Goal: Information Seeking & Learning: Learn about a topic

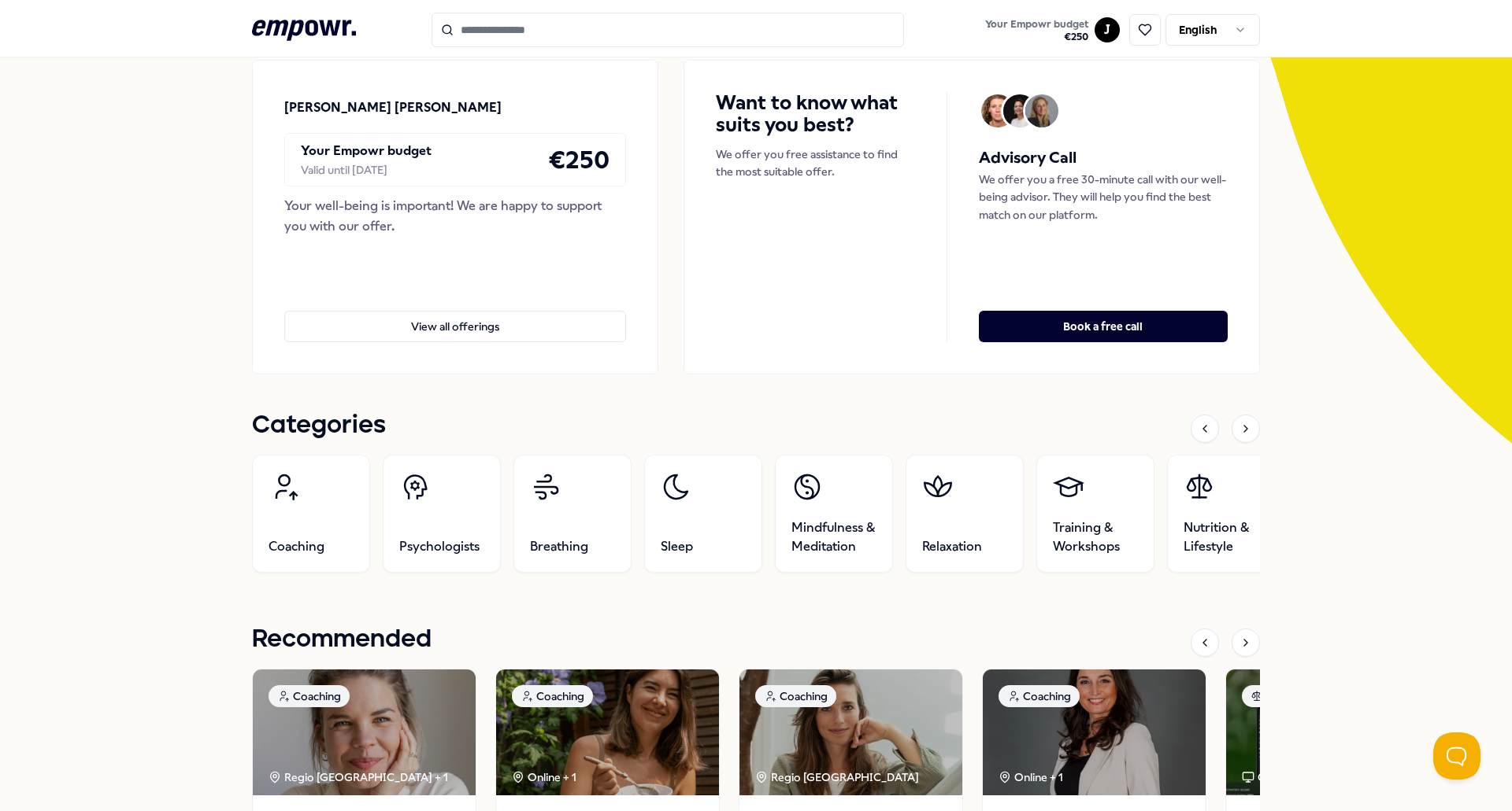
scroll to position [157, 0]
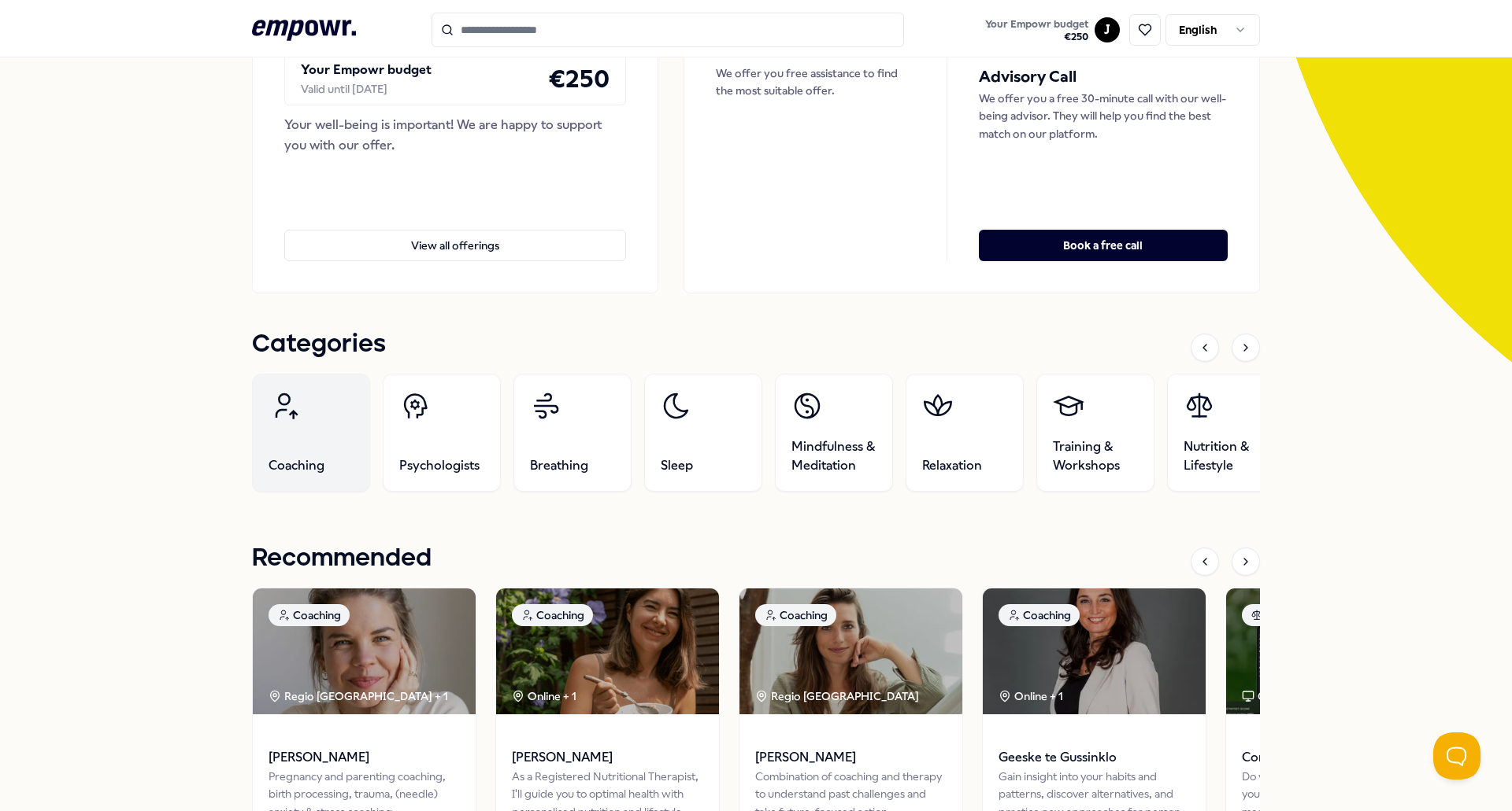
click at [305, 418] on link "Coaching" at bounding box center [311, 433] width 118 height 118
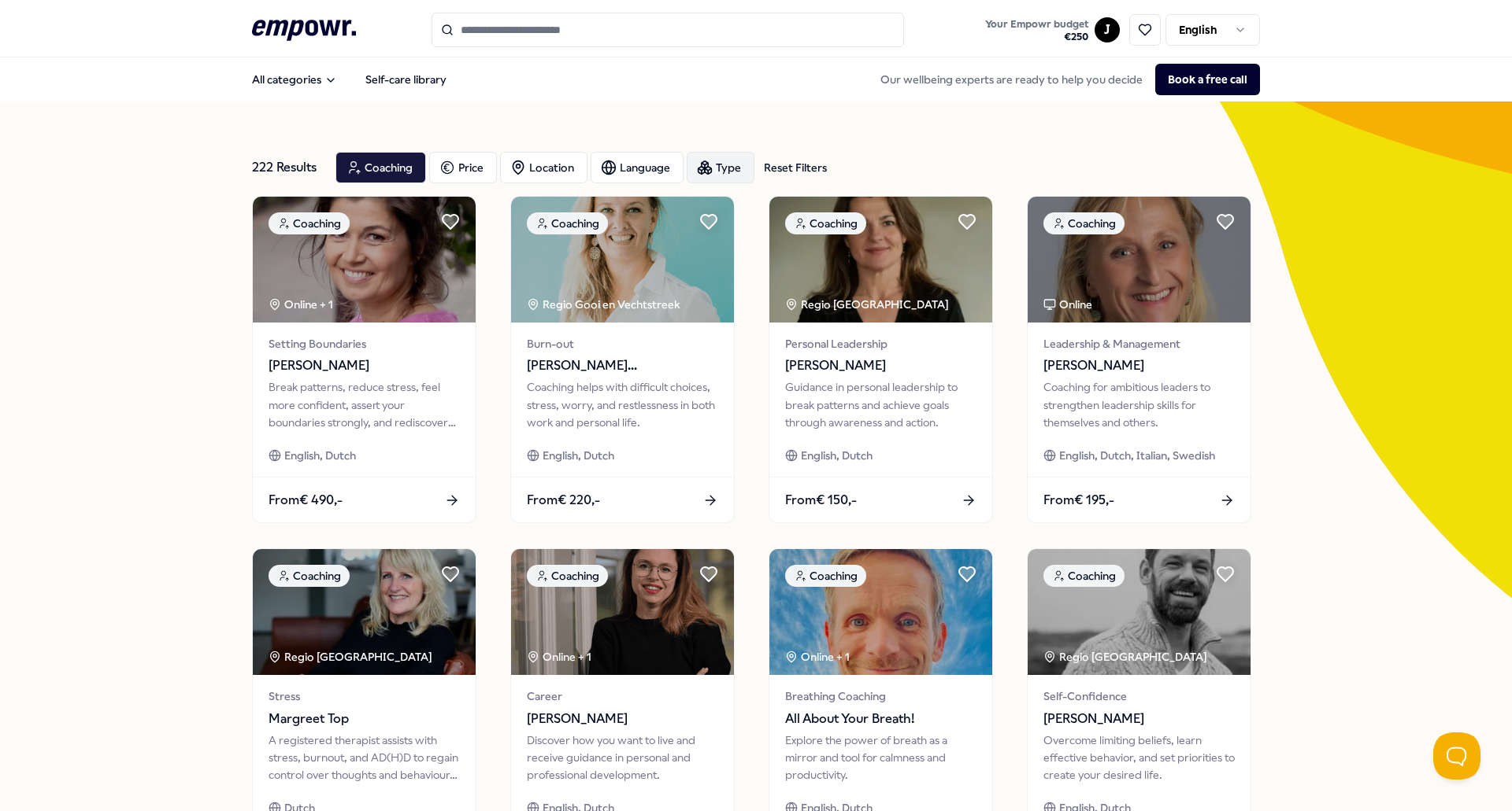
click at [722, 161] on div "Type" at bounding box center [721, 168] width 68 height 32
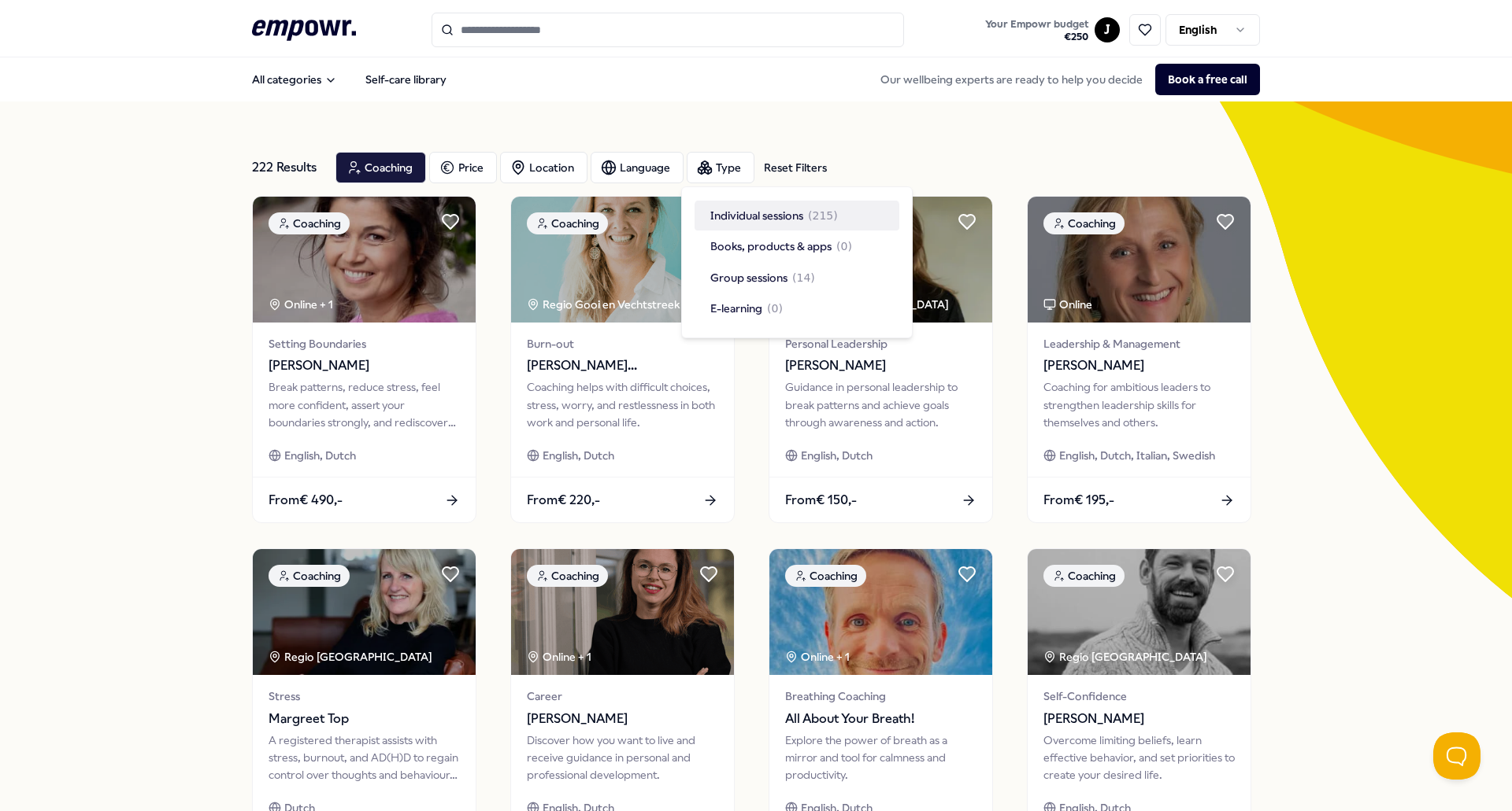
click at [745, 221] on span "Individual sessions" at bounding box center [756, 215] width 93 height 17
click at [1090, 120] on div "215 Results Reset Filters Coaching Price Location Language Type Reset Filters C…" at bounding box center [756, 715] width 1007 height 1229
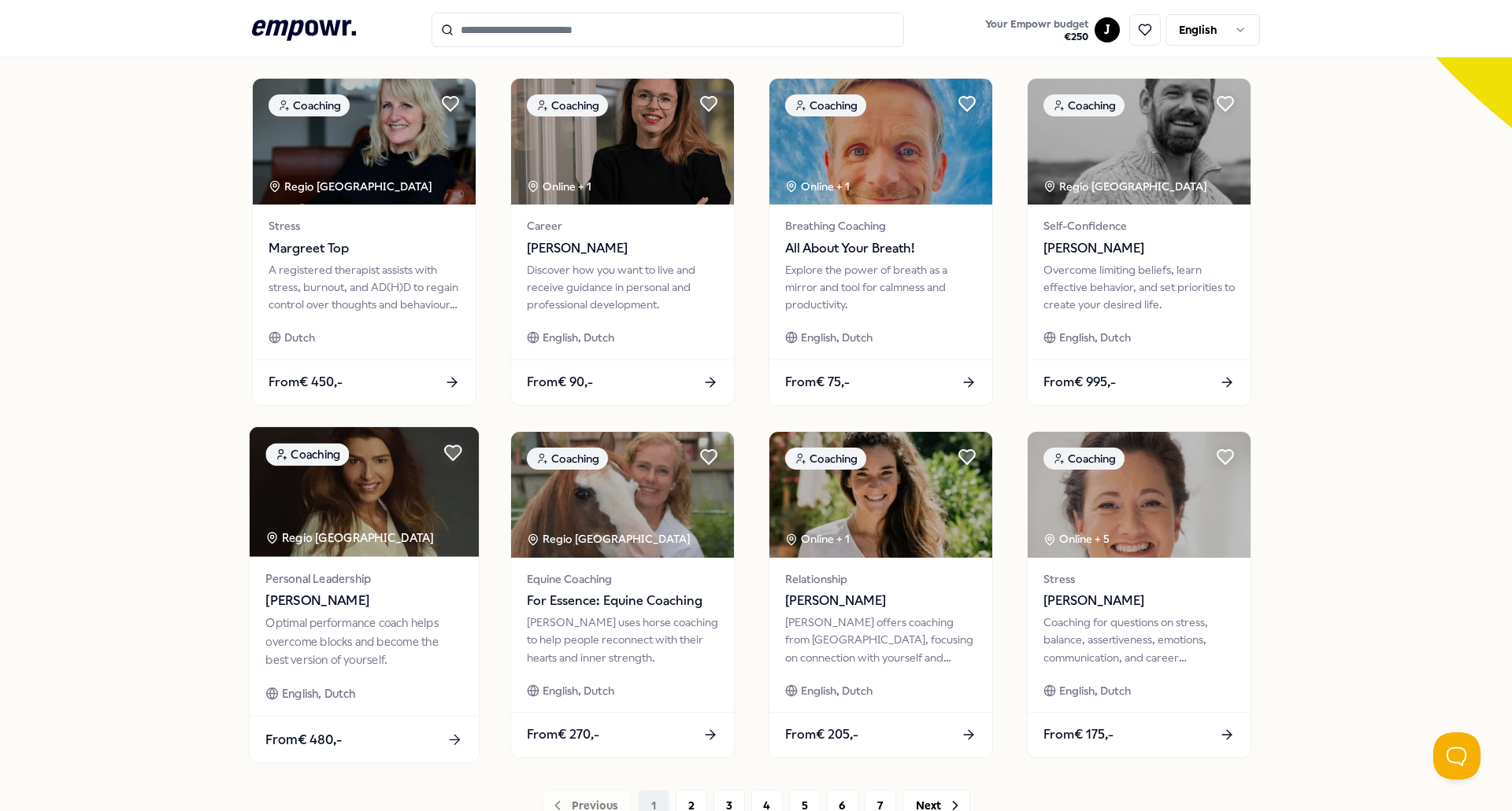
scroll to position [597, 0]
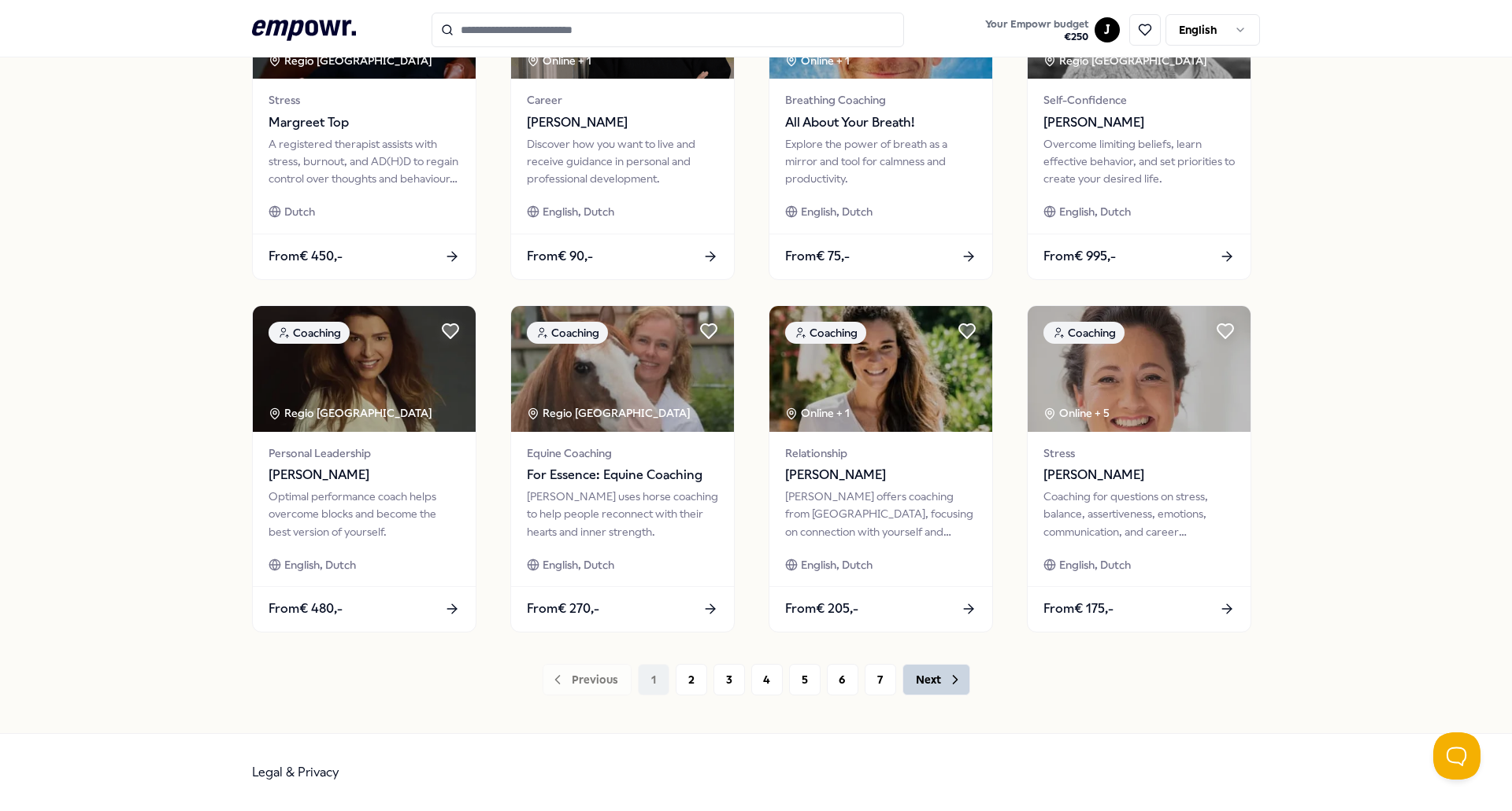
click at [910, 673] on button "Next" at bounding box center [936, 680] width 68 height 32
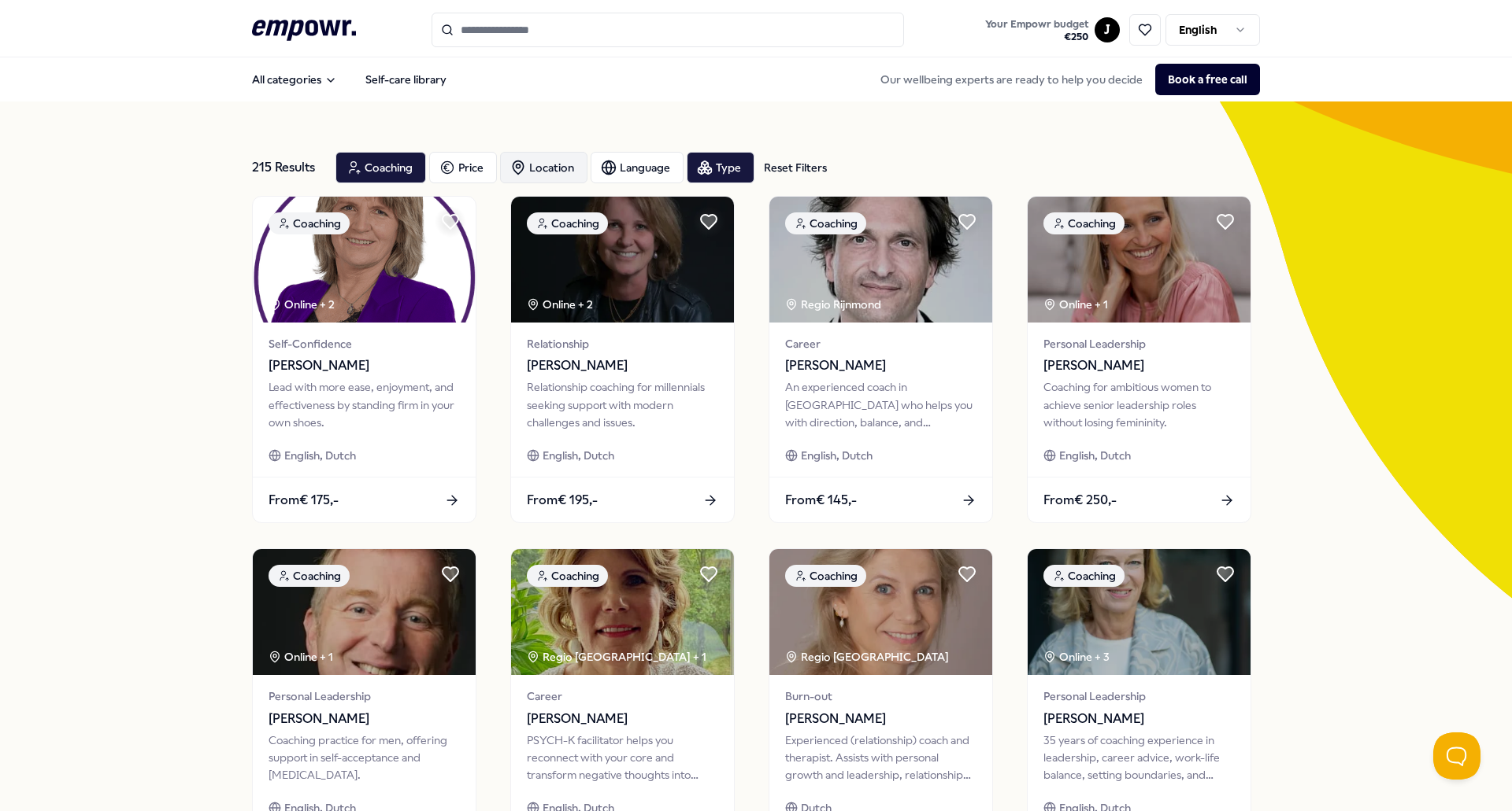
click at [528, 176] on div "Location" at bounding box center [543, 168] width 87 height 32
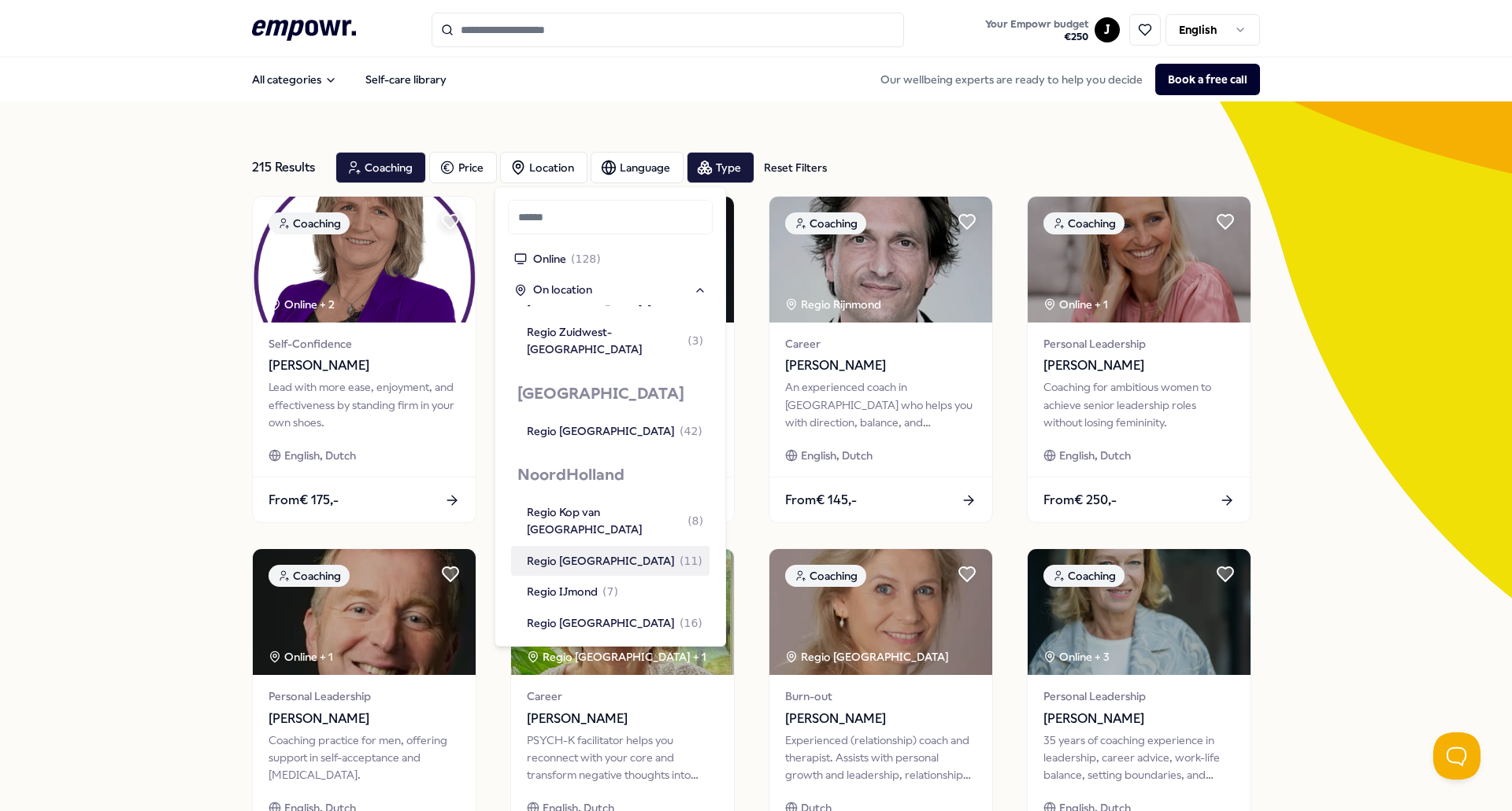
scroll to position [865, 0]
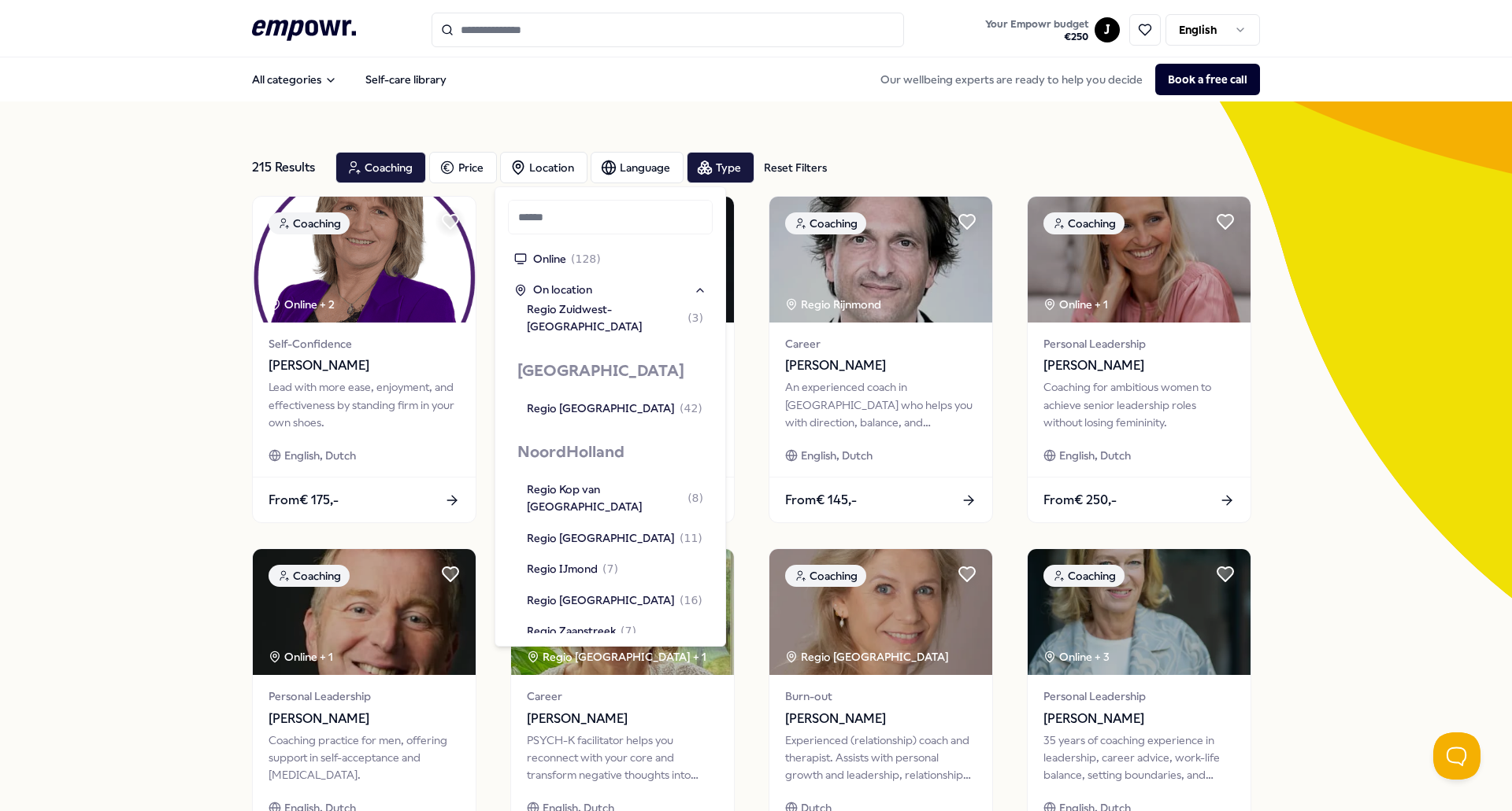
click at [624, 653] on div "Regio Groot-Amsterdam ( 64 )" at bounding box center [614, 661] width 176 height 17
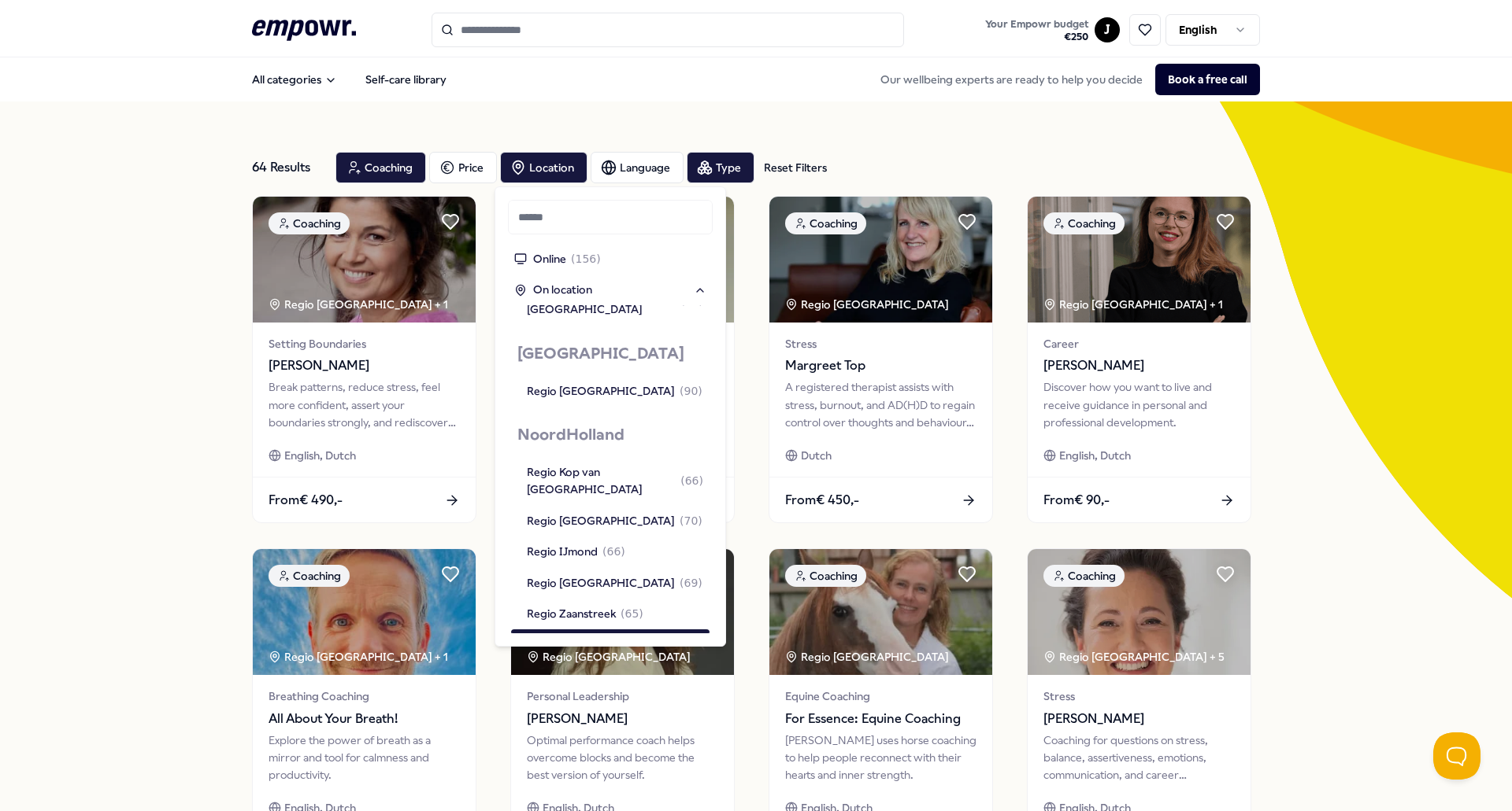
click at [103, 406] on div "64 Results Reset Filters Coaching Price Location Language Type Reset Filters Co…" at bounding box center [756, 715] width 1512 height 1229
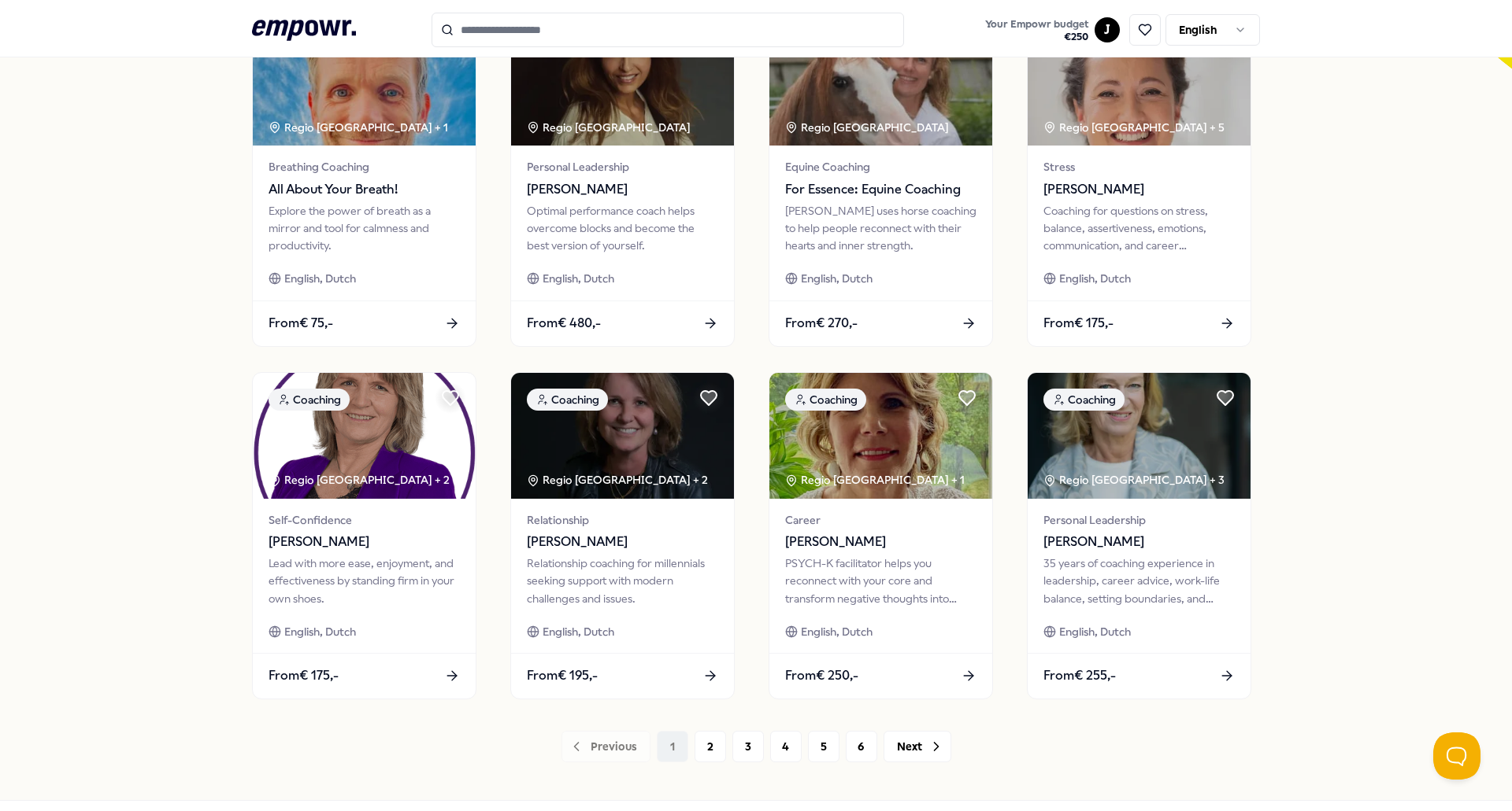
scroll to position [551, 0]
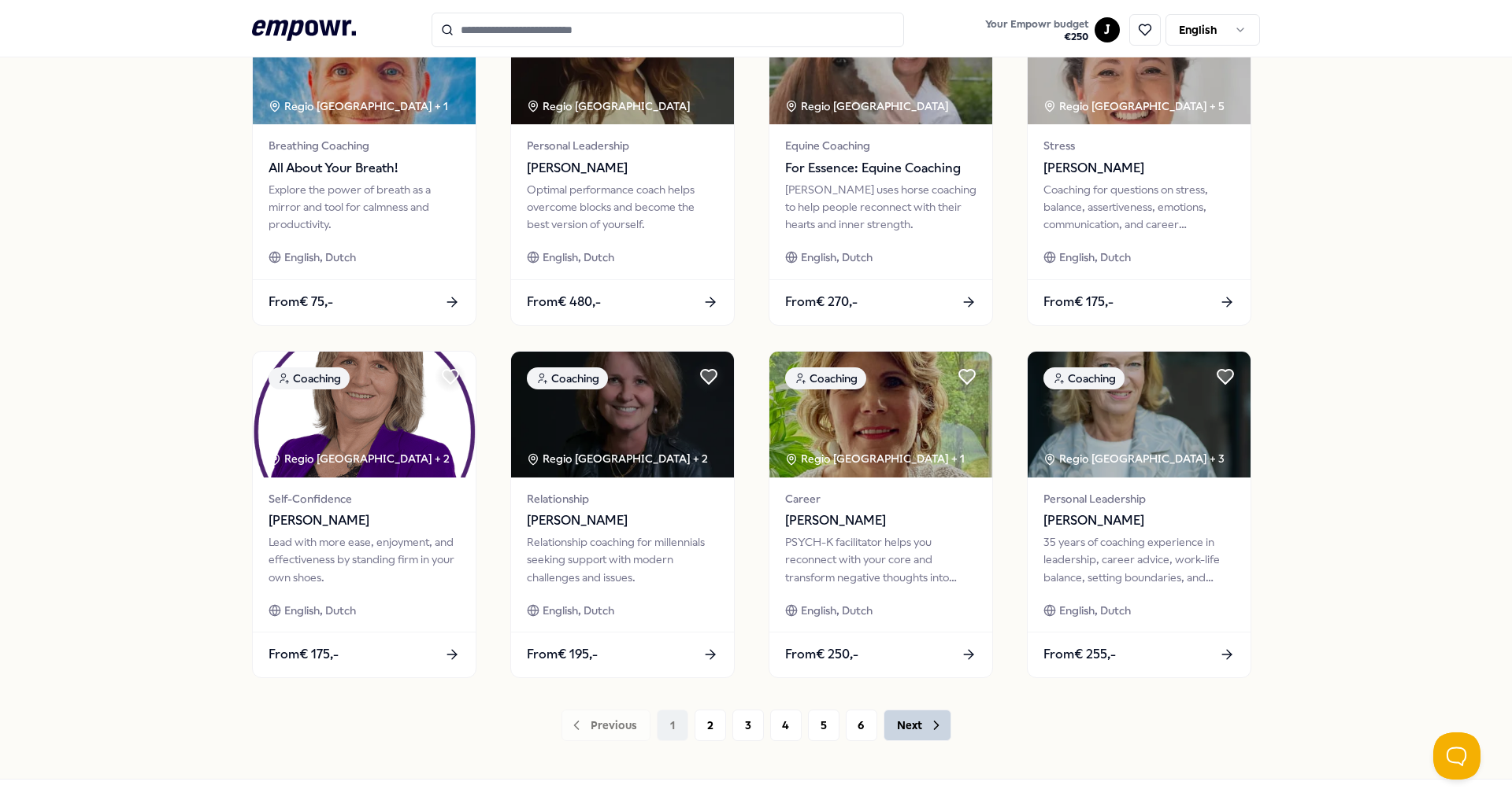
click at [914, 721] on button "Next" at bounding box center [918, 725] width 68 height 32
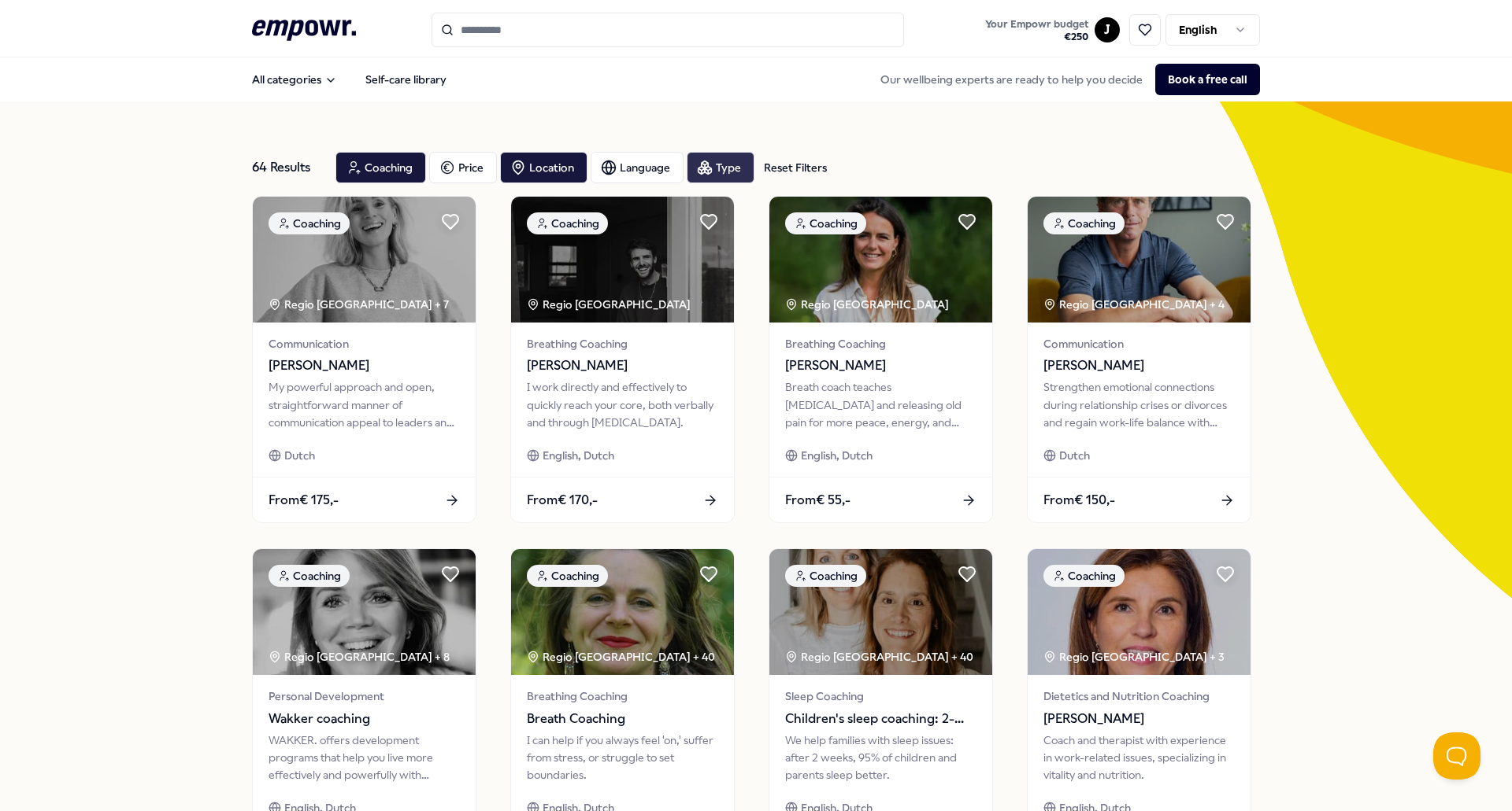
click at [701, 167] on icon "button" at bounding box center [705, 164] width 6 height 7
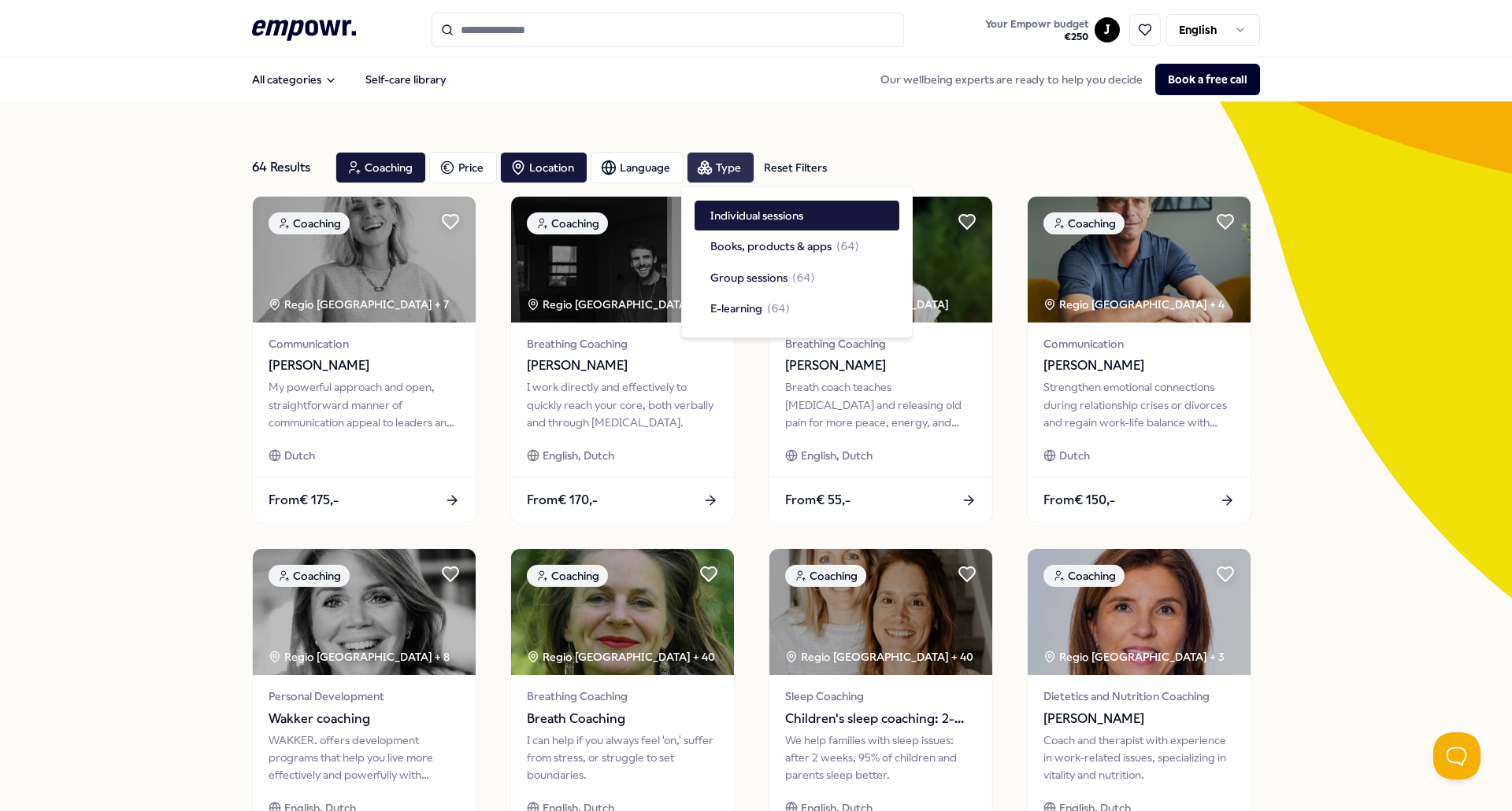
click at [701, 167] on icon "button" at bounding box center [705, 164] width 6 height 7
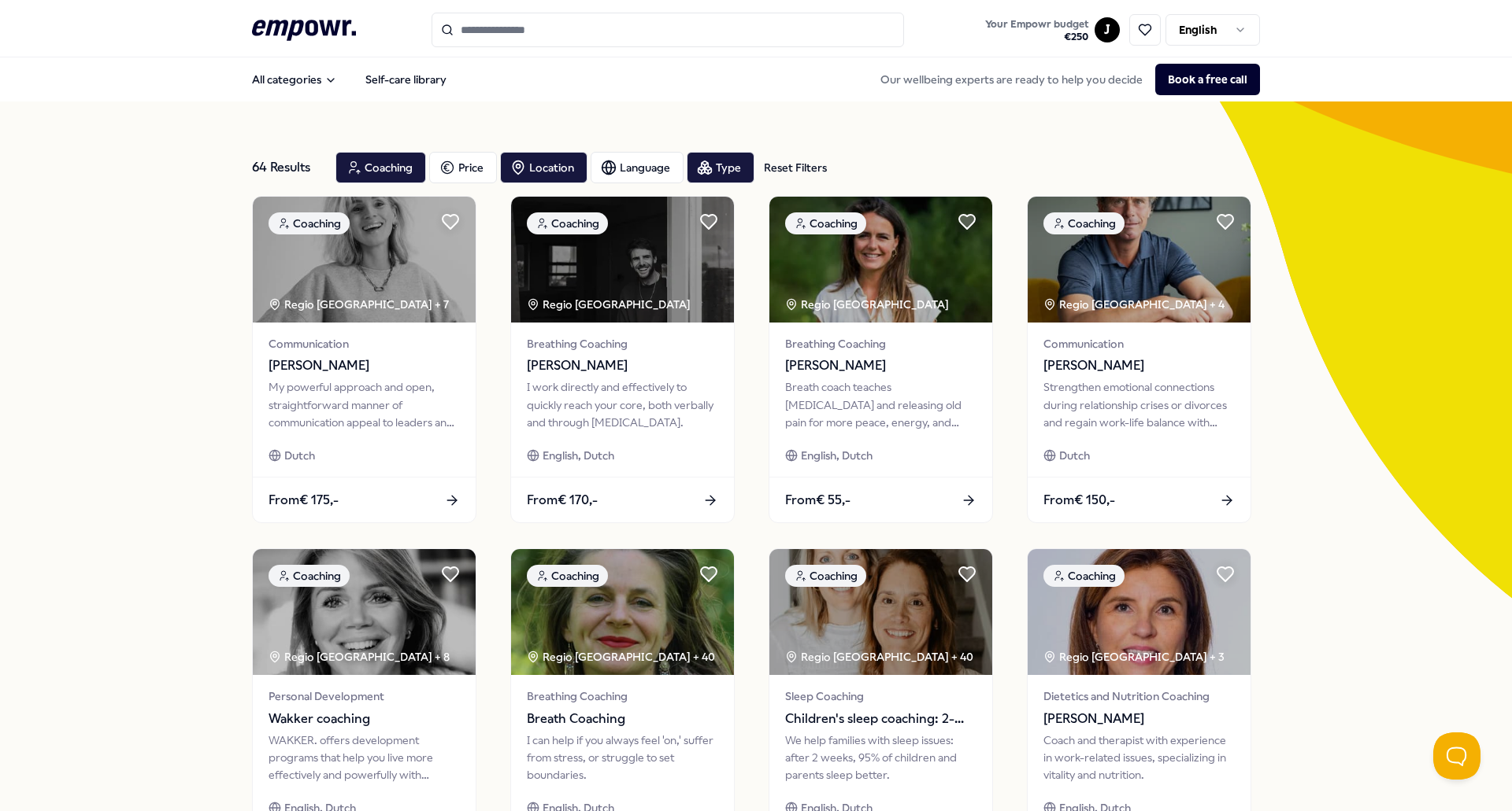
click at [146, 376] on div "64 Results Reset Filters Coaching Price Location Language Type Reset Filters Co…" at bounding box center [756, 715] width 1512 height 1229
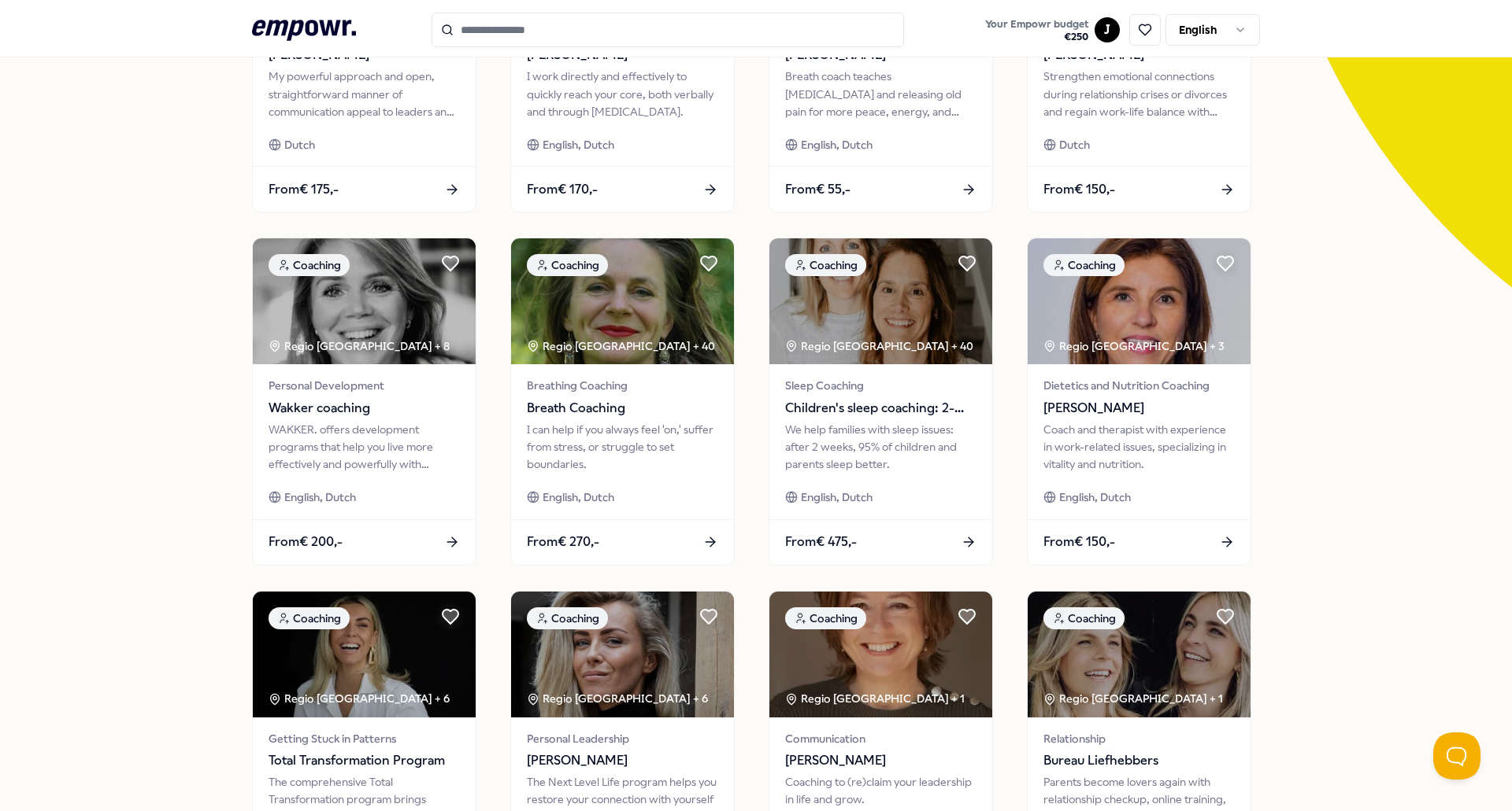
scroll to position [315, 0]
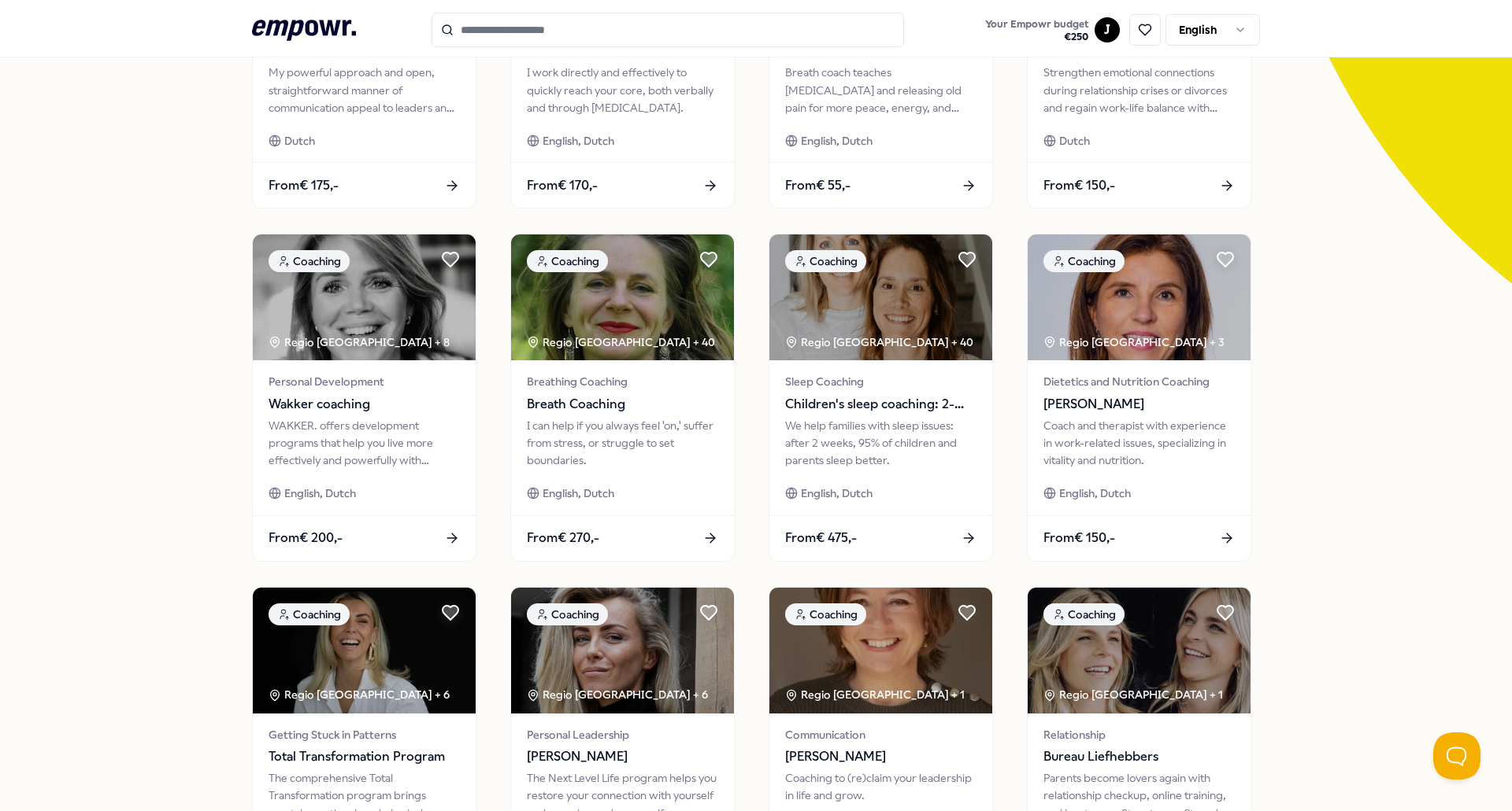
click at [224, 409] on div "64 Results Reset Filters Coaching Price Location Language Type Reset Filters Co…" at bounding box center [756, 401] width 1512 height 1229
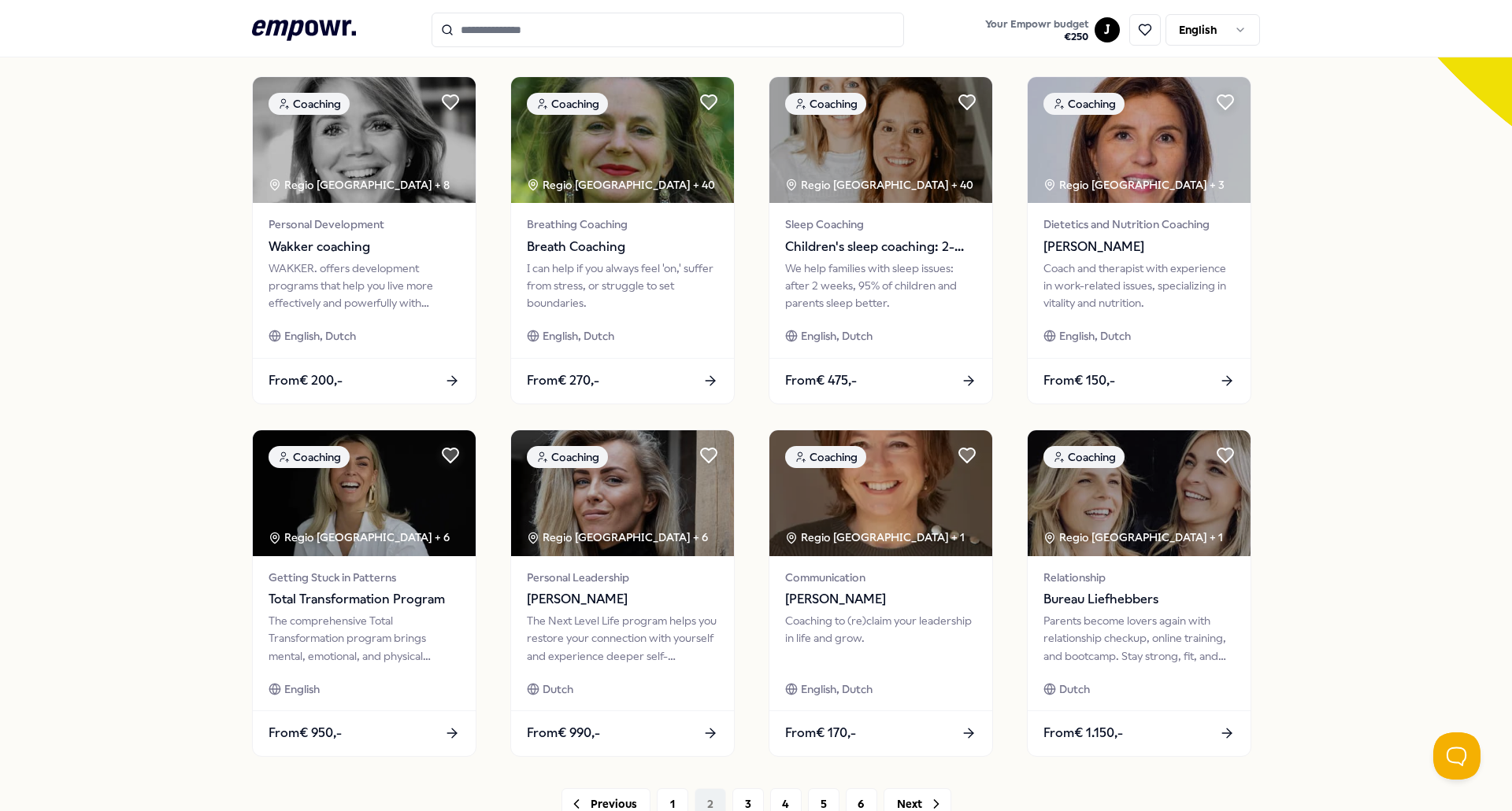
scroll to position [597, 0]
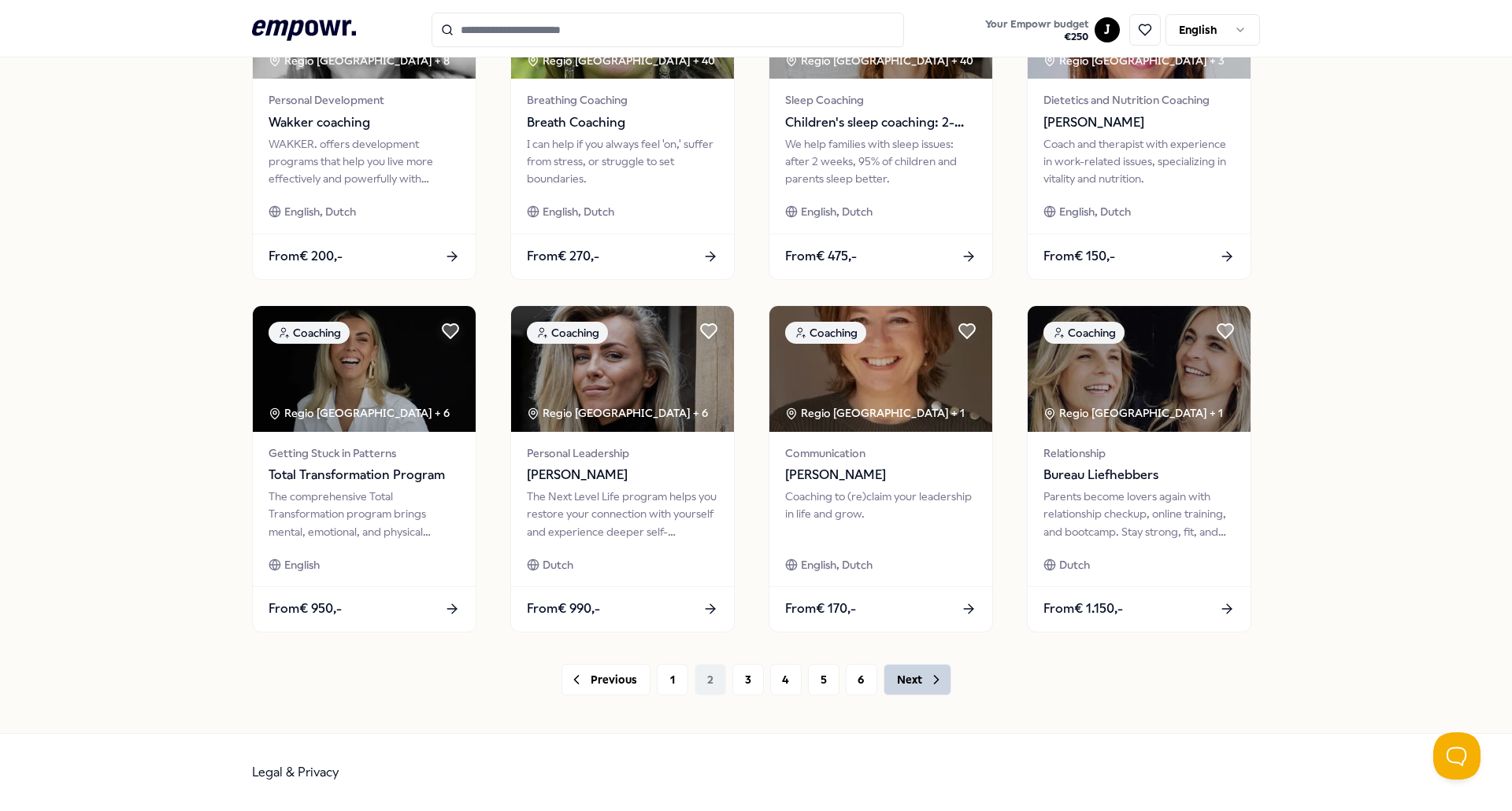
click at [894, 676] on button "Next" at bounding box center [918, 680] width 68 height 32
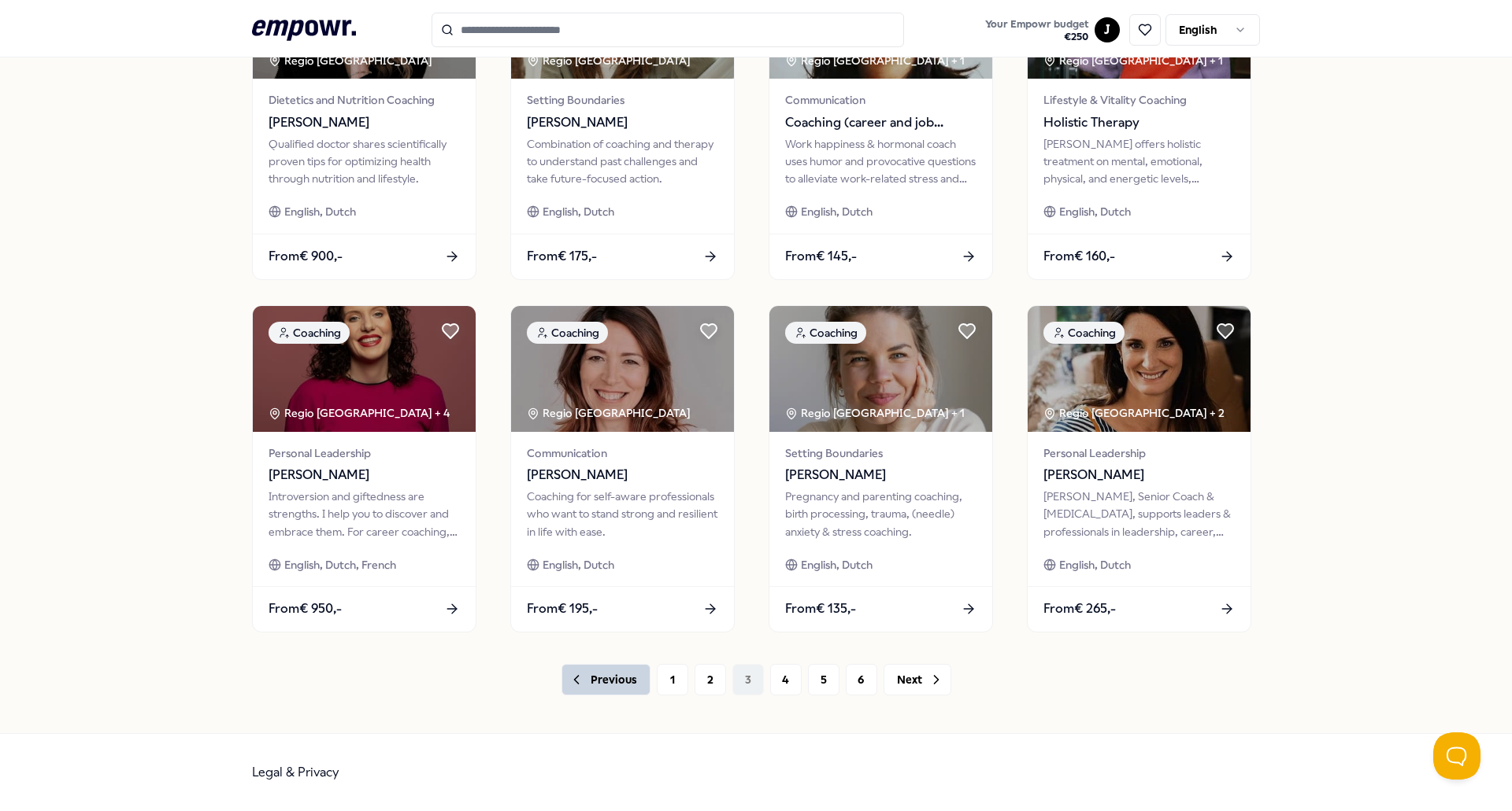
click at [561, 694] on button "Previous" at bounding box center [606, 680] width 89 height 32
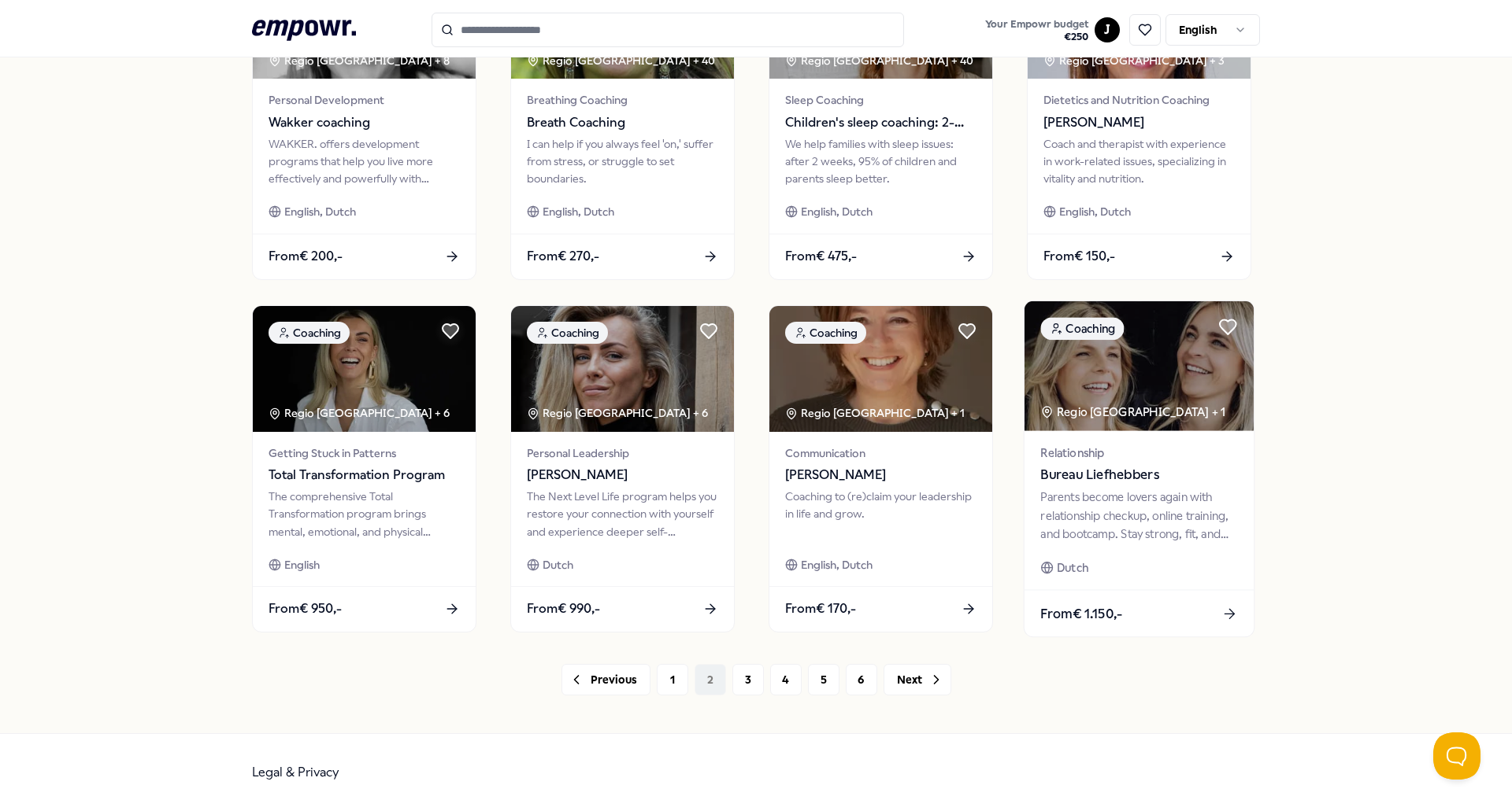
click at [1107, 477] on span "Bureau Liefhebbers" at bounding box center [1138, 475] width 197 height 20
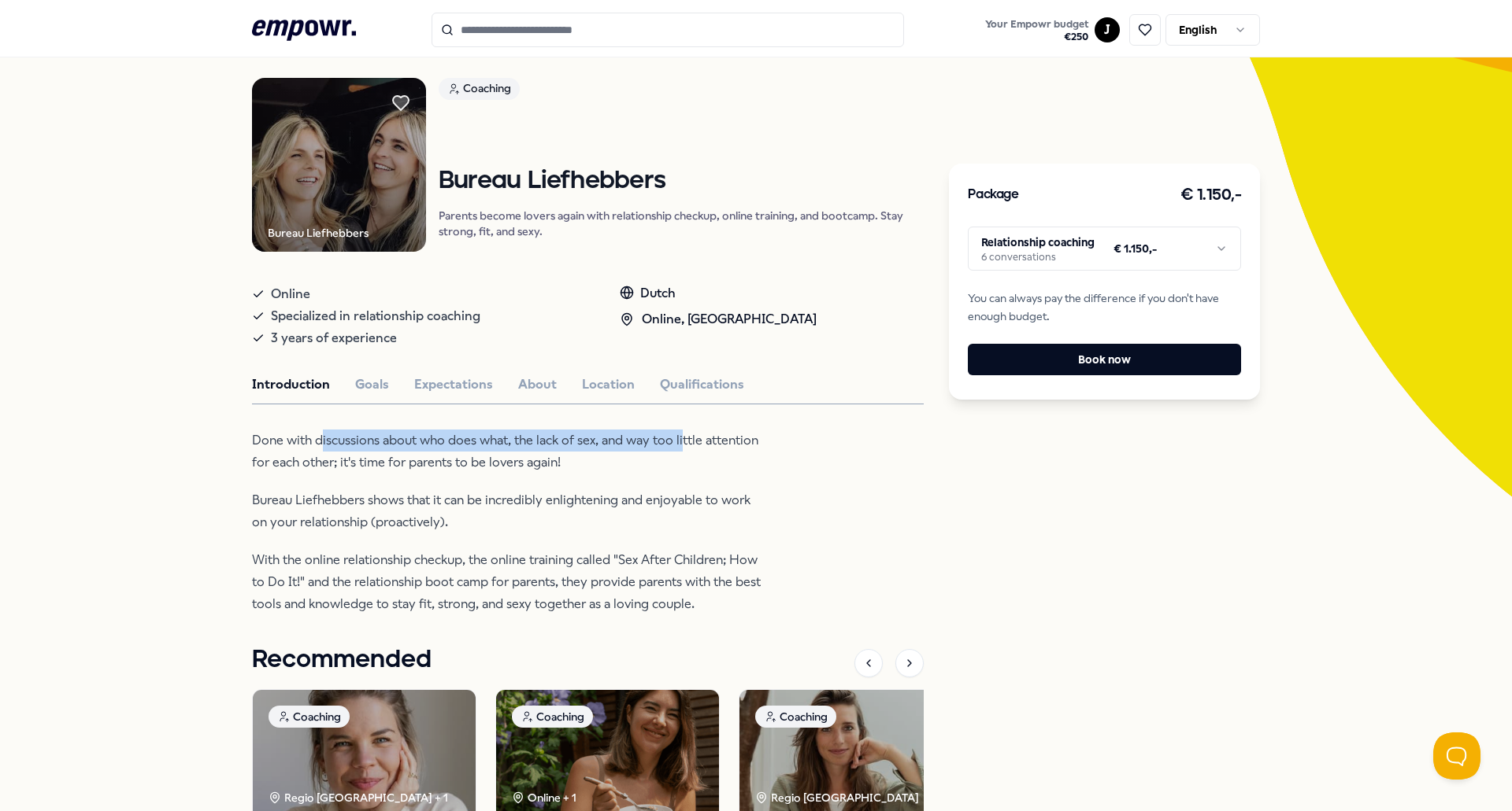
drag, startPoint x: 326, startPoint y: 442, endPoint x: 676, endPoint y: 441, distance: 350.0
click at [676, 441] on p "Done with discussions about who does what, the lack of sex, and way too little …" at bounding box center [508, 452] width 512 height 44
drag, startPoint x: 699, startPoint y: 437, endPoint x: 378, endPoint y: 432, distance: 321.0
click at [378, 432] on p "Done with discussions about who does what, the lack of sex, and way too little …" at bounding box center [508, 452] width 512 height 44
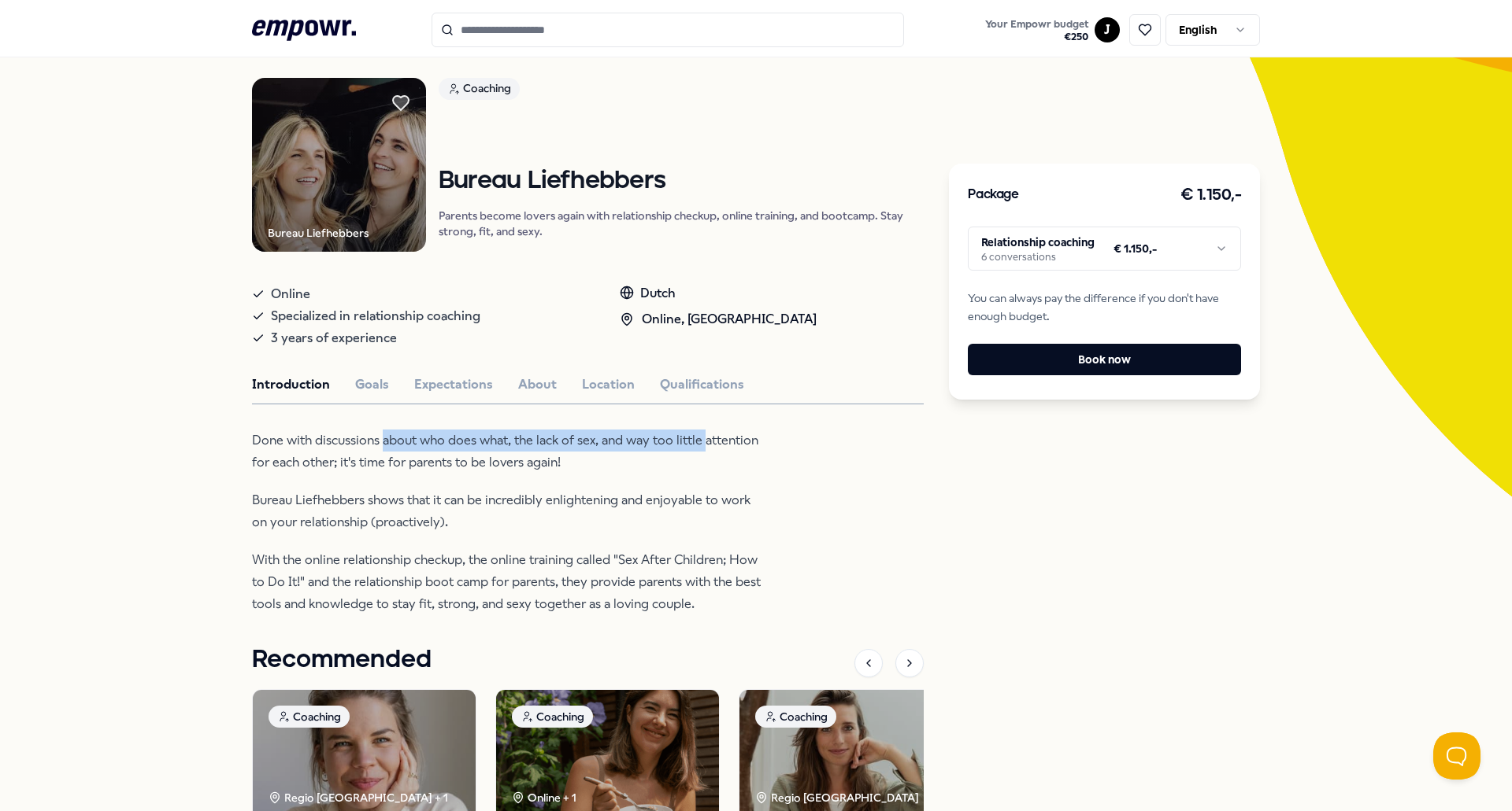
click at [380, 431] on p "Done with discussions about who does what, the lack of sex, and way too little …" at bounding box center [508, 452] width 512 height 44
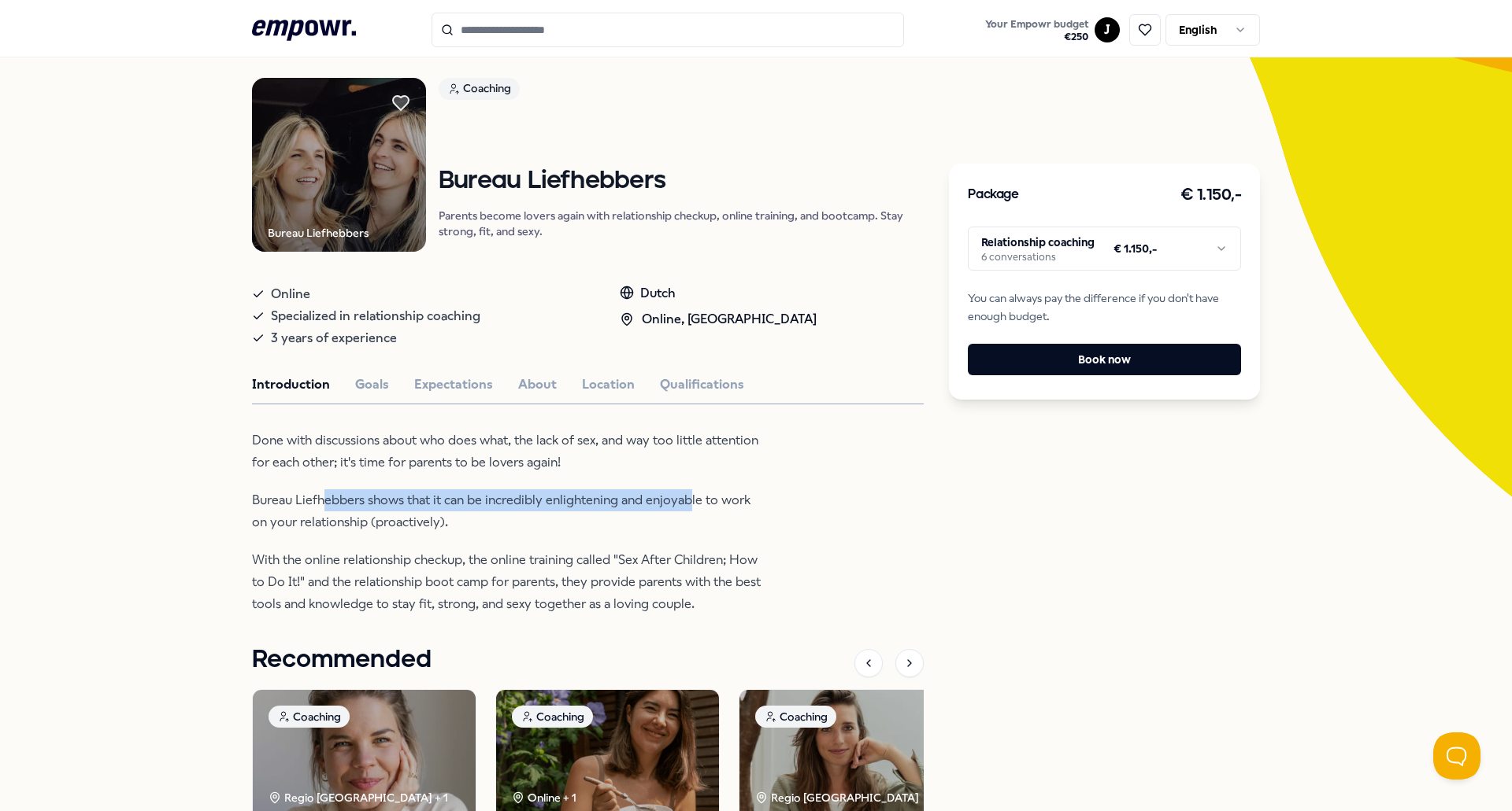
drag, startPoint x: 322, startPoint y: 498, endPoint x: 687, endPoint y: 498, distance: 365.0
click at [687, 498] on p "Bureau Liefhebbers shows that it can be incredibly enlightening and enjoyable t…" at bounding box center [508, 512] width 512 height 44
drag, startPoint x: 646, startPoint y: 498, endPoint x: 351, endPoint y: 485, distance: 295.3
click at [351, 485] on div "Done with discussions about who does what, the lack of sex, and way too little …" at bounding box center [508, 522] width 512 height 185
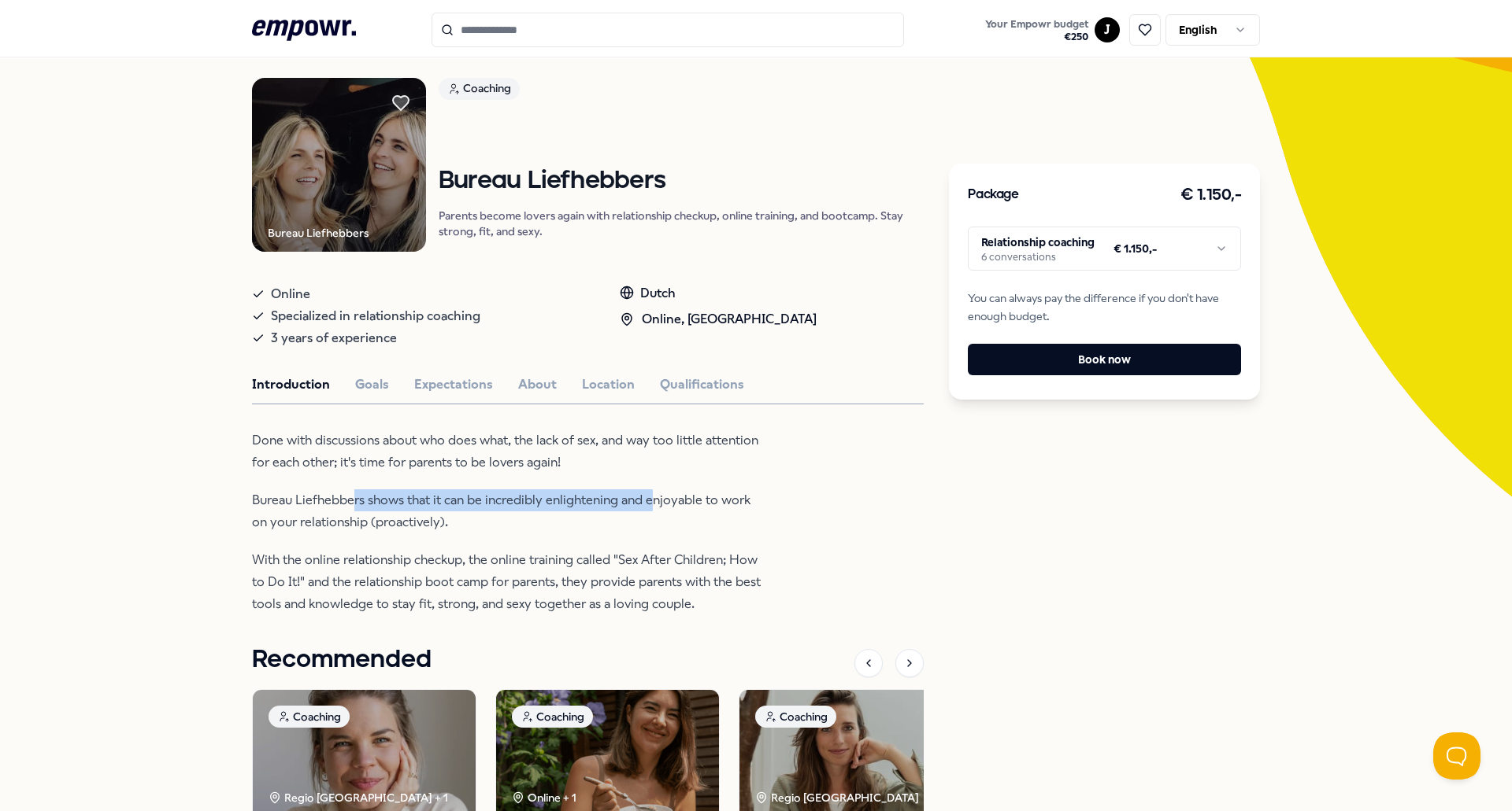
click at [351, 485] on div "Done with discussions about who does what, the lack of sex, and way too little …" at bounding box center [508, 522] width 512 height 185
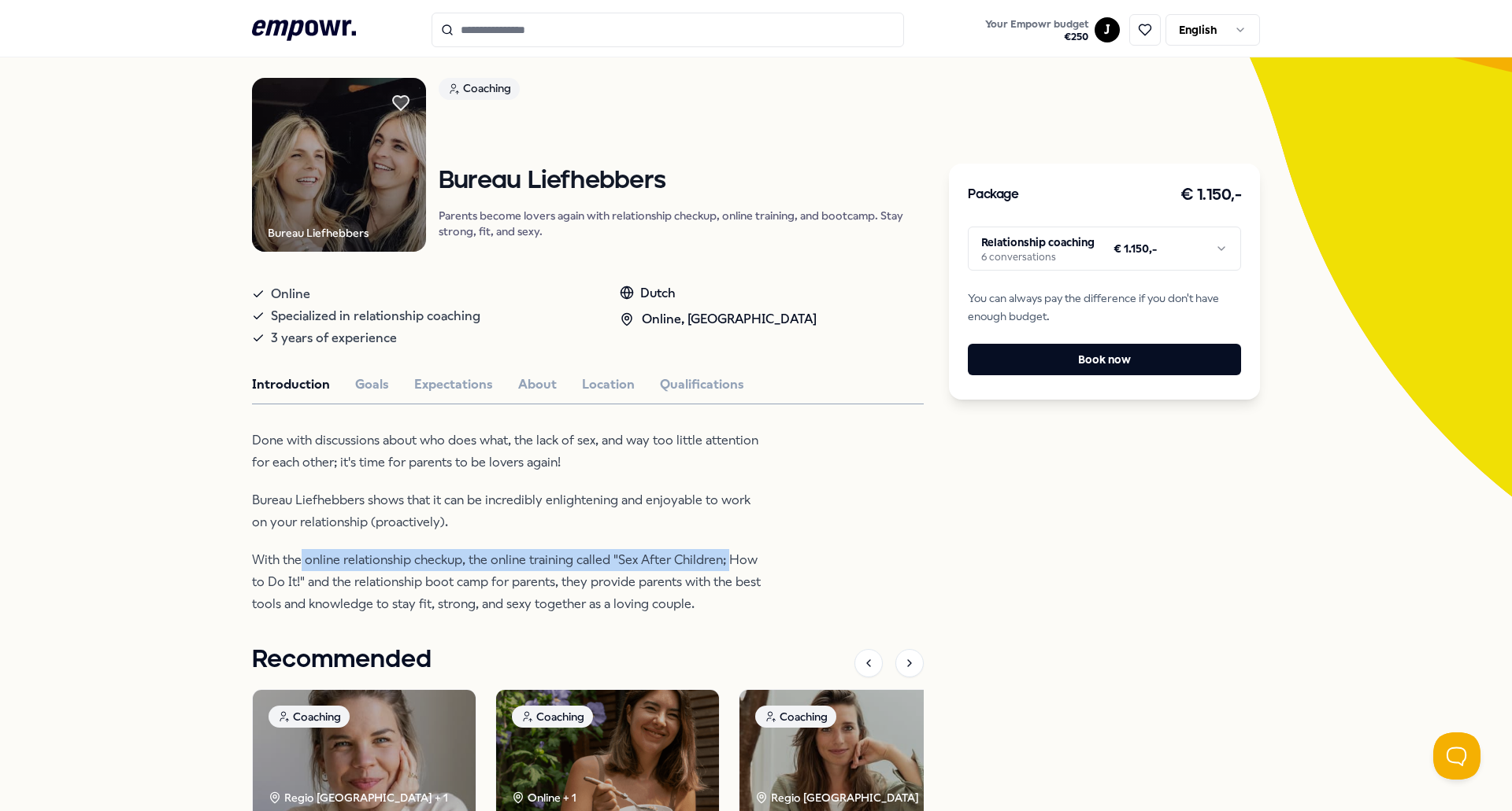
drag, startPoint x: 297, startPoint y: 556, endPoint x: 724, endPoint y: 550, distance: 427.0
click at [724, 550] on p "With the online relationship checkup, the online training called "Sex After Chi…" at bounding box center [508, 583] width 512 height 66
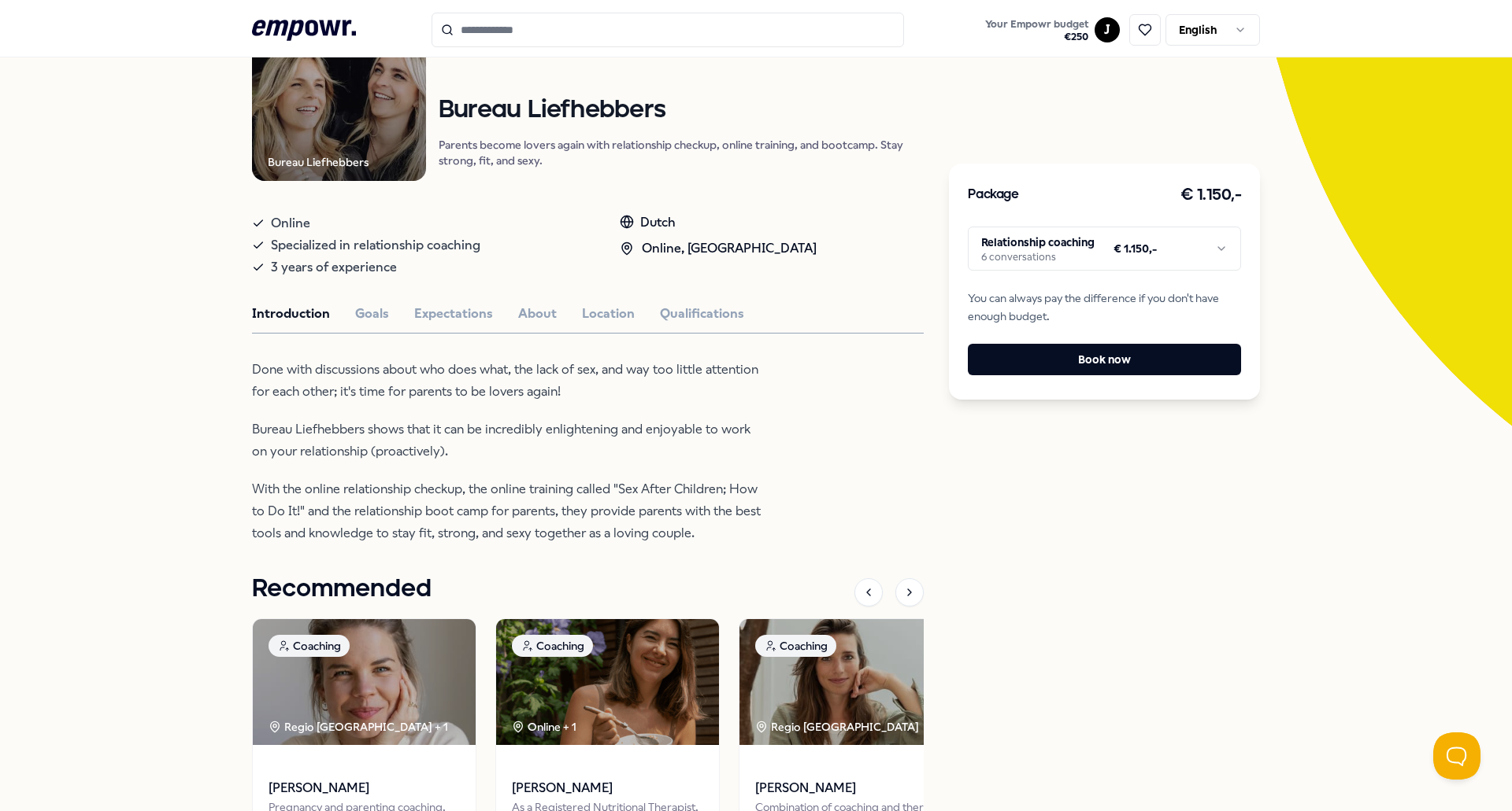
scroll to position [117, 0]
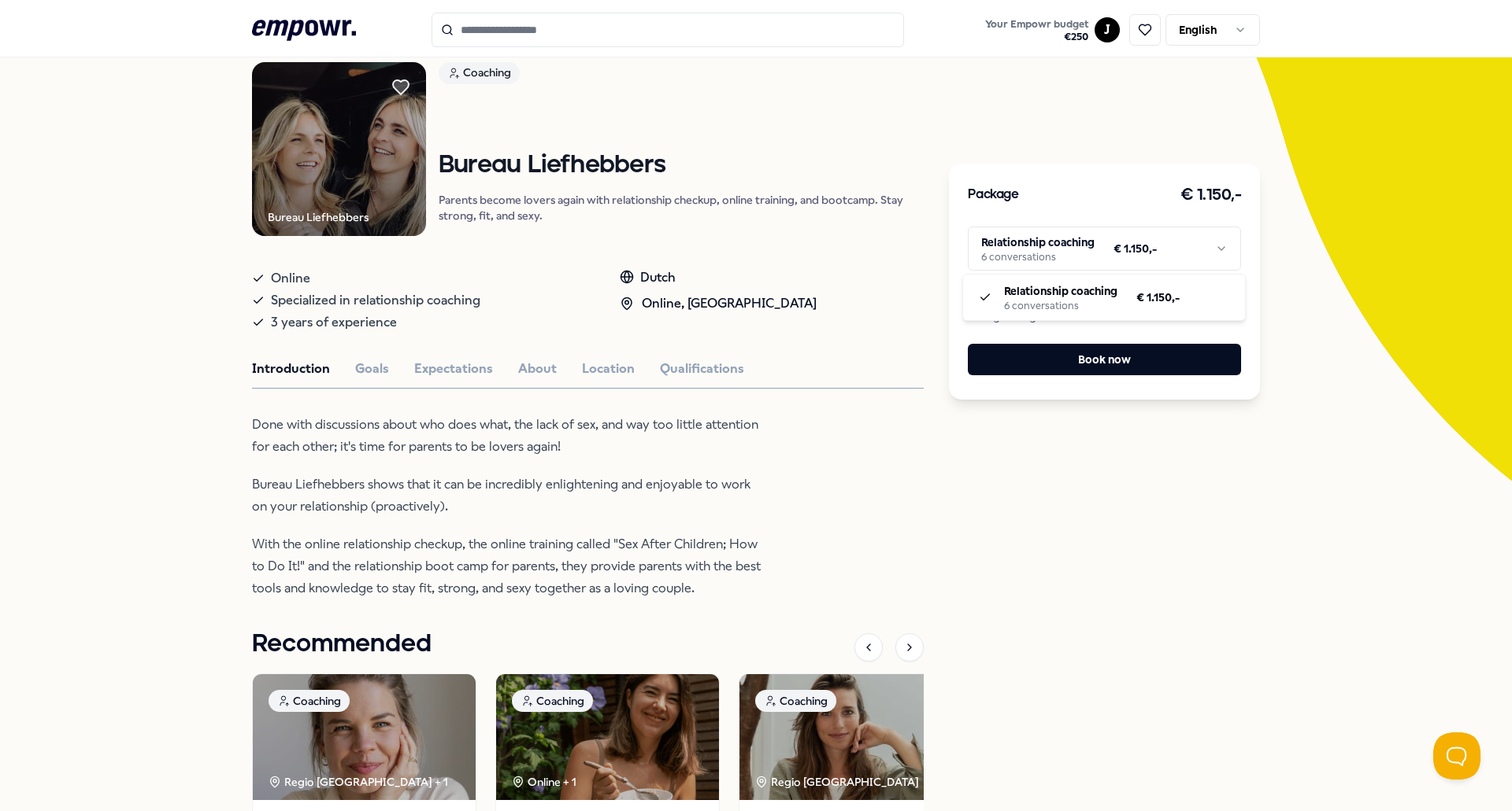
click at [1204, 239] on html ".empowr-logo_svg__cls-1{fill:#03032f} Your Empowr budget € 250 J English All ca…" at bounding box center [756, 406] width 1512 height 811
click at [1207, 253] on html ".empowr-logo_svg__cls-1{fill:#03032f} Your Empowr budget € 250 J English All ca…" at bounding box center [756, 406] width 1512 height 811
click at [1154, 261] on html ".empowr-logo_svg__cls-1{fill:#03032f} Your Empowr budget € 250 J English All ca…" at bounding box center [756, 406] width 1512 height 811
click at [1142, 243] on html ".empowr-logo_svg__cls-1{fill:#03032f} Your Empowr budget € 250 J English All ca…" at bounding box center [756, 406] width 1512 height 811
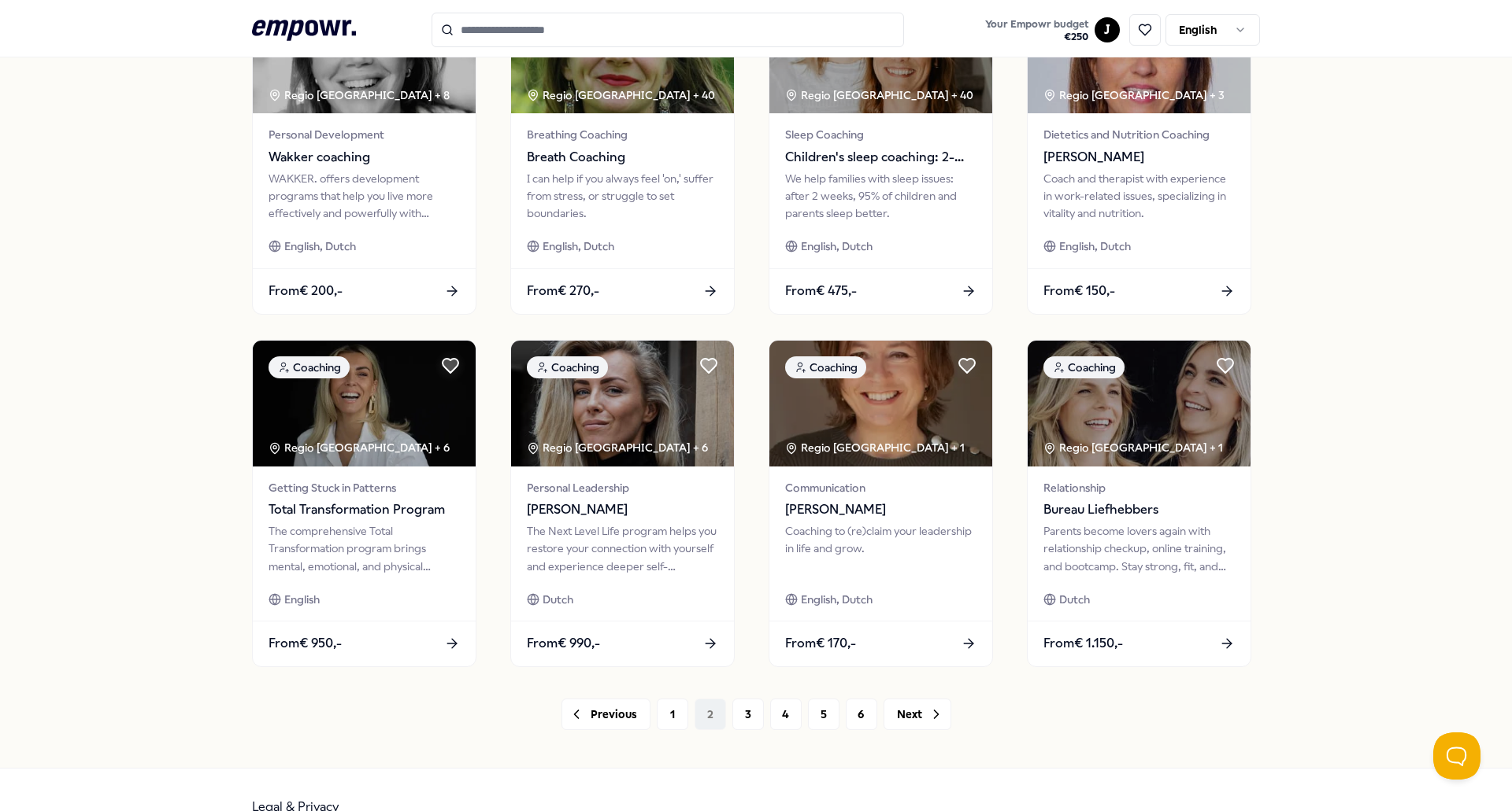
scroll to position [589, 0]
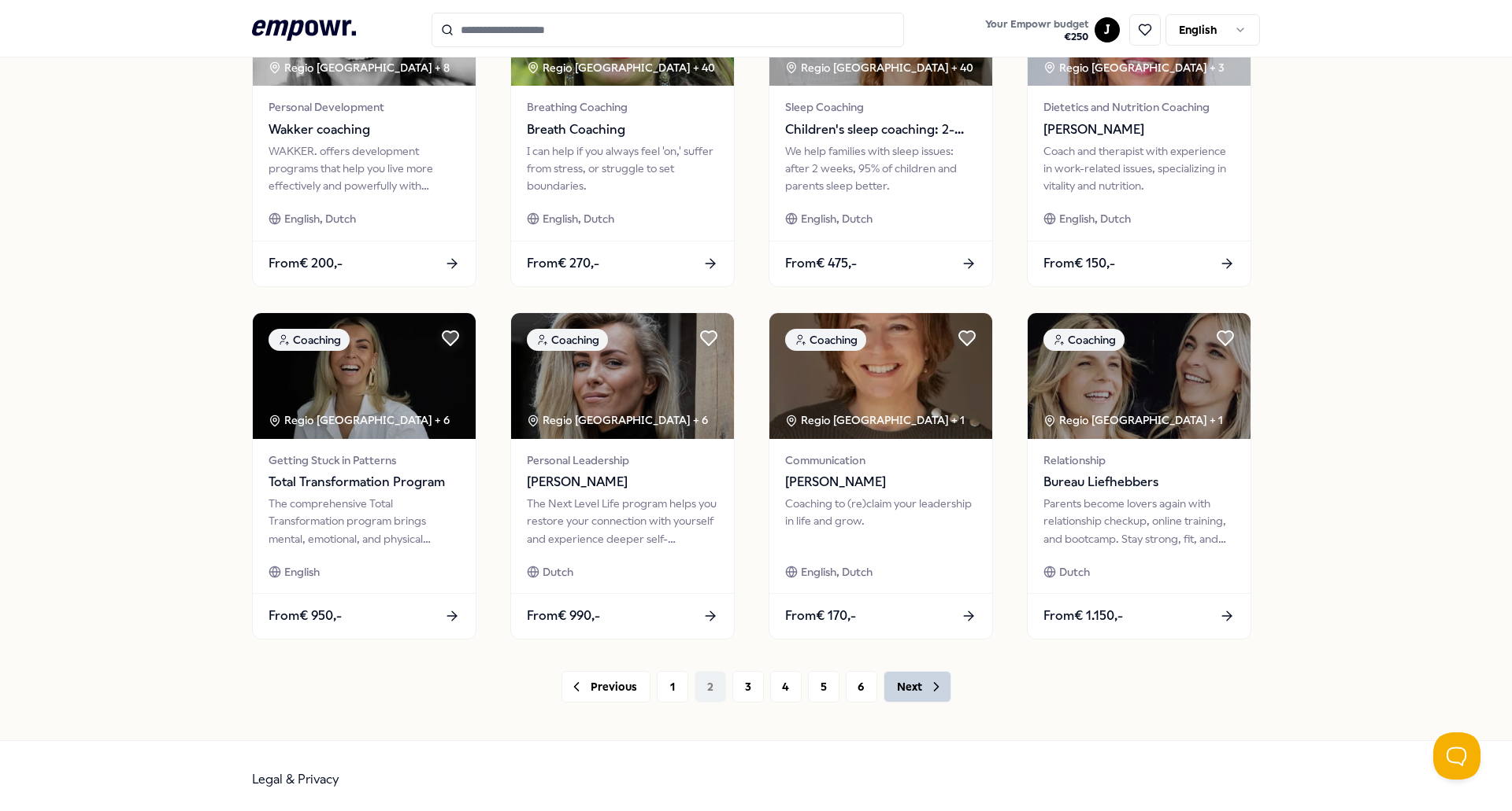
click at [928, 693] on icon at bounding box center [935, 686] width 15 height 15
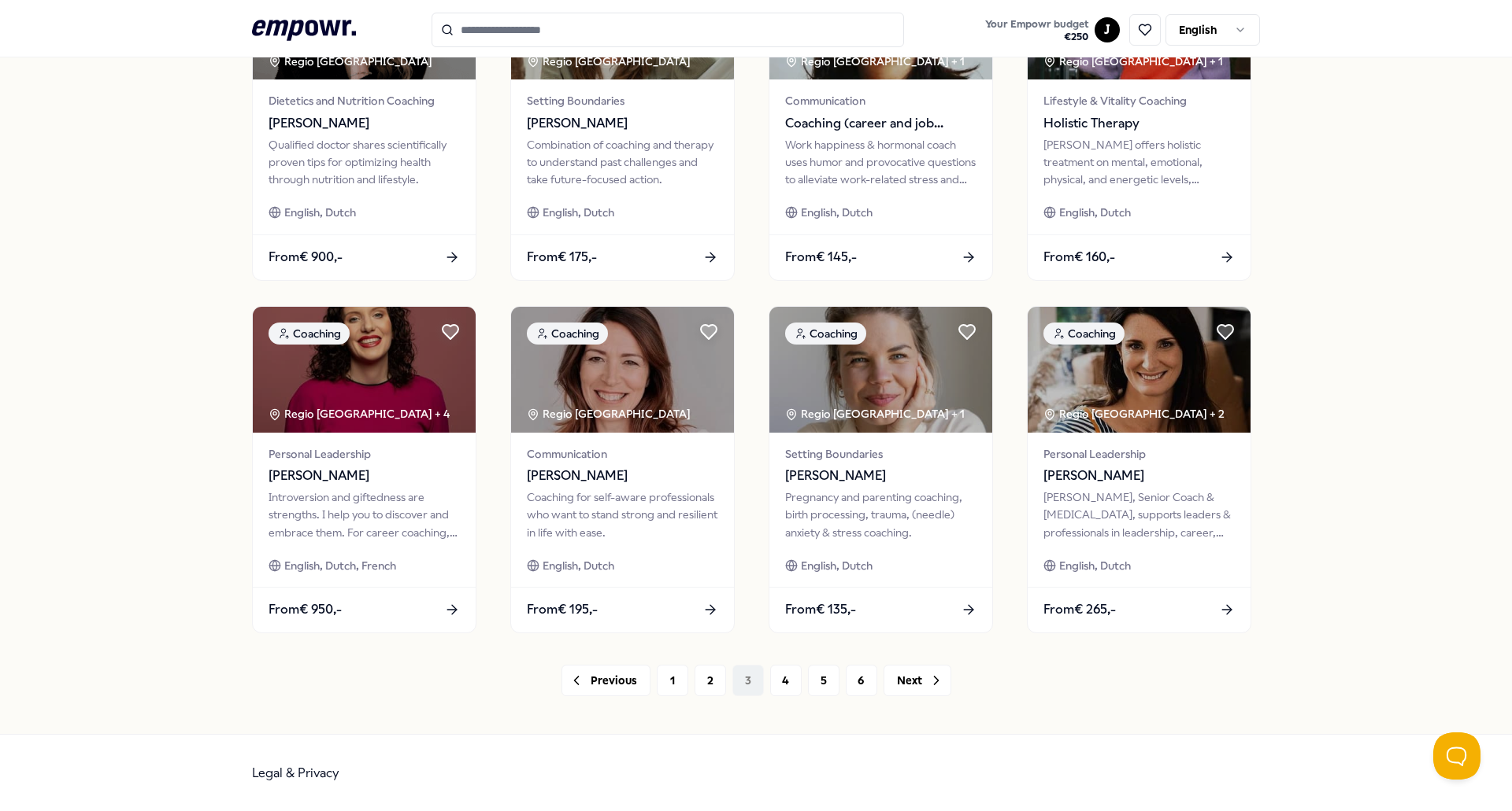
scroll to position [597, 0]
click at [885, 668] on button "Next" at bounding box center [918, 680] width 68 height 32
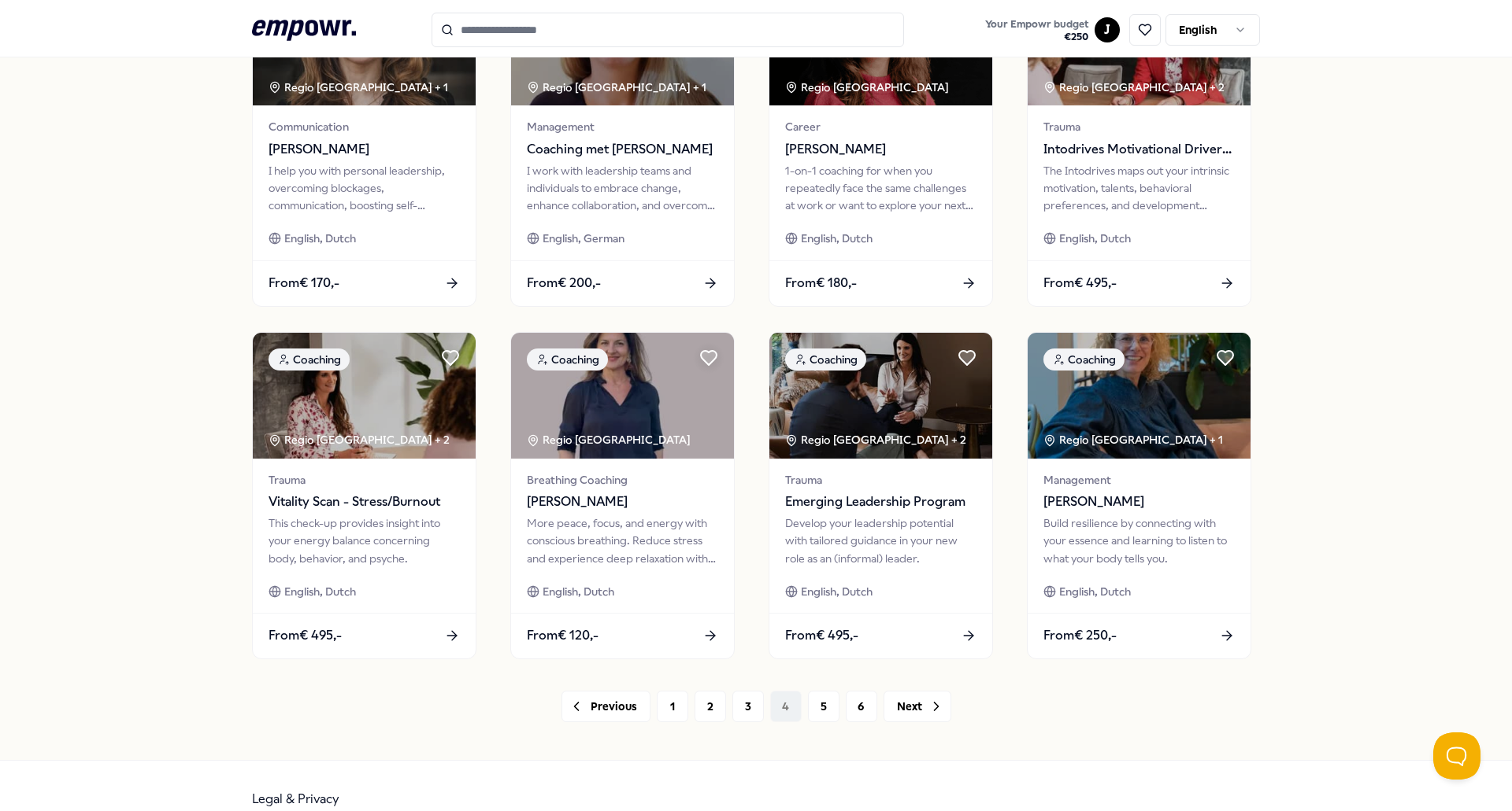
scroll to position [597, 0]
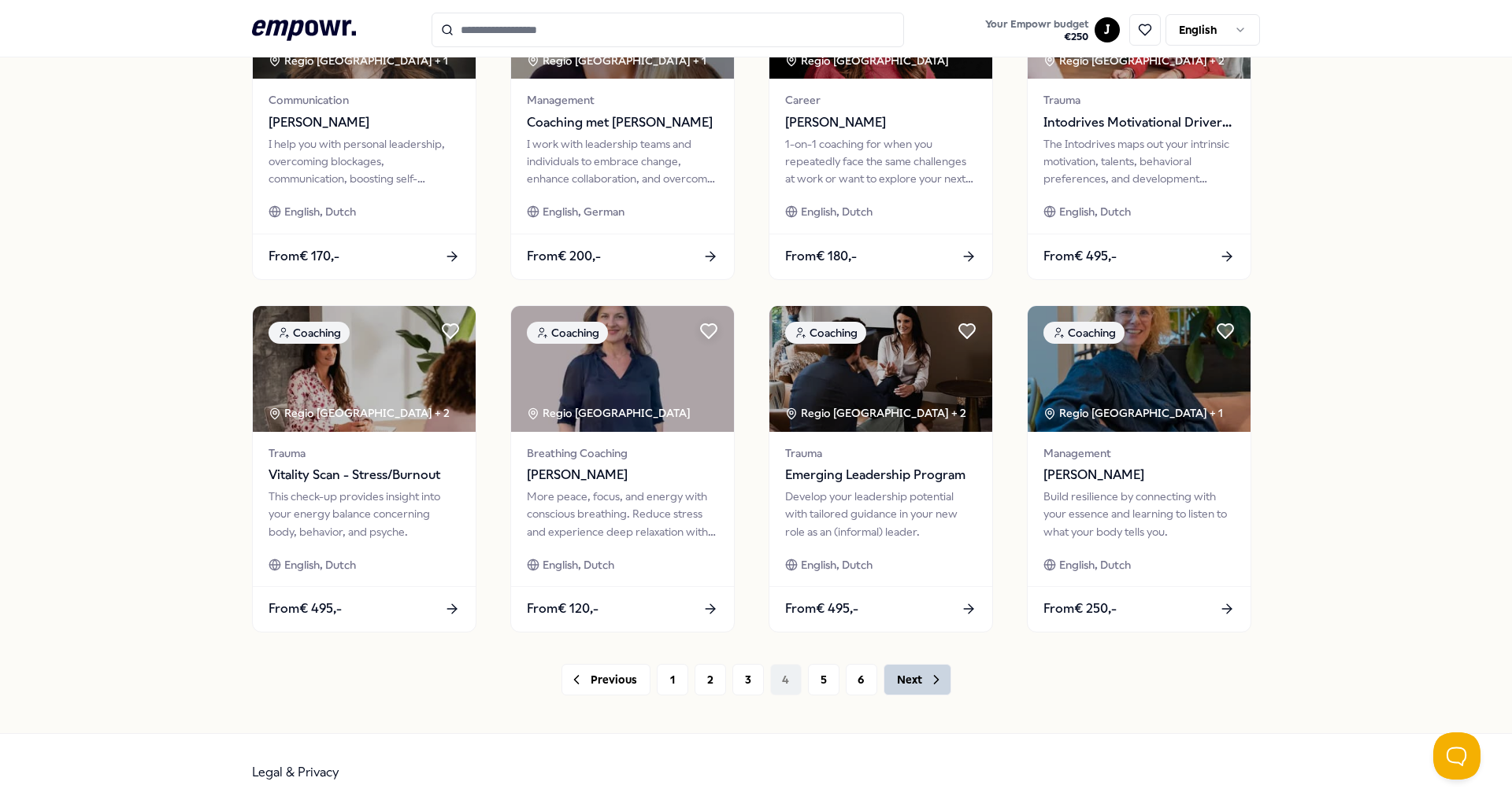
click at [926, 690] on button "Next" at bounding box center [918, 680] width 68 height 32
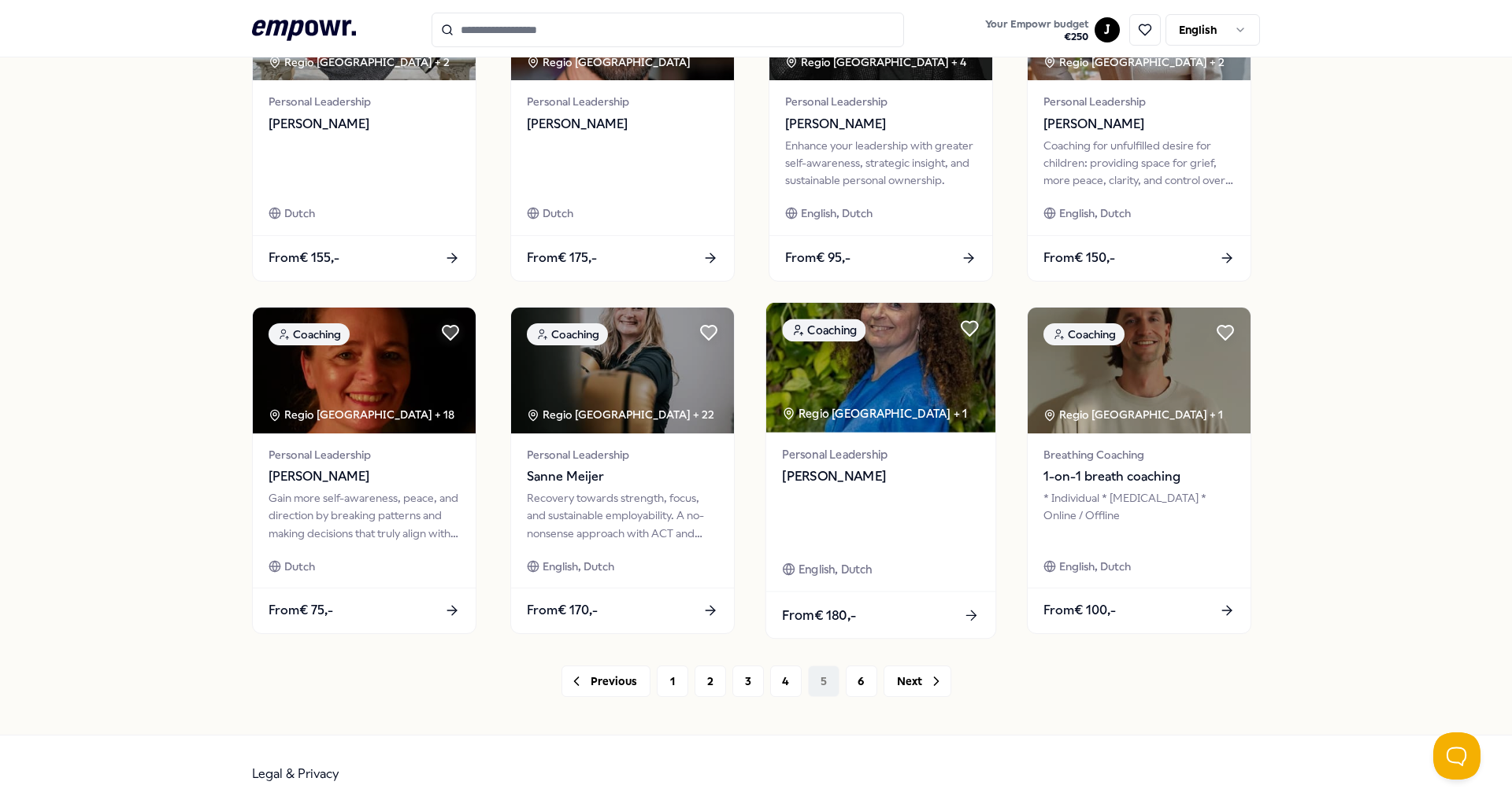
scroll to position [597, 0]
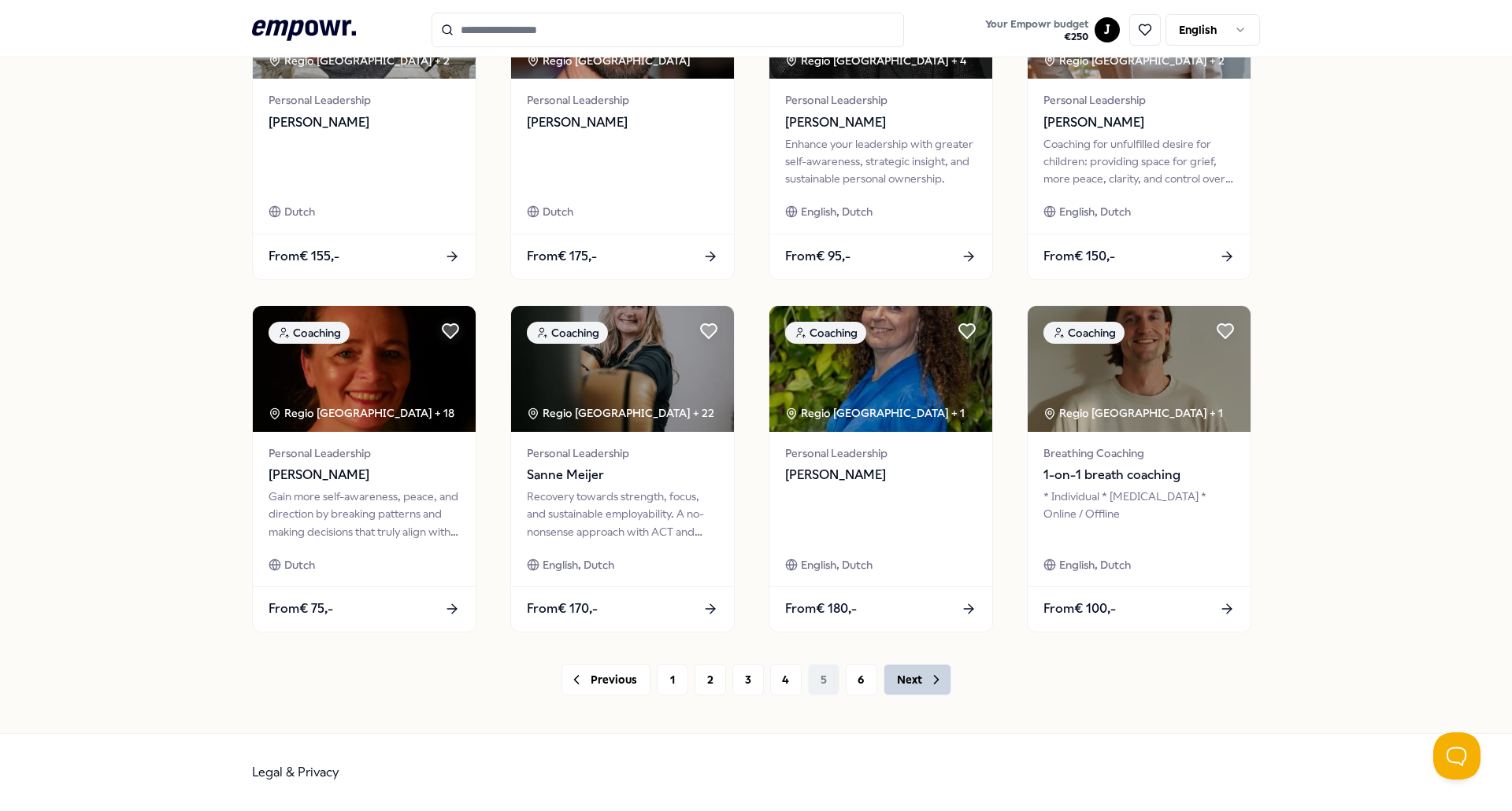
click at [928, 681] on icon at bounding box center [935, 679] width 15 height 15
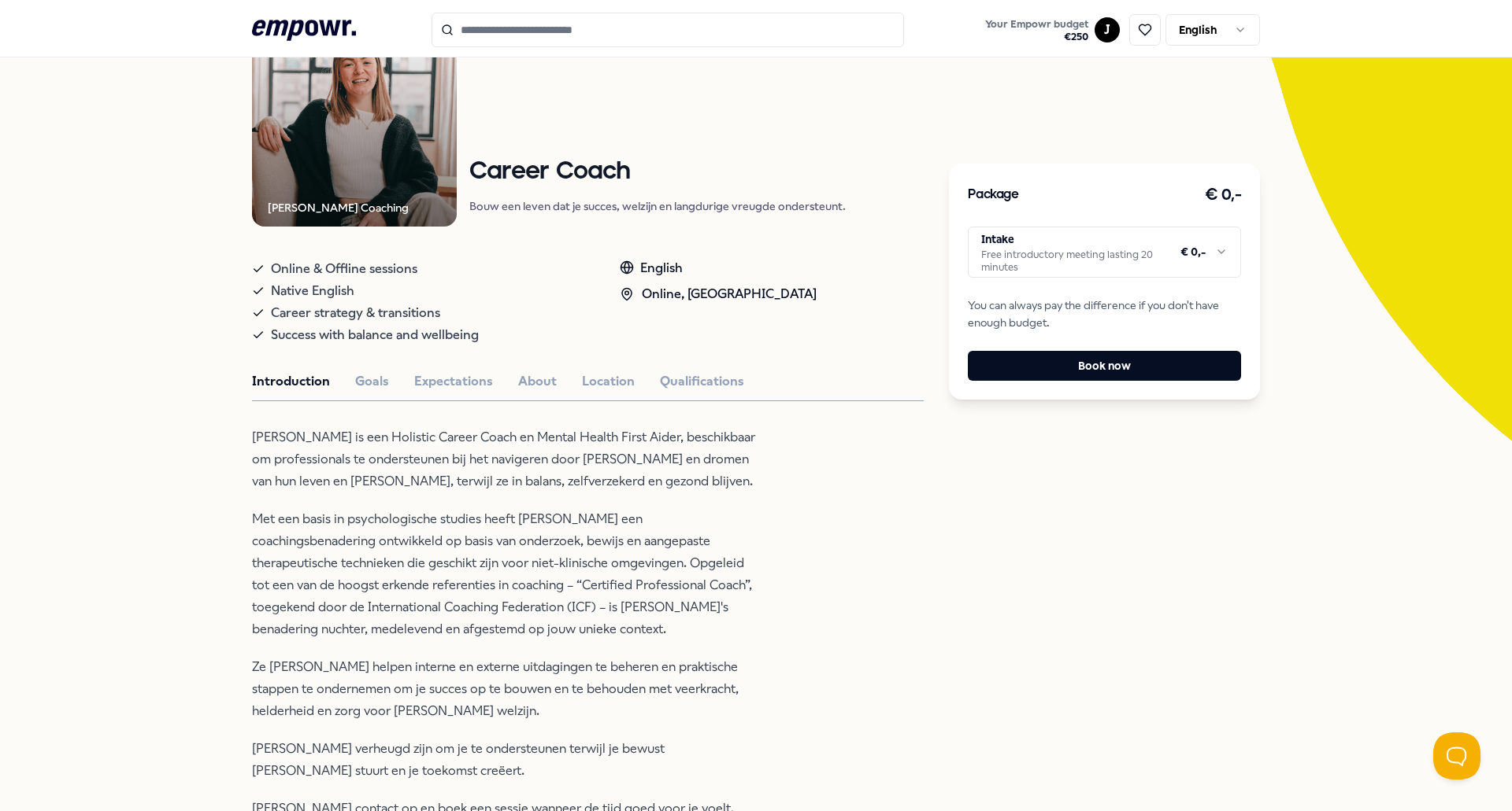
scroll to position [236, 0]
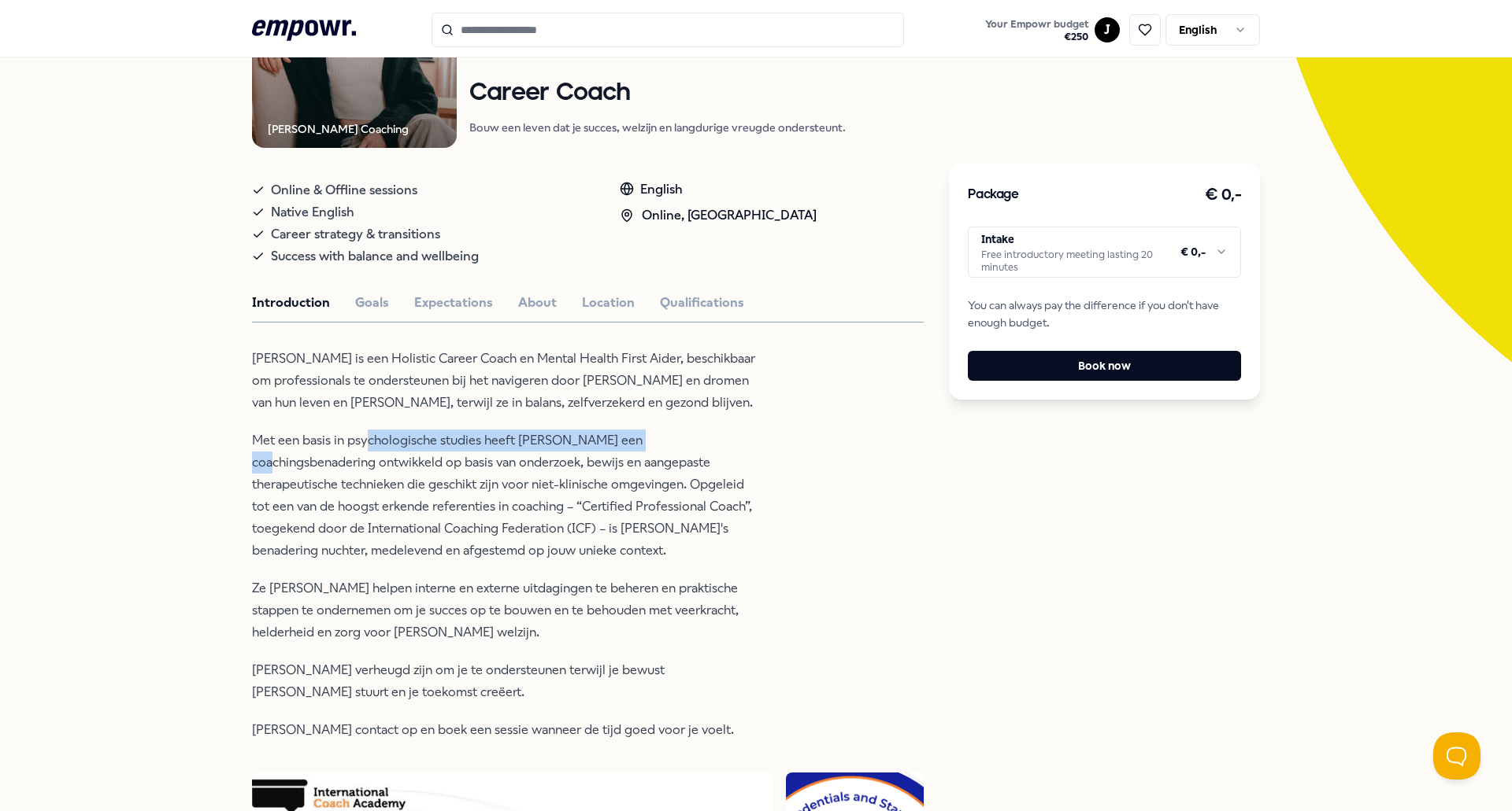
drag, startPoint x: 360, startPoint y: 443, endPoint x: 646, endPoint y: 448, distance: 286.0
click at [646, 448] on p "Met een basis in psychologische studies heeft [PERSON_NAME] een coachingsbenade…" at bounding box center [508, 495] width 512 height 132
drag, startPoint x: 681, startPoint y: 437, endPoint x: 306, endPoint y: 442, distance: 375.0
click at [306, 442] on p "Met een basis in psychologische studies heeft [PERSON_NAME] een coachingsbenade…" at bounding box center [508, 495] width 512 height 132
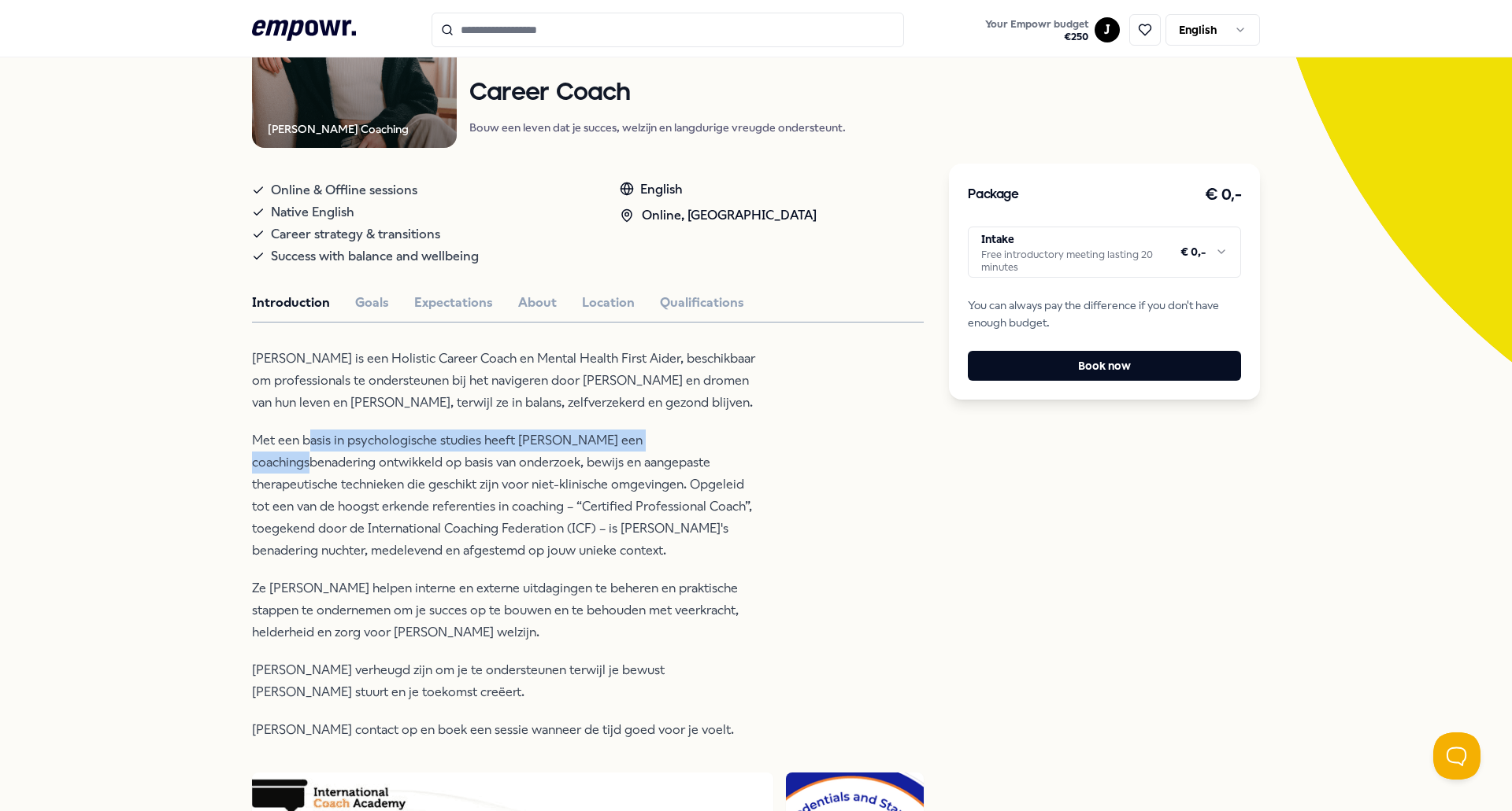
click at [306, 442] on p "Met een basis in psychologische studies heeft [PERSON_NAME] een coachingsbenade…" at bounding box center [508, 495] width 512 height 132
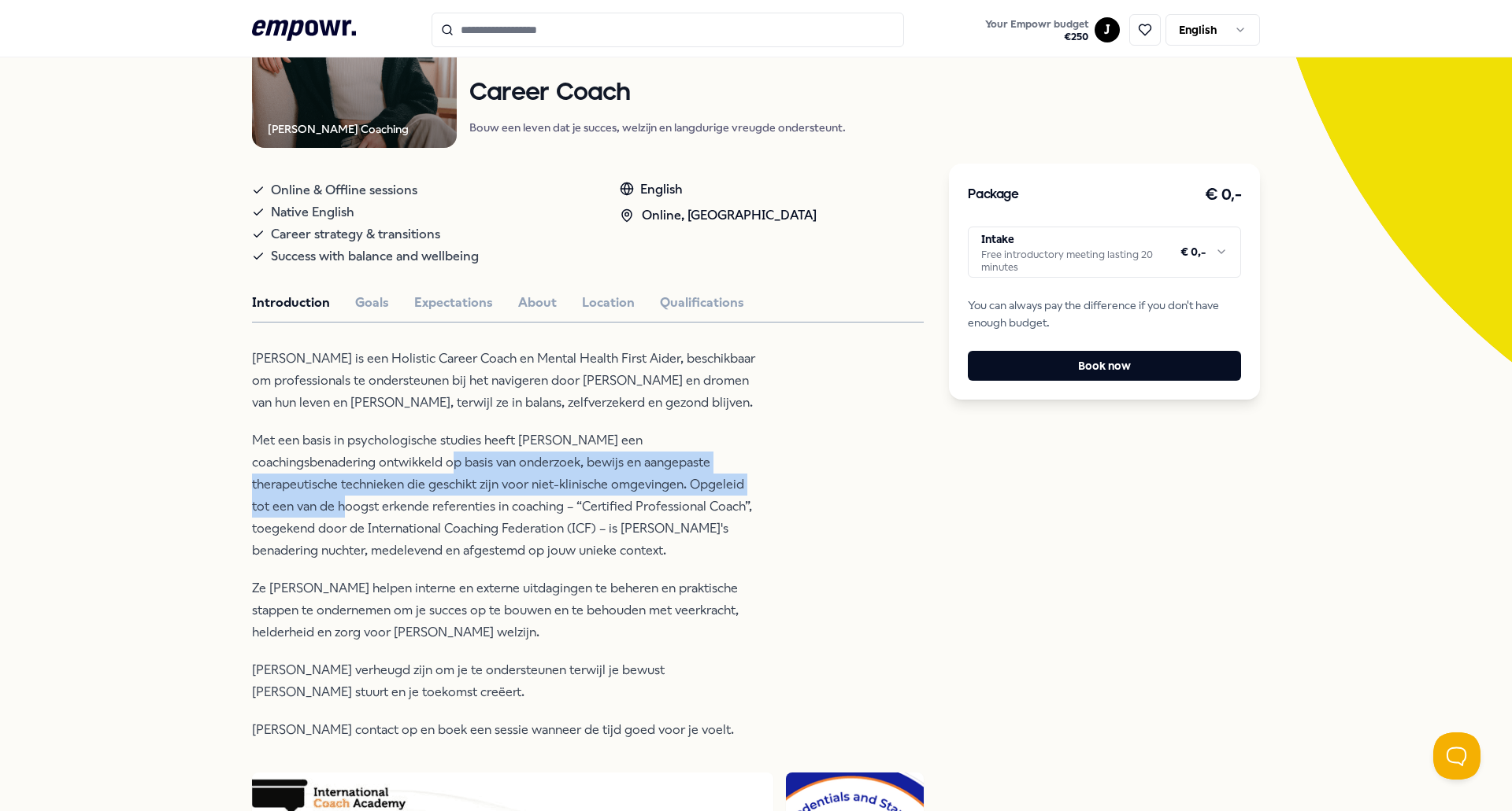
drag, startPoint x: 306, startPoint y: 472, endPoint x: 666, endPoint y: 475, distance: 360.0
click at [666, 475] on p "Met een basis in psychologische studies heeft [PERSON_NAME] een coachingsbenade…" at bounding box center [508, 495] width 512 height 132
click at [679, 461] on p "Met een basis in psychologische studies heeft [PERSON_NAME] een coachingsbenade…" at bounding box center [508, 495] width 512 height 132
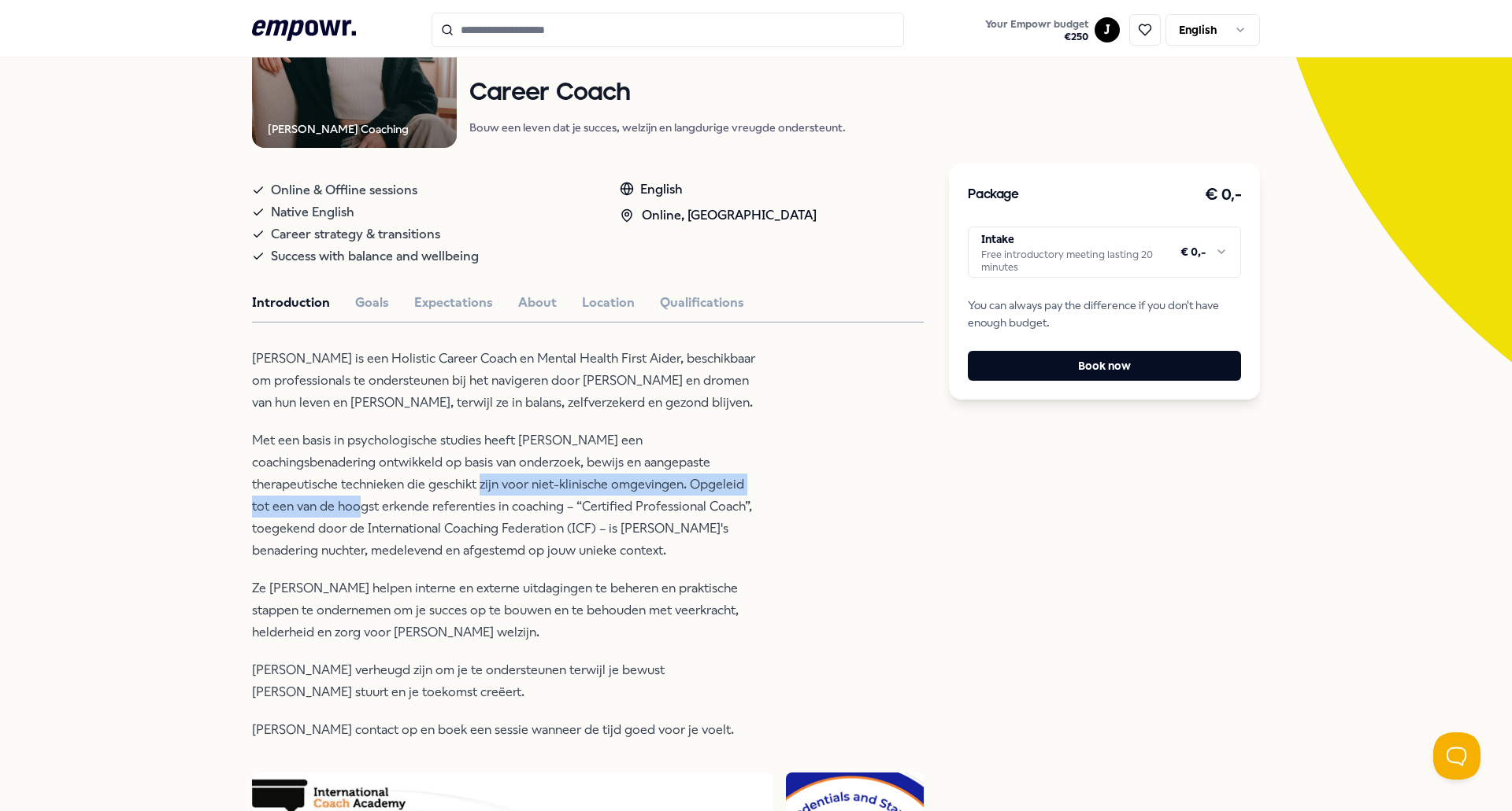
drag, startPoint x: 681, startPoint y: 484, endPoint x: 296, endPoint y: 476, distance: 385.1
click at [296, 476] on p "Met een basis in psychologische studies heeft [PERSON_NAME] een coachingsbenade…" at bounding box center [508, 495] width 512 height 132
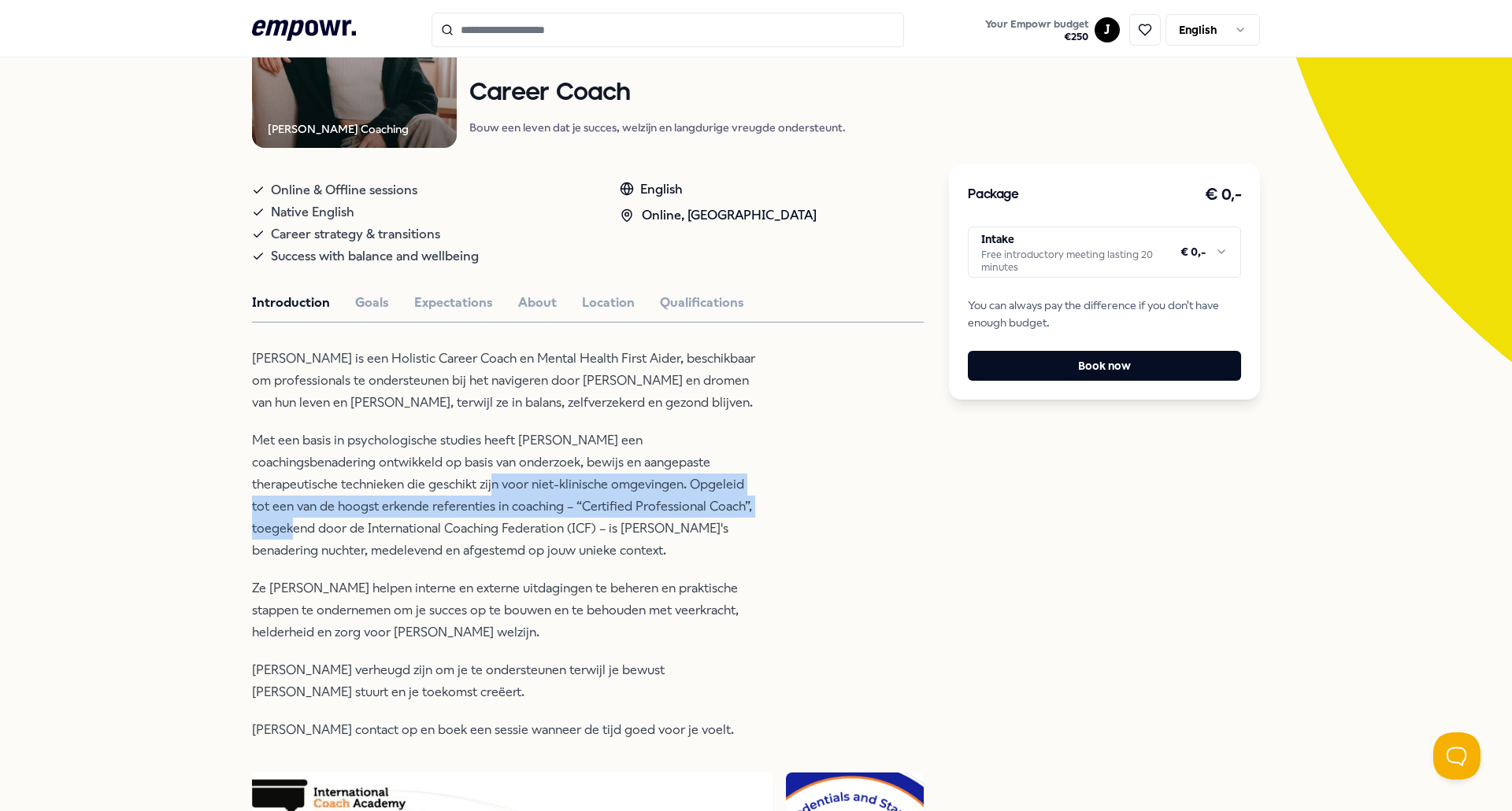
drag, startPoint x: 313, startPoint y: 494, endPoint x: 605, endPoint y: 502, distance: 292.1
click at [605, 502] on p "Met een basis in psychologische studies heeft [PERSON_NAME] een coachingsbenade…" at bounding box center [508, 495] width 512 height 132
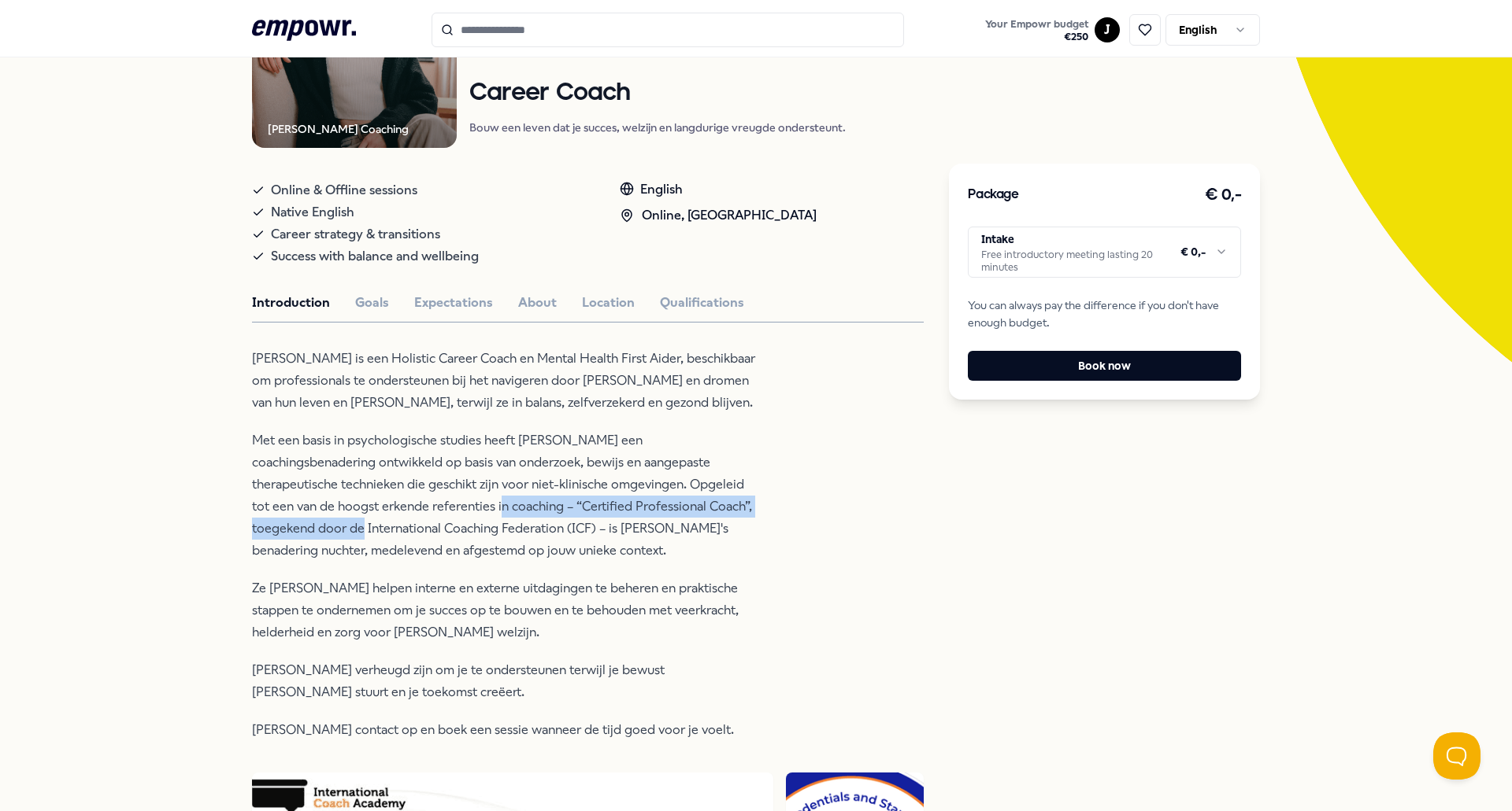
drag, startPoint x: 665, startPoint y: 506, endPoint x: 312, endPoint y: 507, distance: 353.0
click at [312, 507] on p "Met een basis in psychologische studies heeft [PERSON_NAME] een coachingsbenade…" at bounding box center [508, 495] width 512 height 132
click at [311, 507] on p "Met een basis in psychologische studies heeft [PERSON_NAME] een coachingsbenade…" at bounding box center [508, 495] width 512 height 132
drag, startPoint x: 404, startPoint y: 540, endPoint x: 400, endPoint y: 532, distance: 8.9
click at [403, 536] on p "Met een basis in psychologische studies heeft [PERSON_NAME] een coachingsbenade…" at bounding box center [508, 495] width 512 height 132
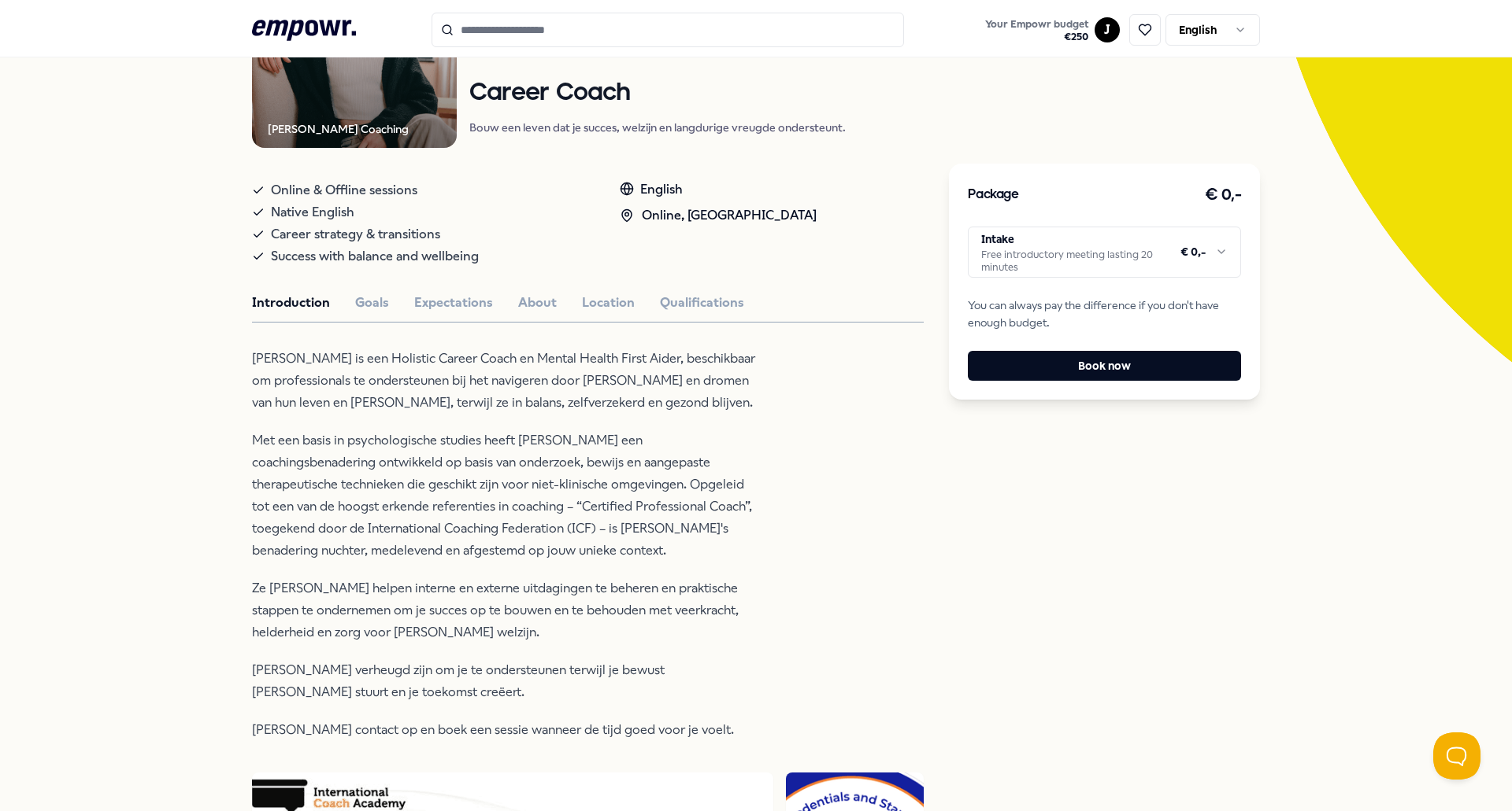
click at [400, 531] on p "Met een basis in psychologische studies heeft [PERSON_NAME] een coachingsbenade…" at bounding box center [508, 495] width 512 height 132
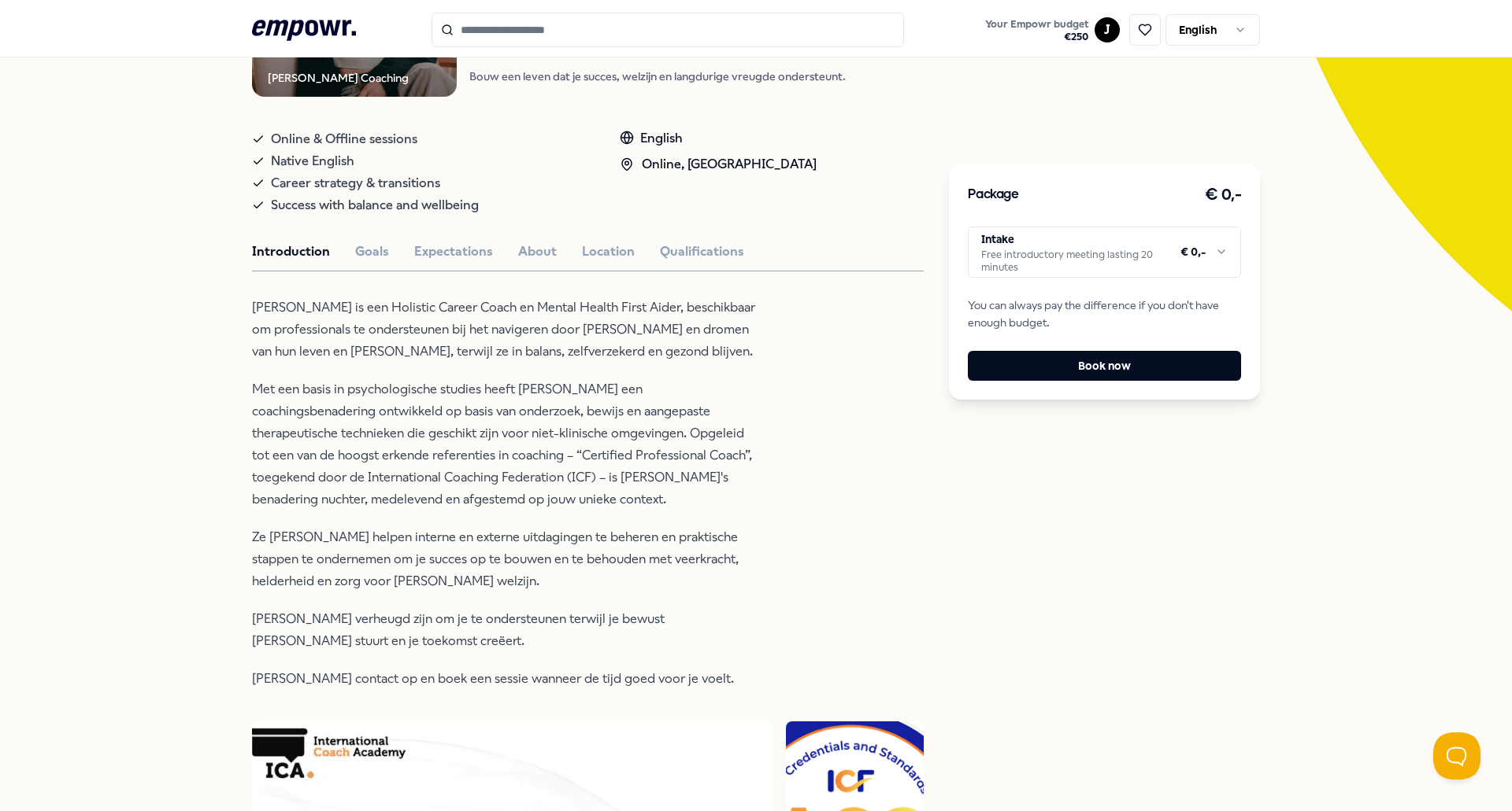
scroll to position [315, 0]
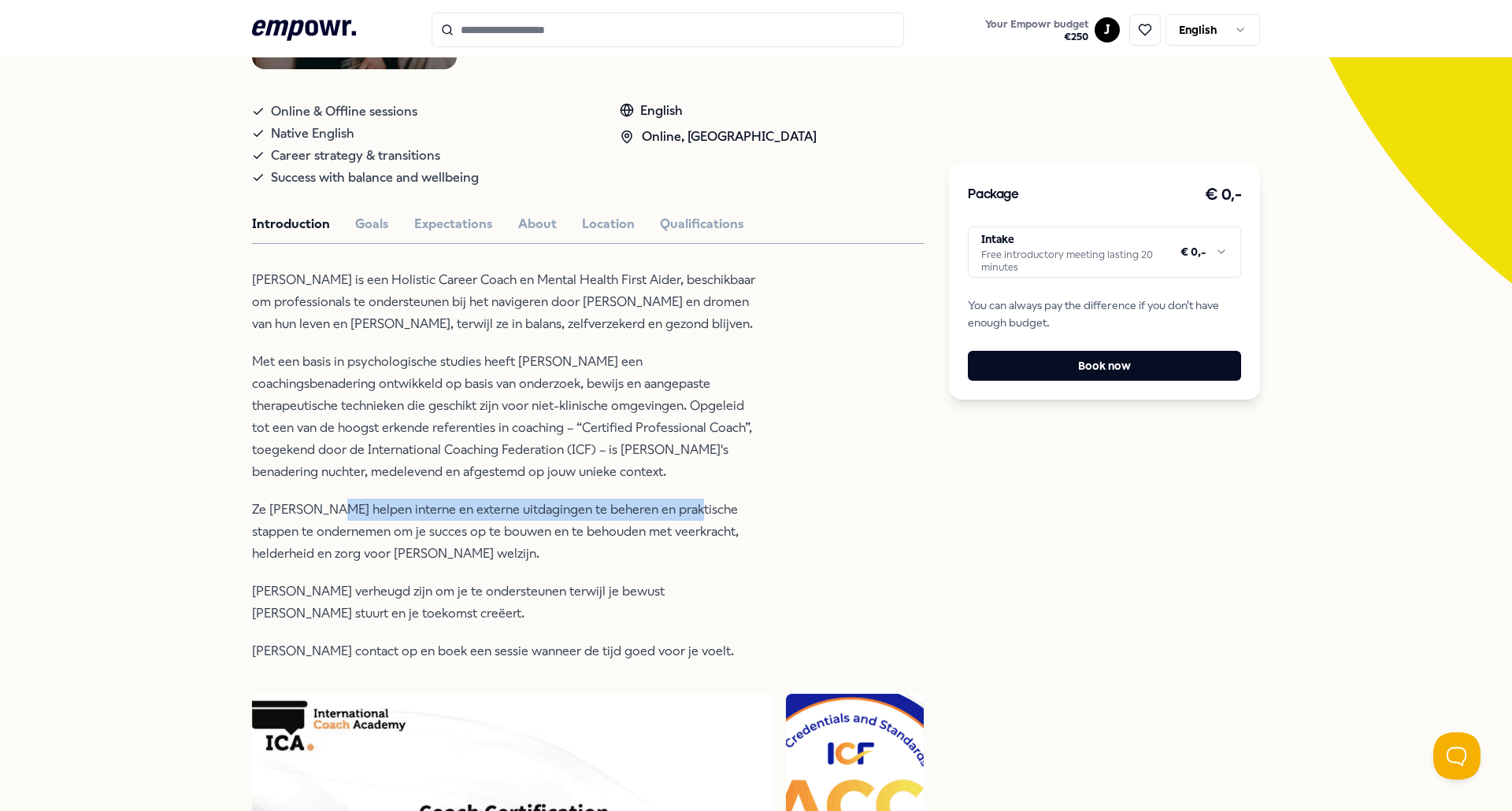
drag, startPoint x: 318, startPoint y: 516, endPoint x: 671, endPoint y: 518, distance: 353.0
click at [671, 518] on p "Ze [PERSON_NAME] helpen interne en externe uitdagingen te beheren en praktische…" at bounding box center [508, 532] width 512 height 66
click at [671, 517] on p "Ze [PERSON_NAME] helpen interne en externe uitdagingen te beheren en praktische…" at bounding box center [508, 532] width 512 height 66
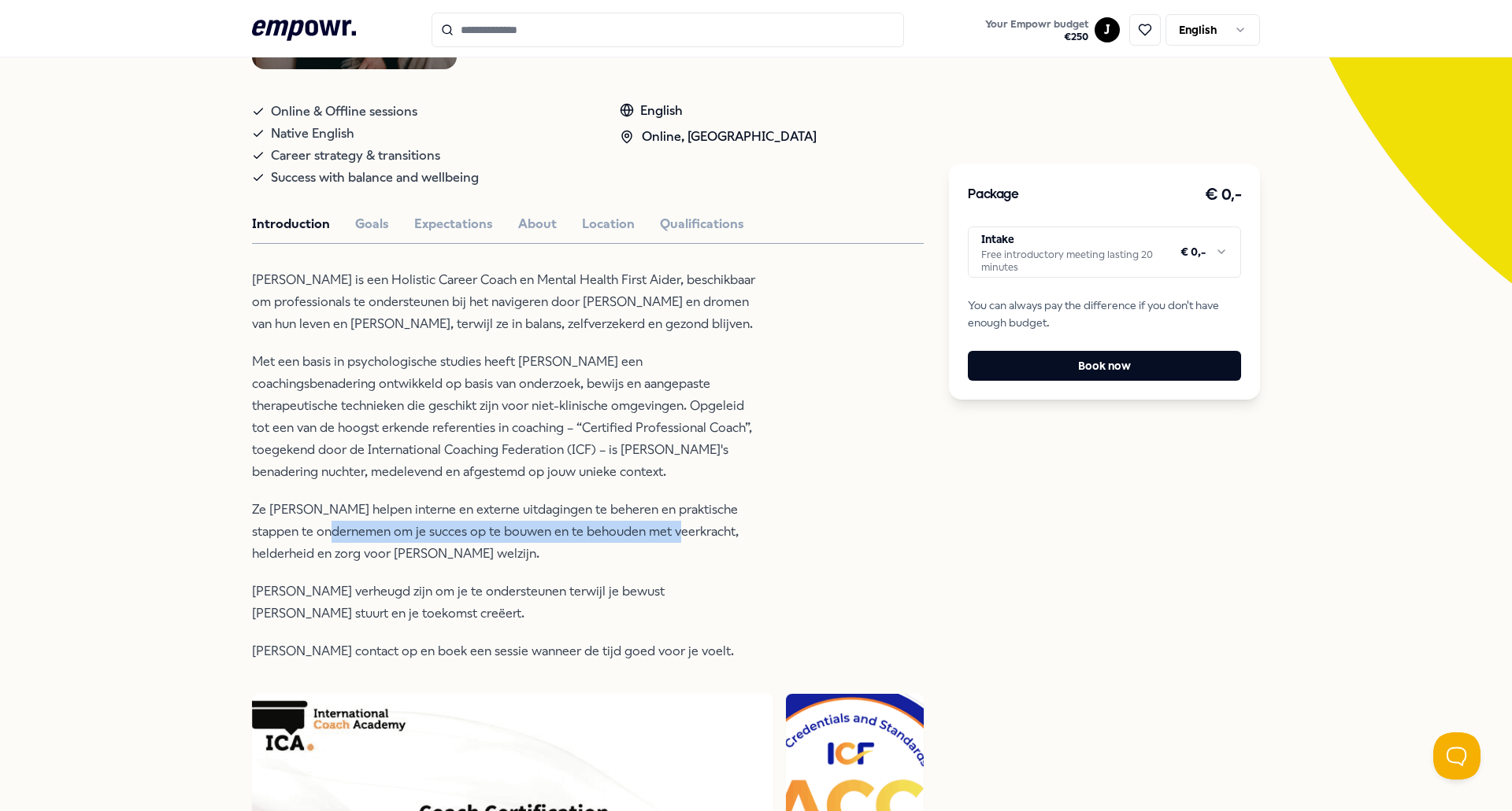
drag, startPoint x: 650, startPoint y: 536, endPoint x: 313, endPoint y: 533, distance: 337.0
click at [315, 533] on p "Ze [PERSON_NAME] helpen interne en externe uitdagingen te beheren en praktische…" at bounding box center [508, 532] width 512 height 66
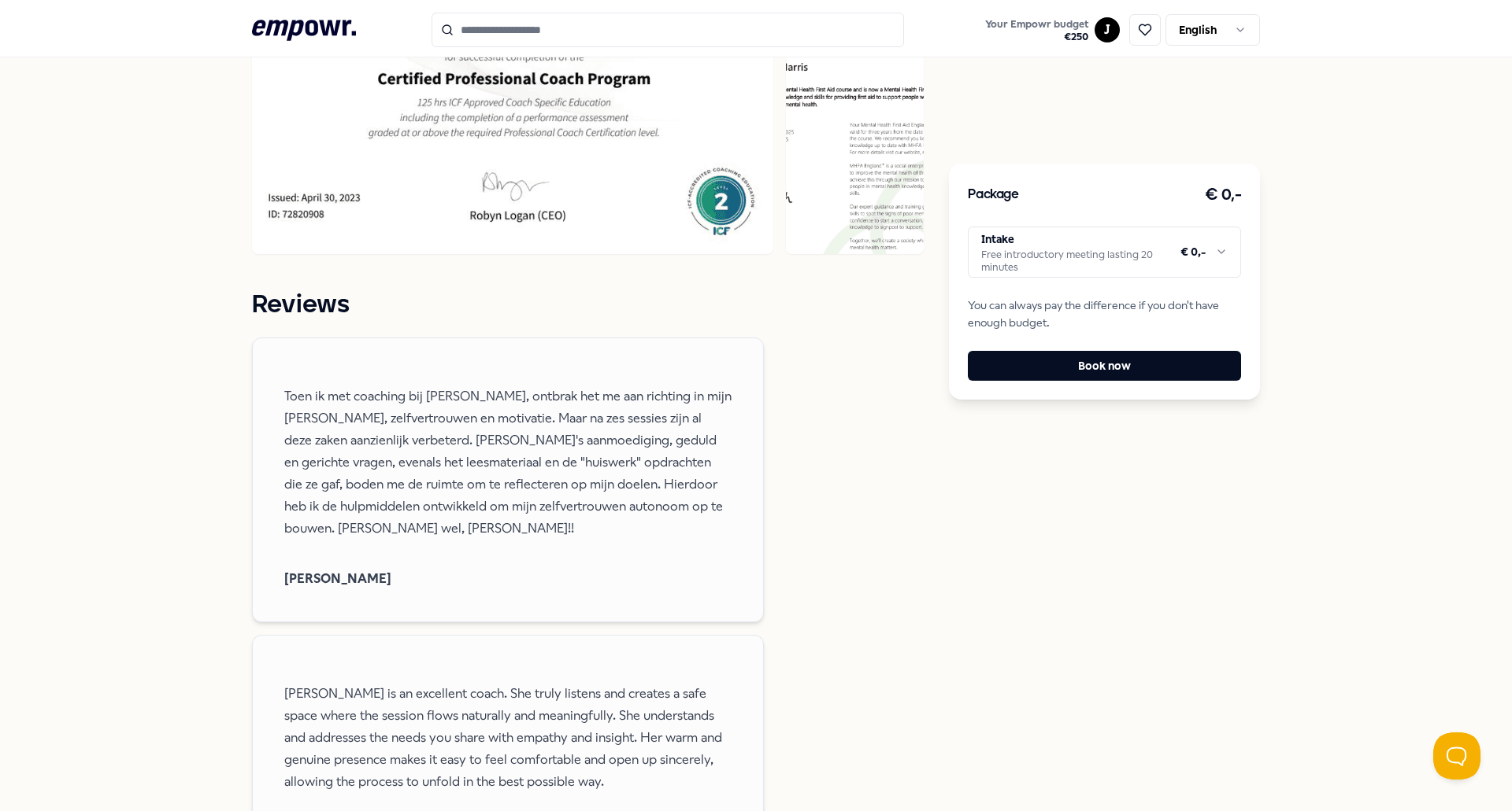
scroll to position [1180, 0]
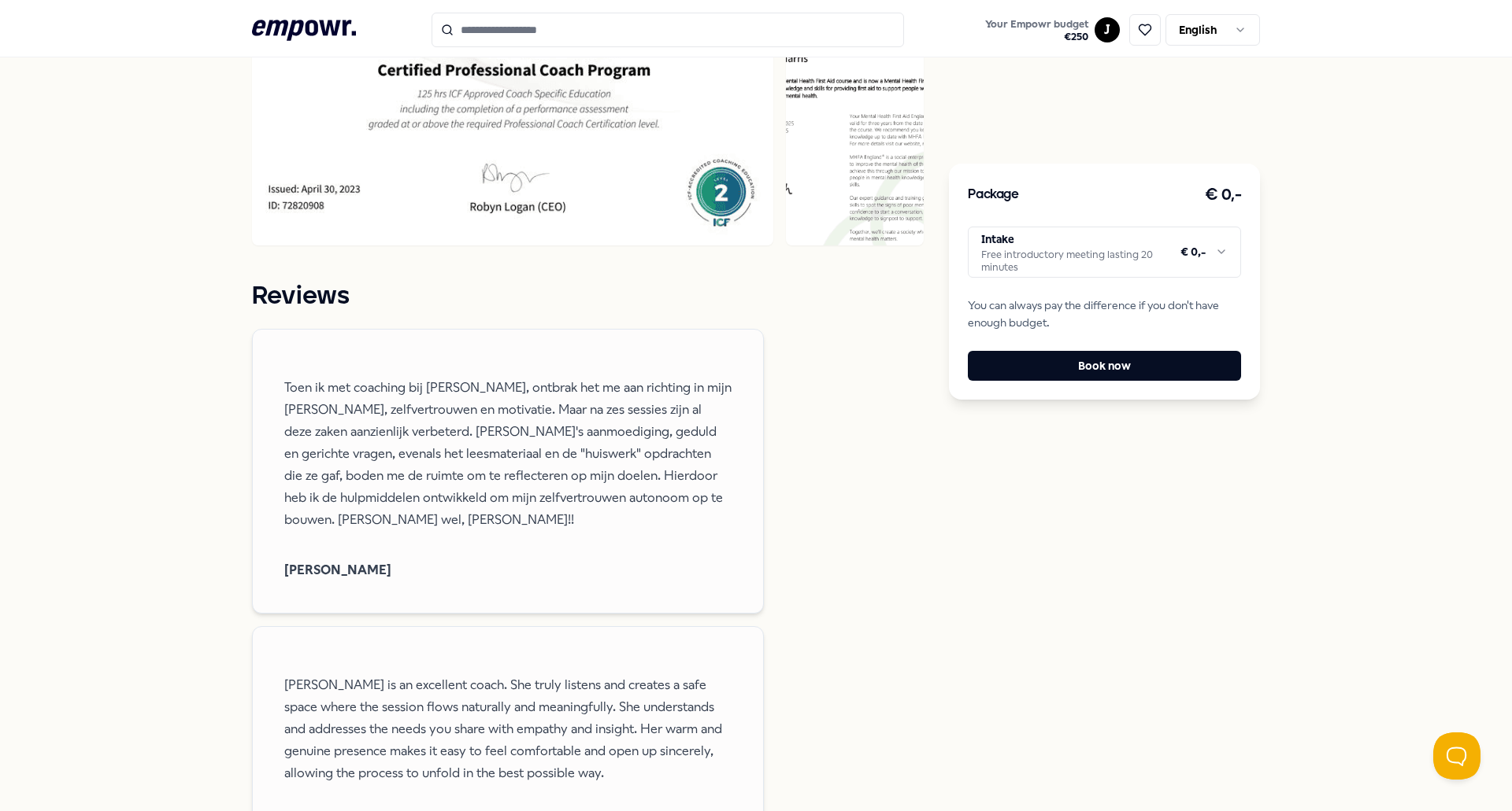
click at [1072, 275] on html ".empowr-logo_svg__cls-1{fill:#03032f} Your Empowr budget € 250 J English All ca…" at bounding box center [756, 406] width 1512 height 811
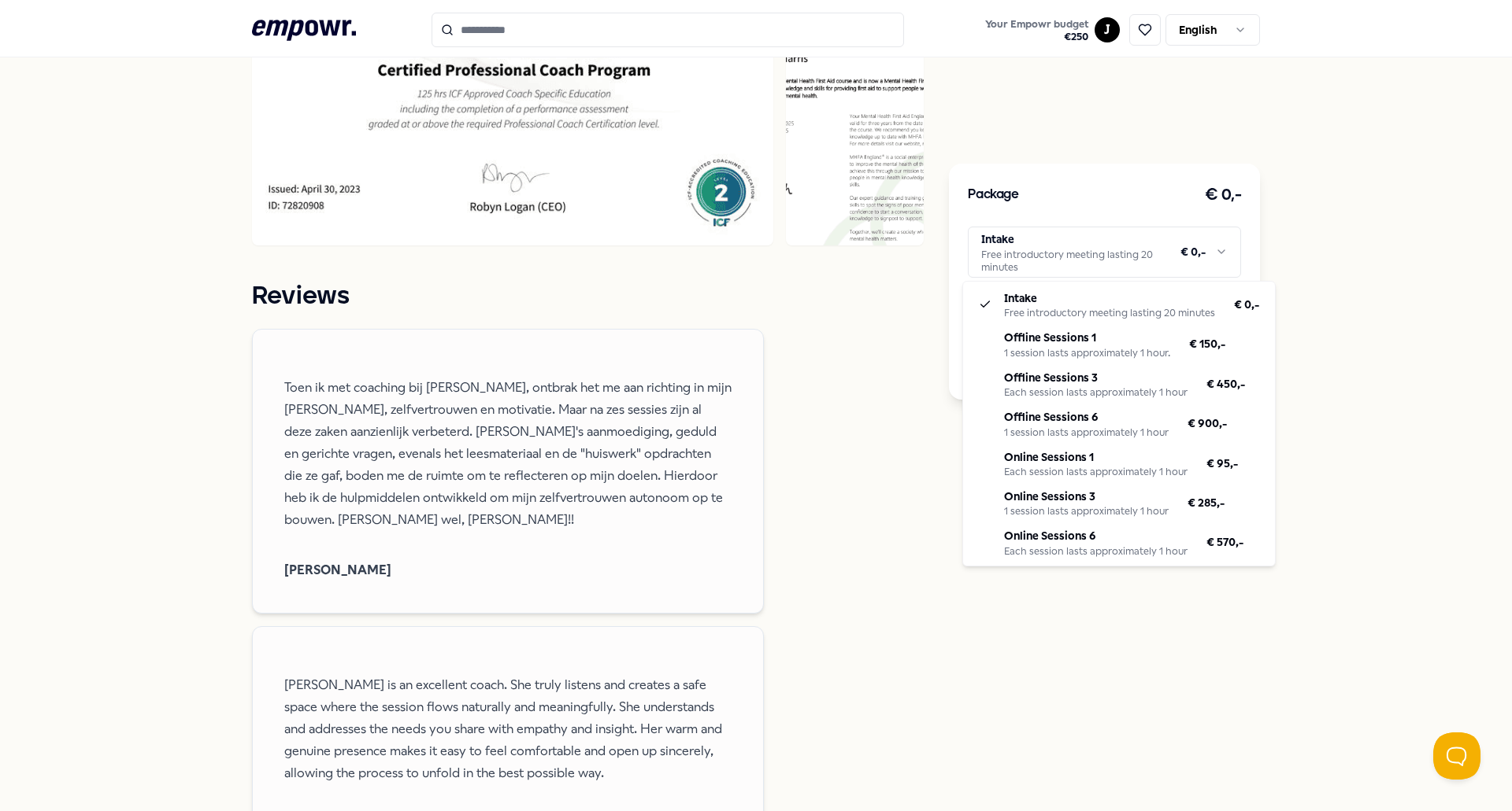
click at [993, 234] on html ".empowr-logo_svg__cls-1{fill:#03032f} Your Empowr budget € 250 J English All ca…" at bounding box center [756, 406] width 1512 height 811
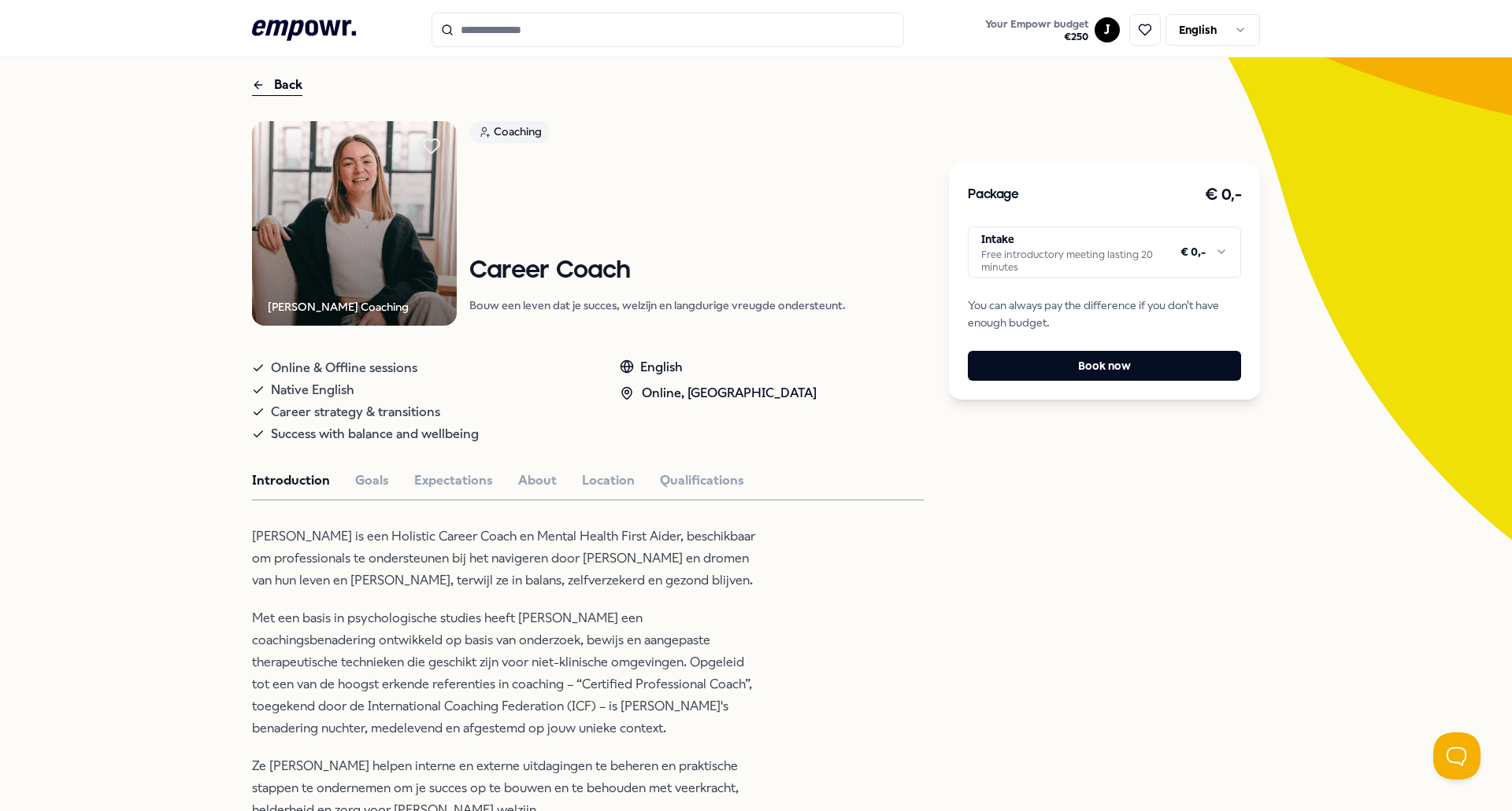
scroll to position [0, 0]
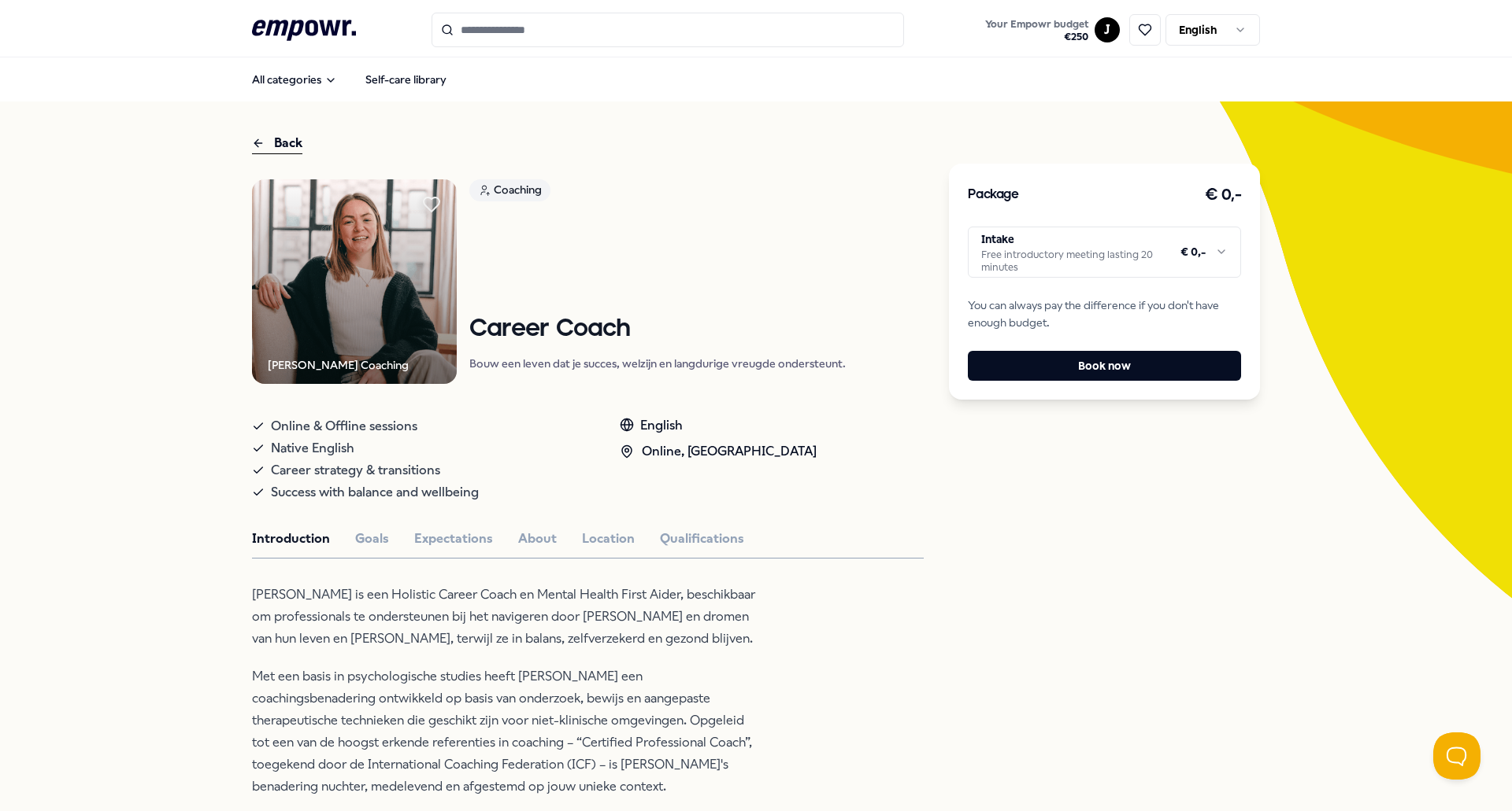
click at [290, 28] on icon ".empowr-logo_svg__cls-1{fill:#03032f}" at bounding box center [304, 30] width 104 height 29
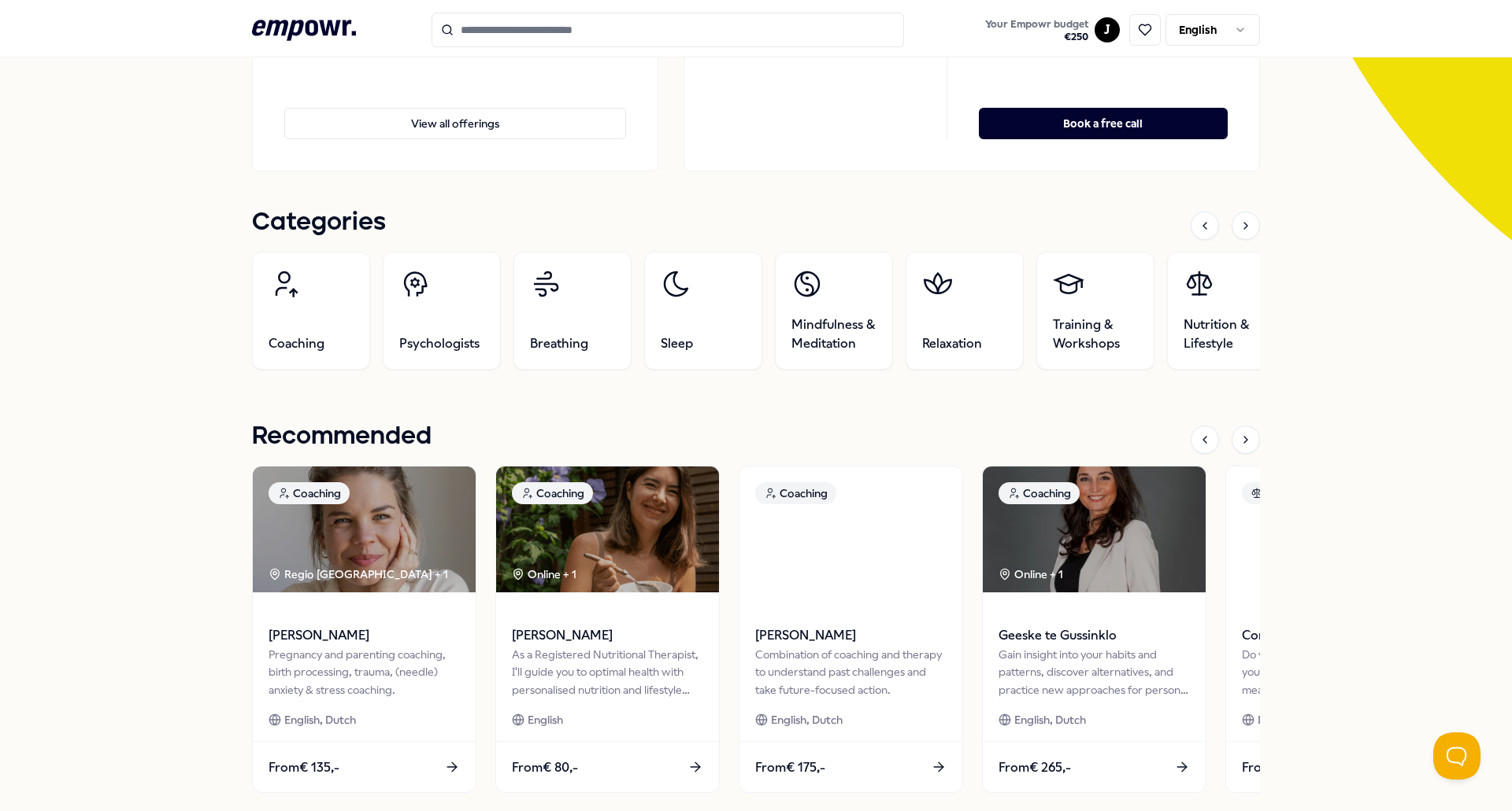
scroll to position [630, 0]
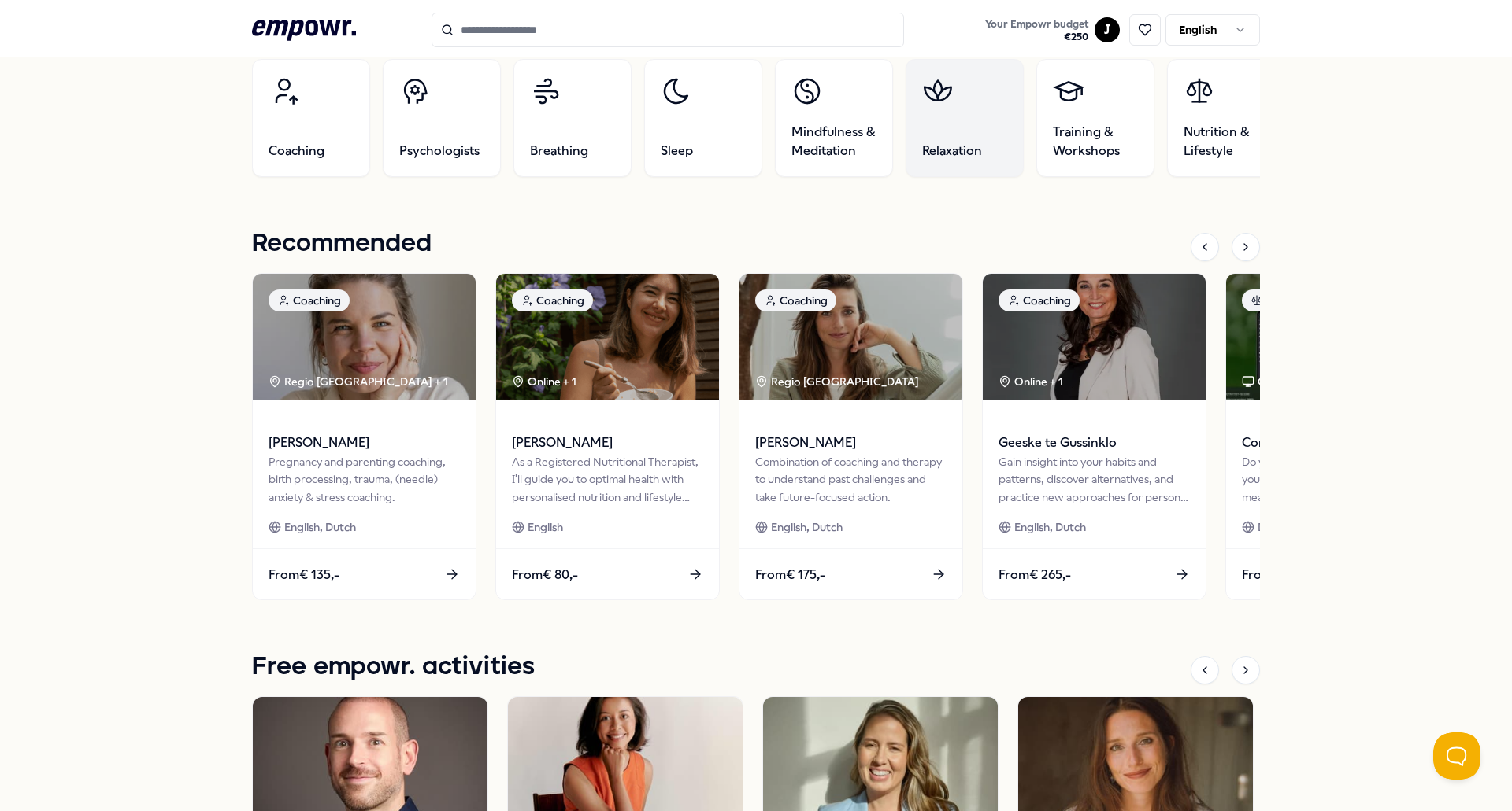
click at [952, 139] on link "Relaxation" at bounding box center [965, 118] width 118 height 118
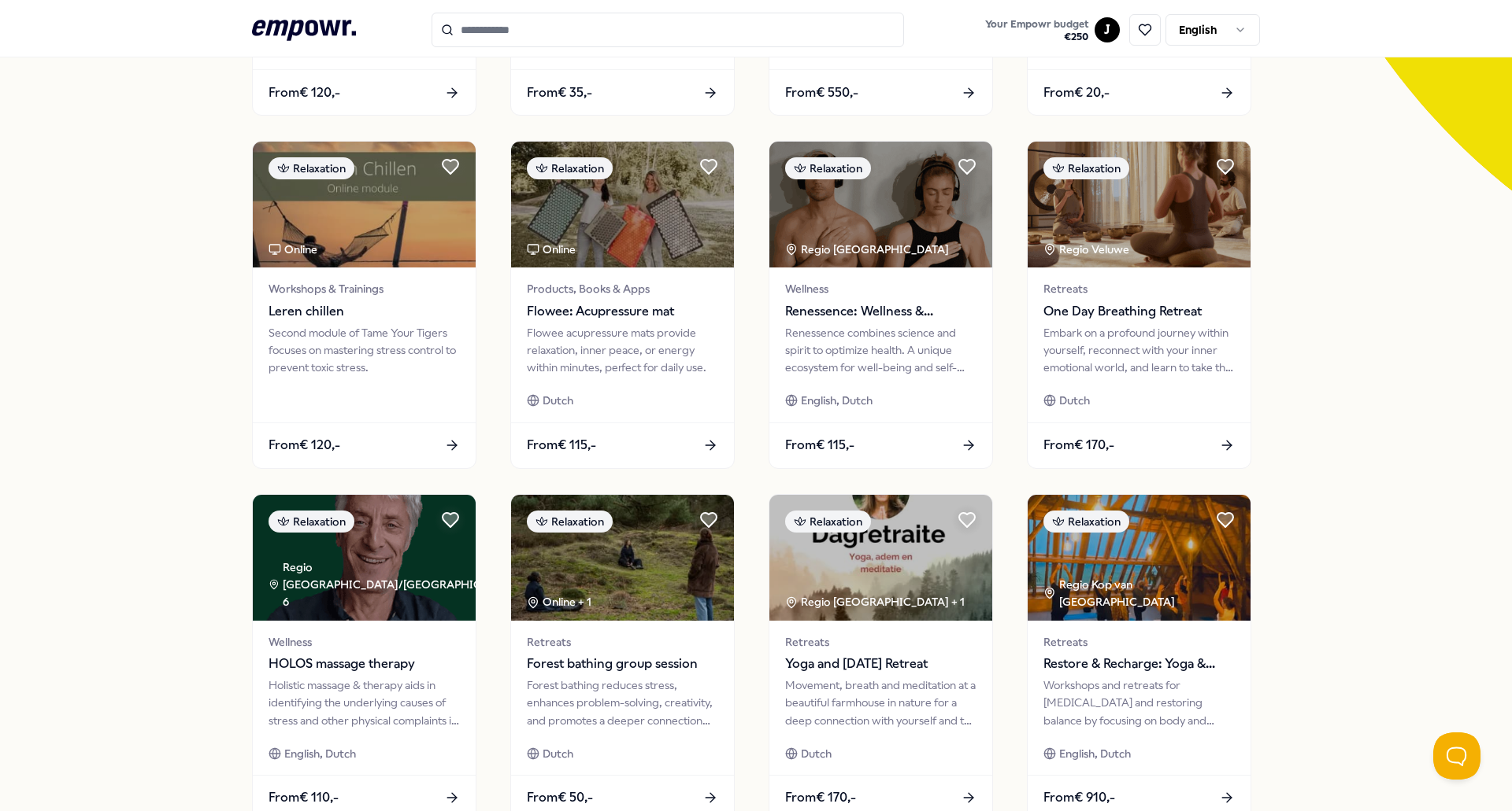
scroll to position [551, 0]
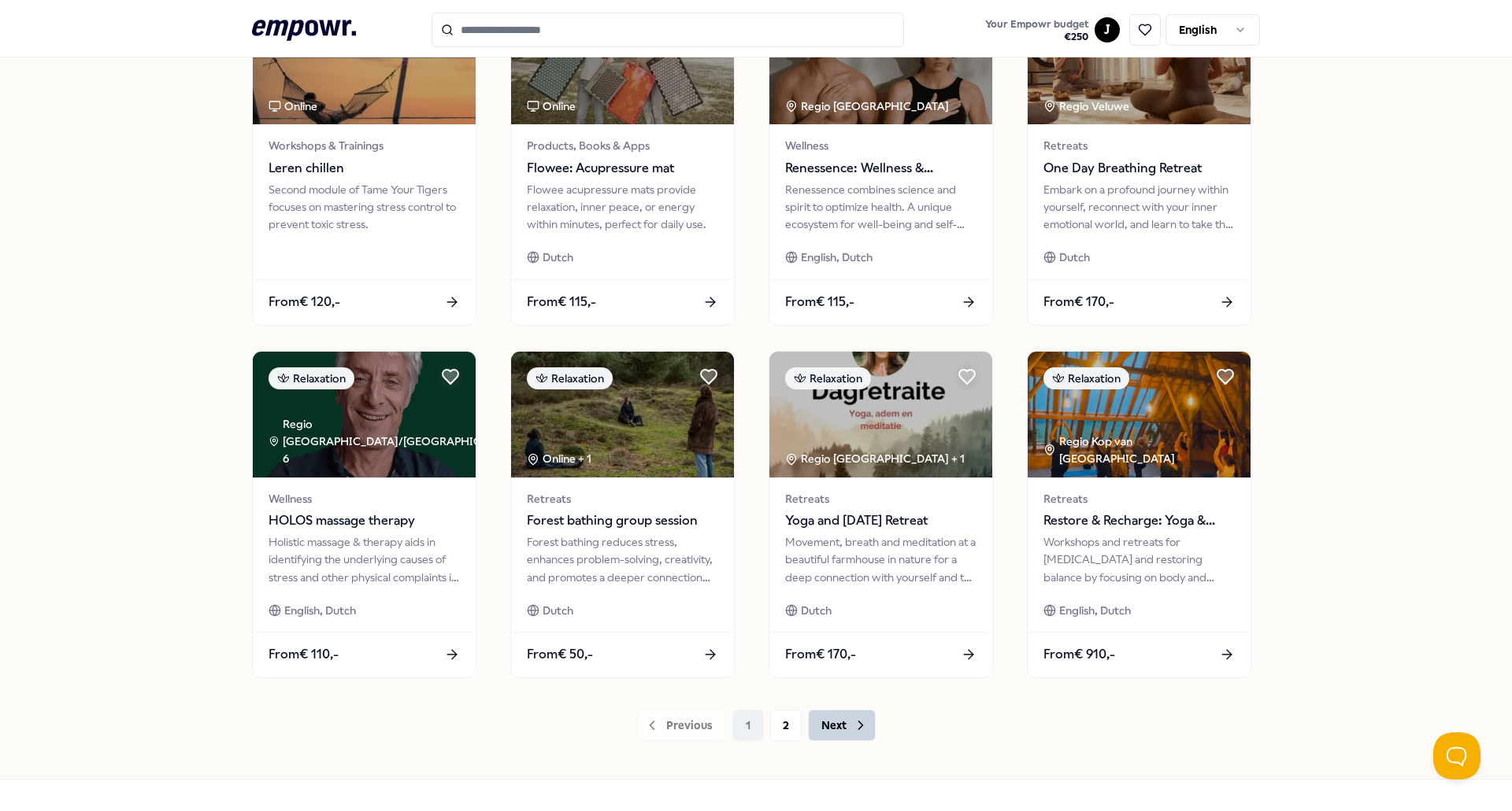
click at [836, 726] on button "Next" at bounding box center [841, 725] width 68 height 32
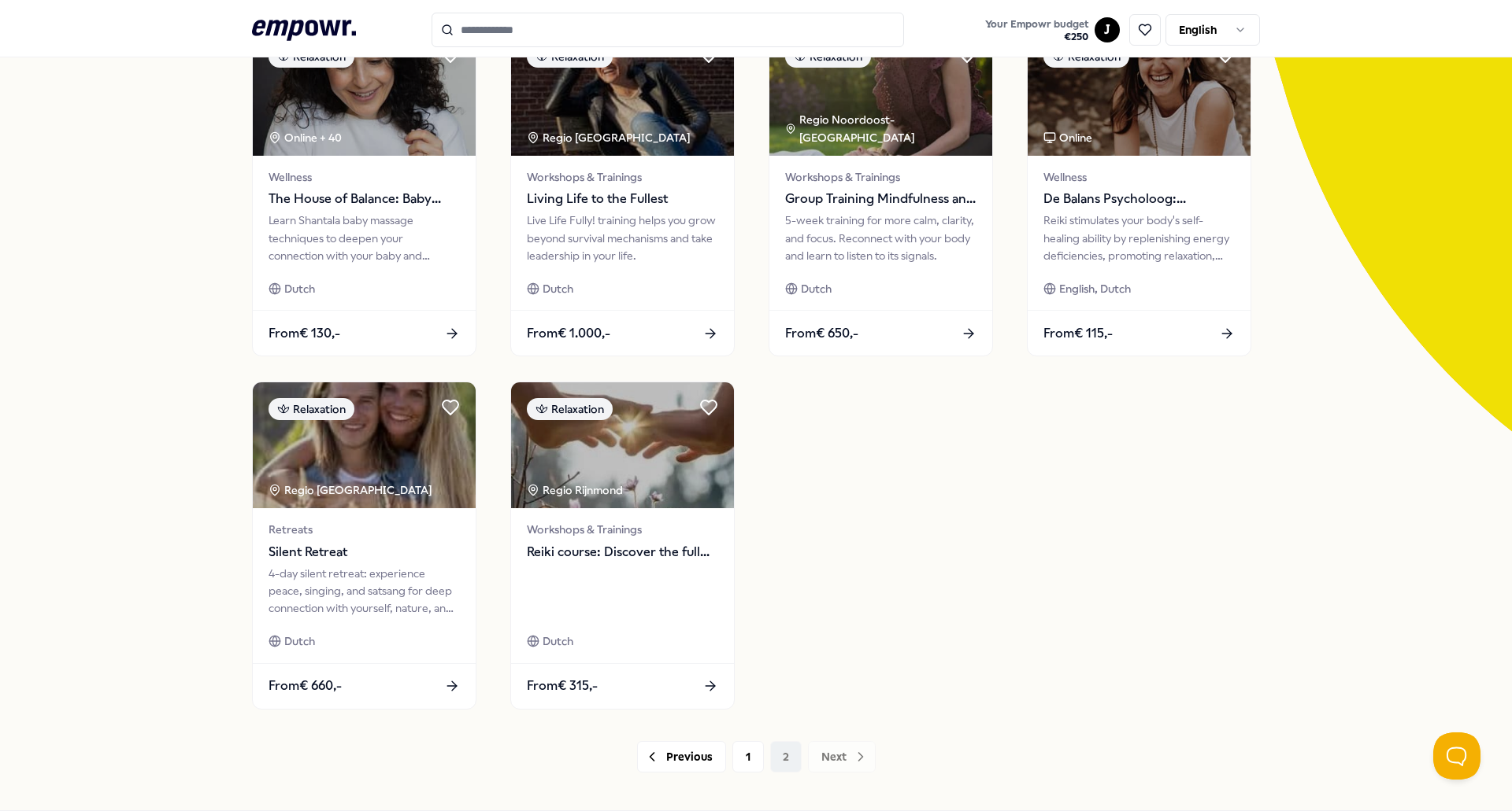
scroll to position [243, 0]
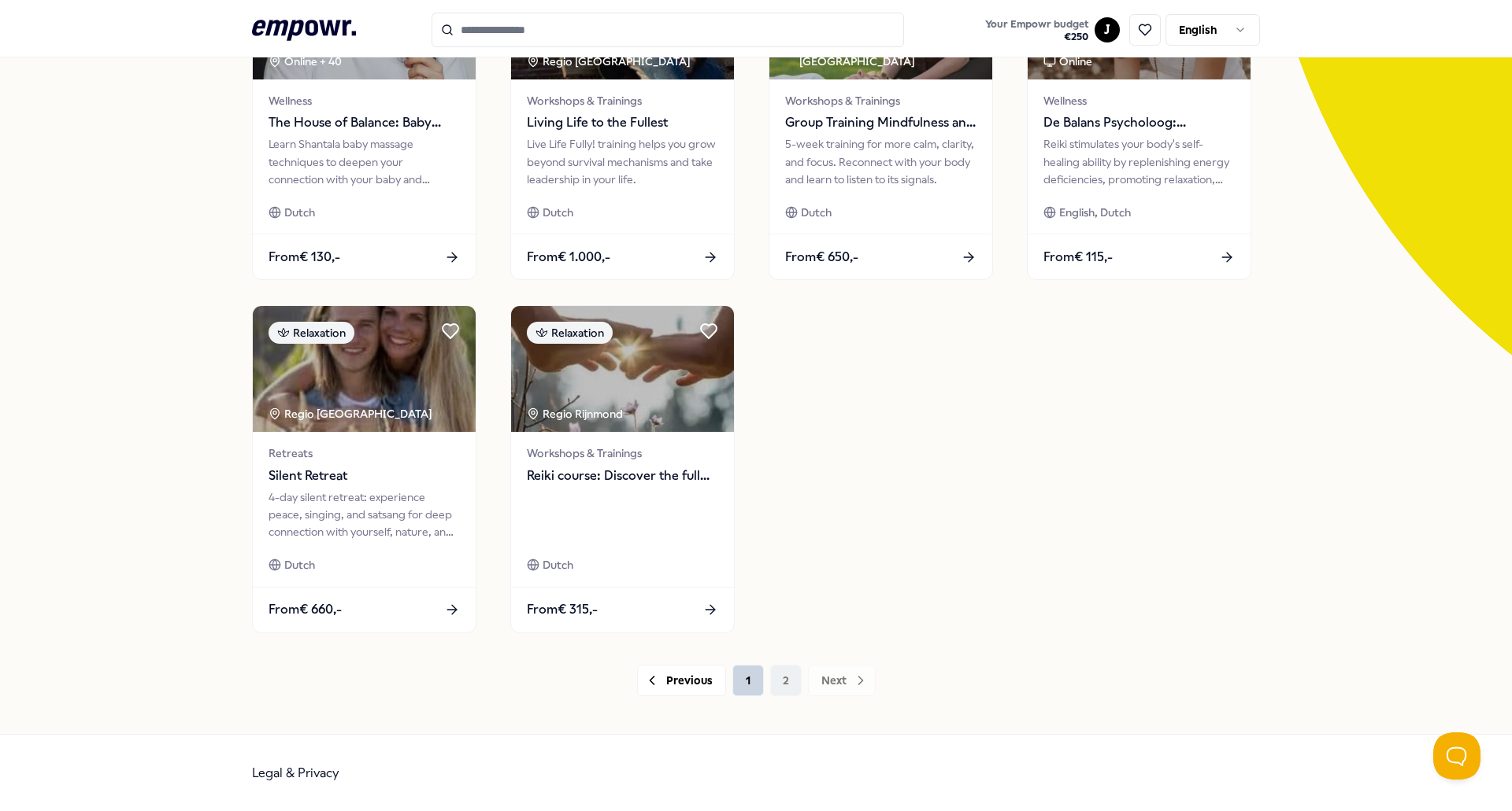
click at [734, 684] on button "1" at bounding box center [747, 680] width 32 height 32
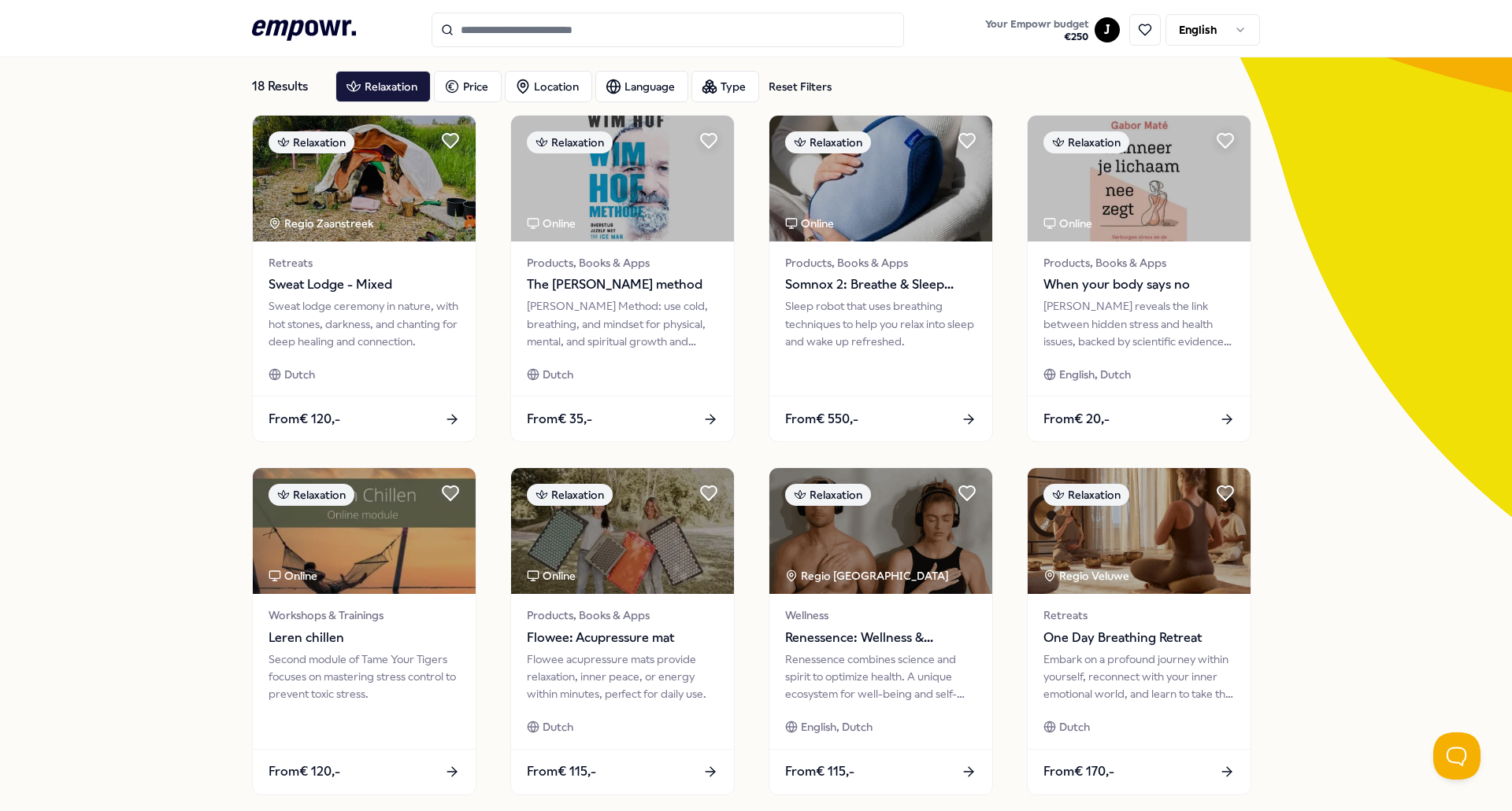
scroll to position [236, 0]
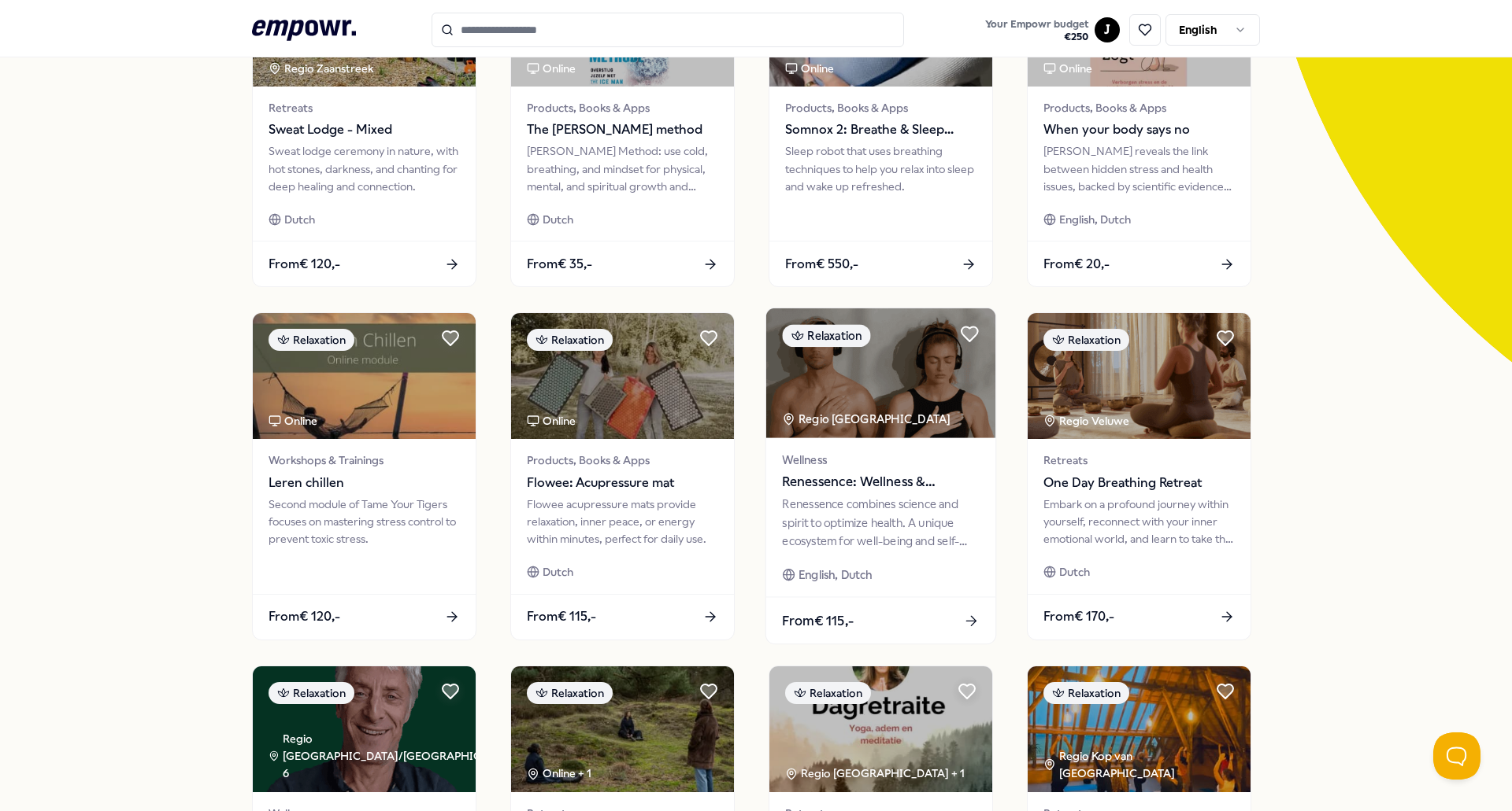
click at [854, 501] on div "Renessence combines science and spirit to optimize health. A unique ecosystem f…" at bounding box center [880, 522] width 197 height 54
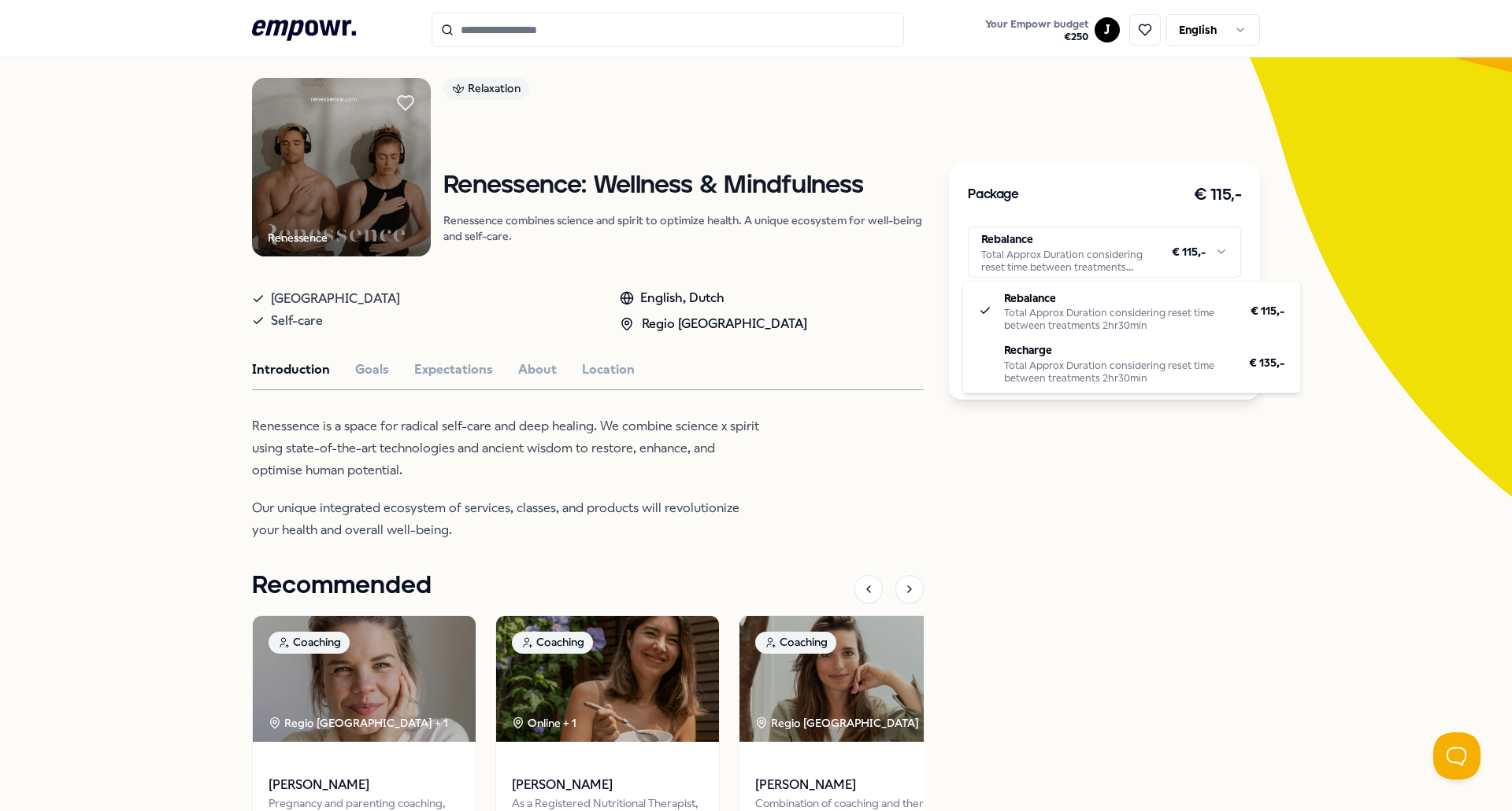
click at [1069, 253] on html ".empowr-logo_svg__cls-1{fill:#03032f} Your Empowr budget € 250 J English All ca…" at bounding box center [756, 406] width 1512 height 811
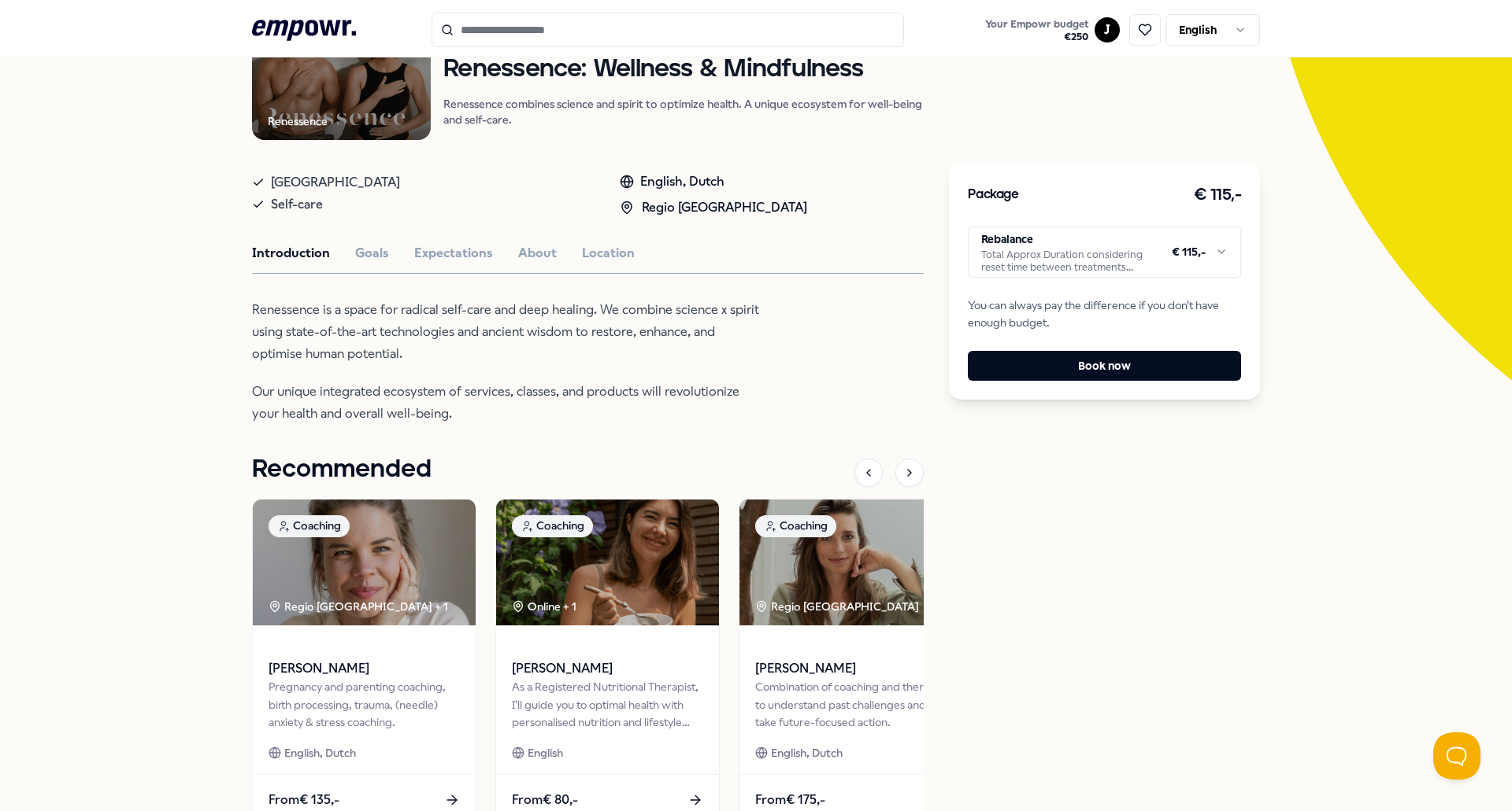
scroll to position [0, 0]
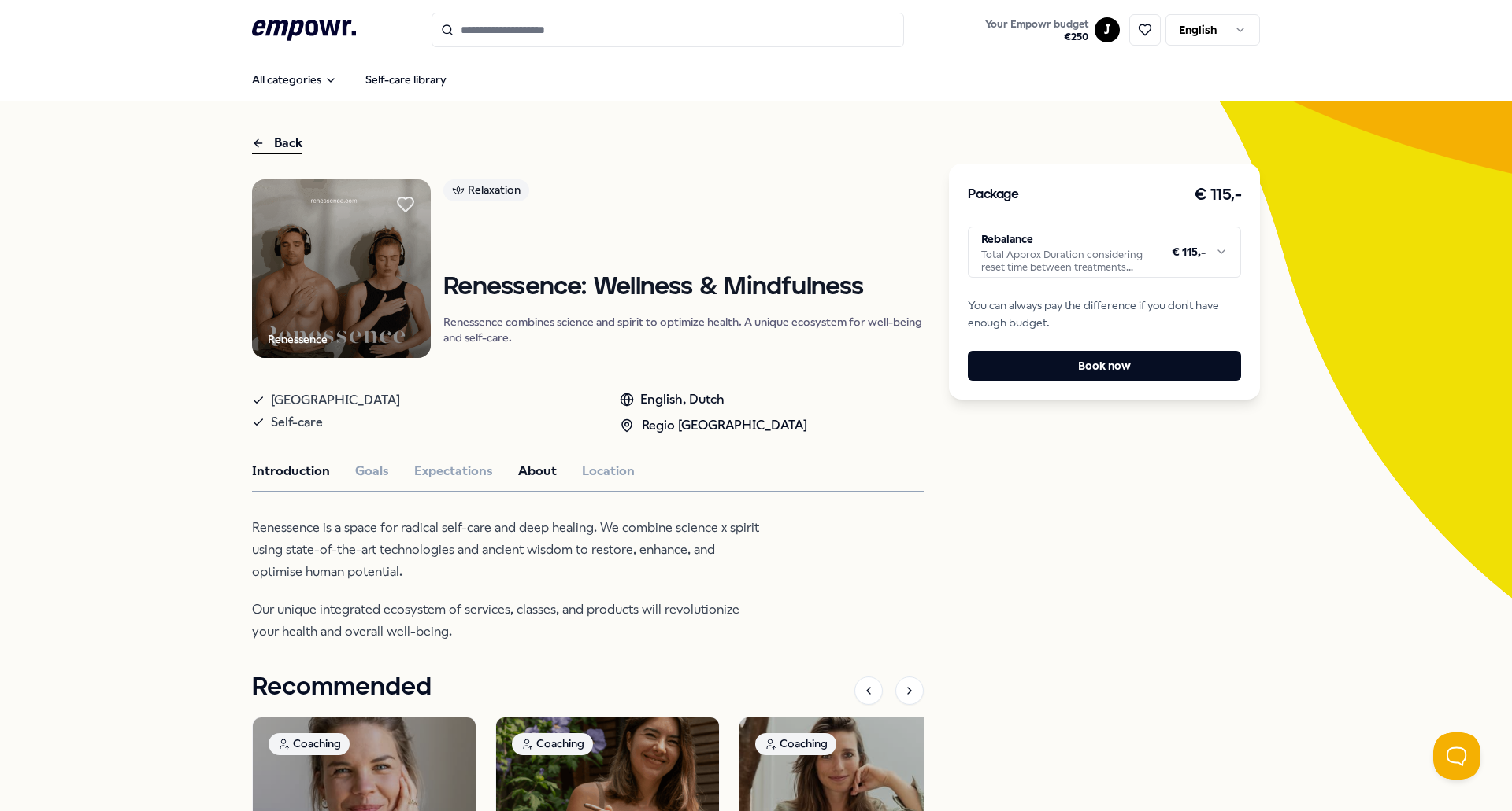
click at [531, 473] on button "About" at bounding box center [538, 471] width 39 height 20
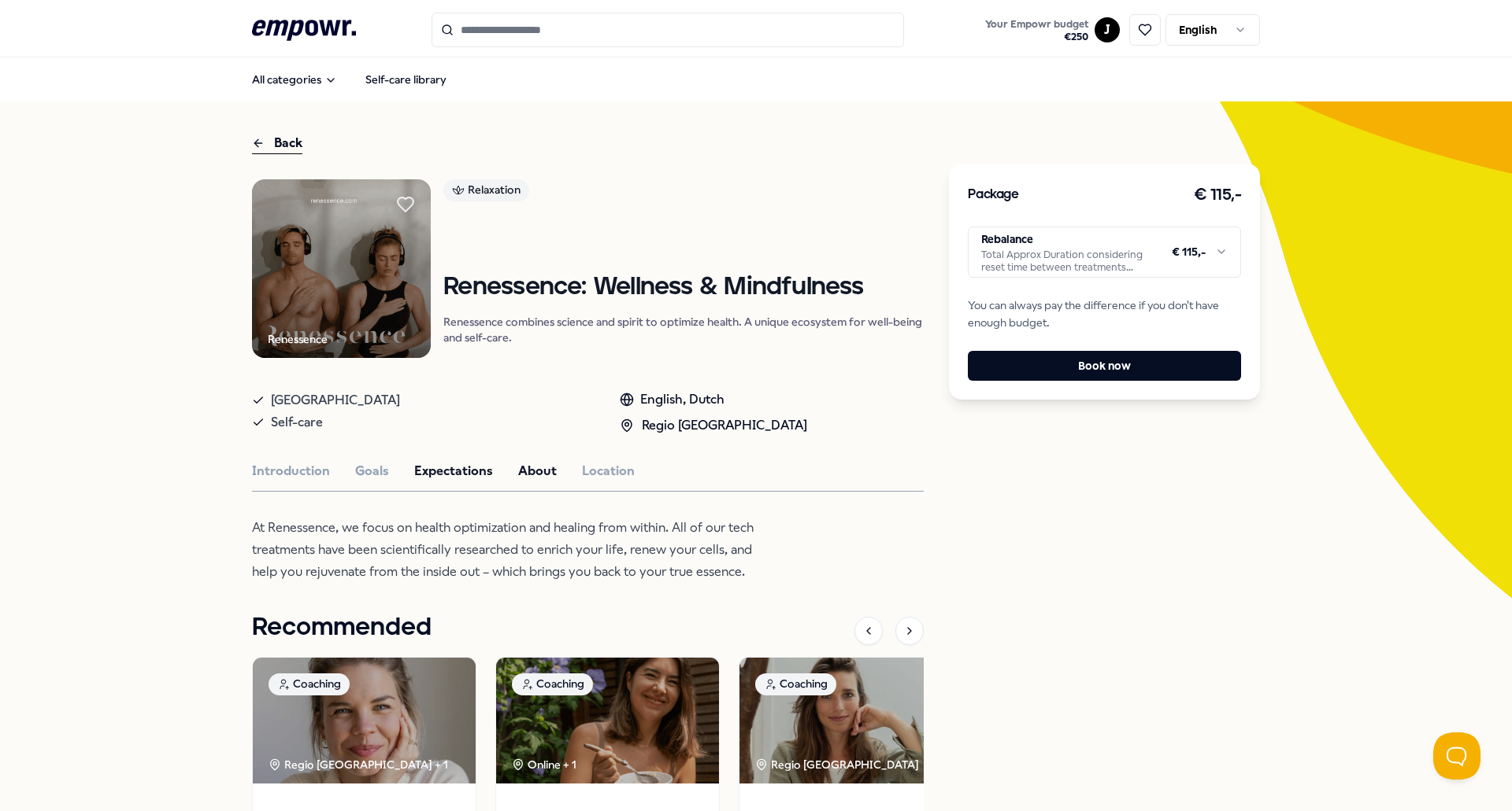
click at [454, 473] on button "Expectations" at bounding box center [453, 471] width 79 height 20
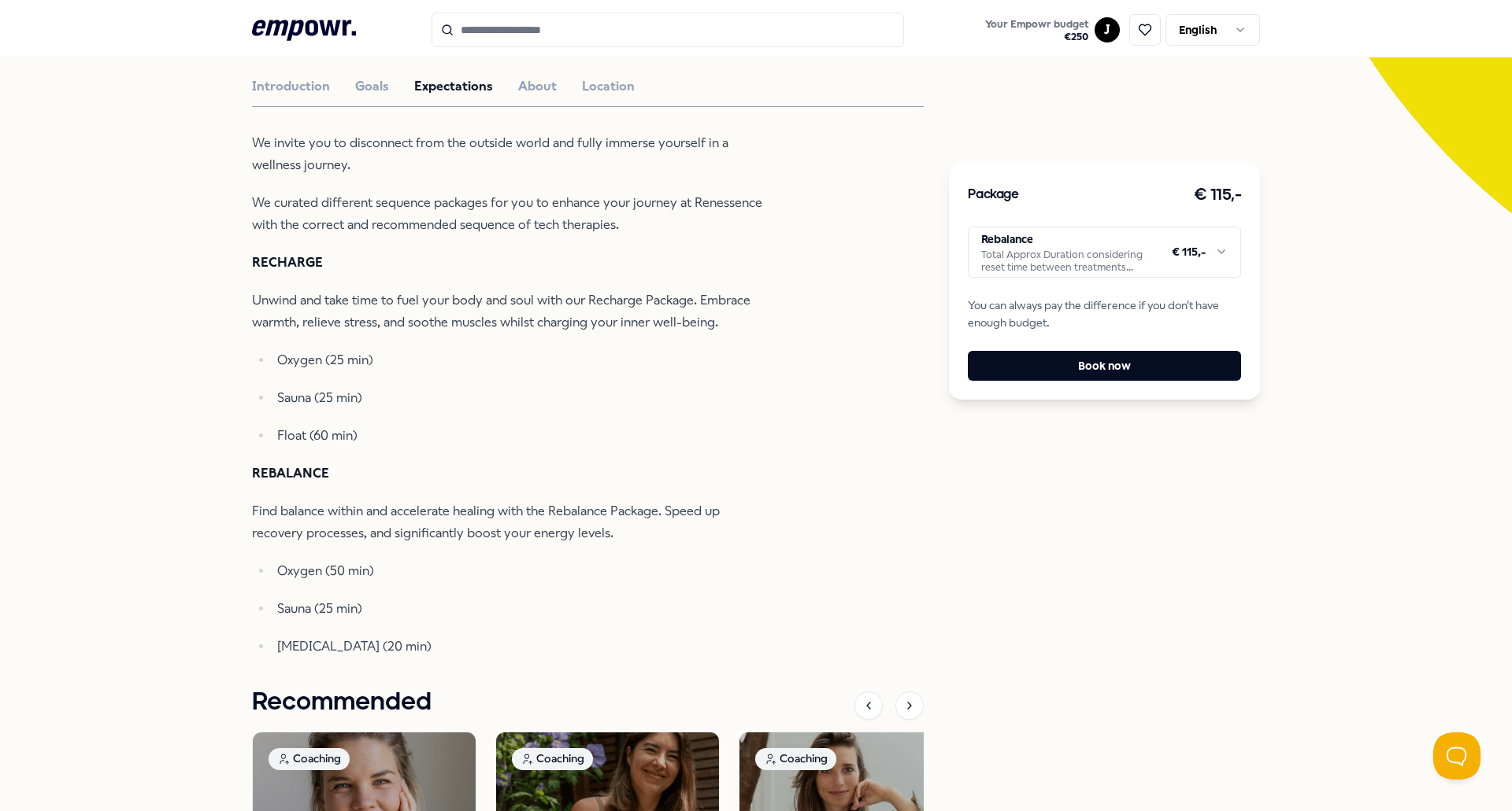
scroll to position [393, 0]
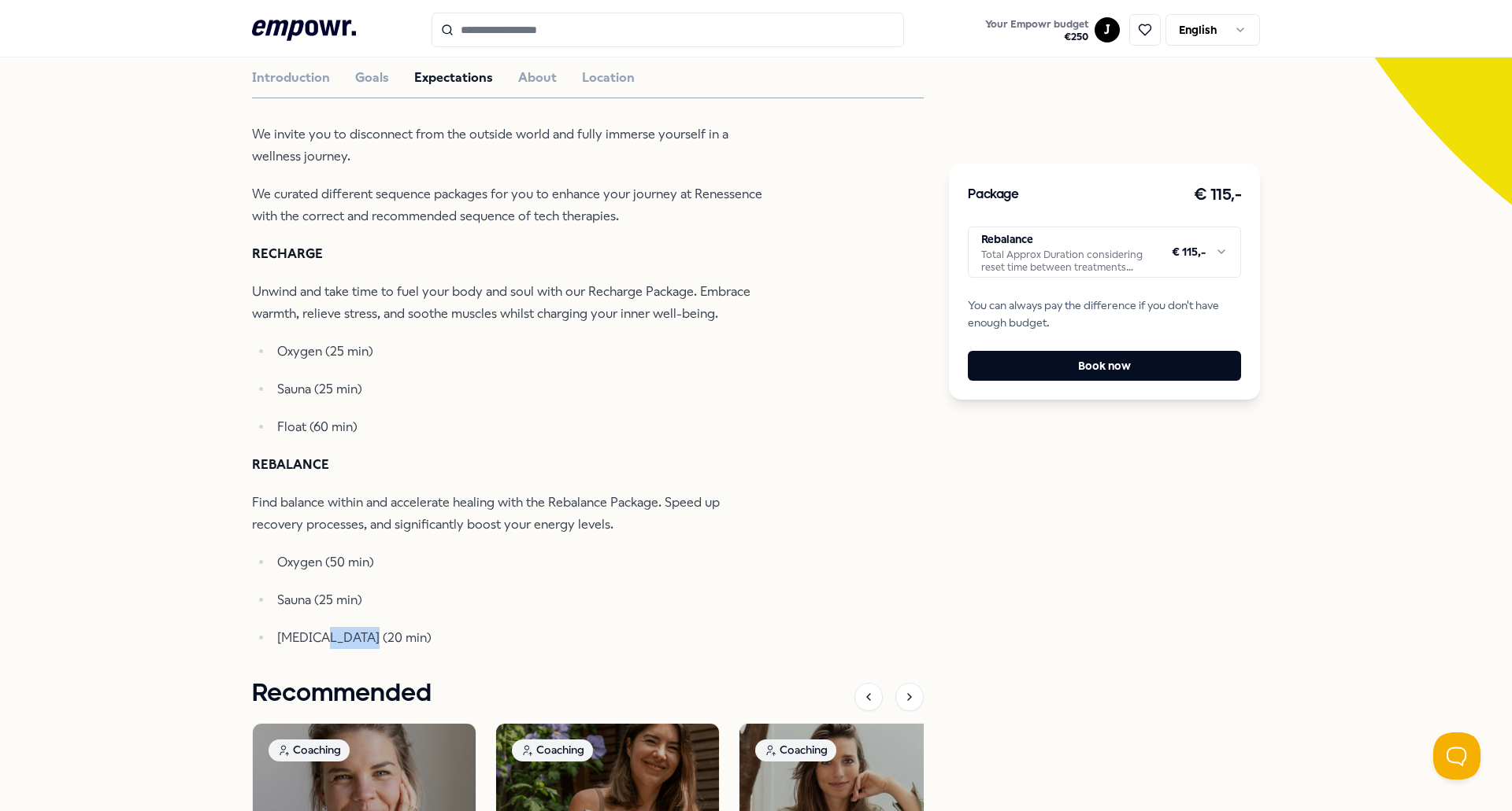
drag, startPoint x: 314, startPoint y: 641, endPoint x: 354, endPoint y: 639, distance: 40.0
click at [354, 639] on p "[MEDICAL_DATA] (20 min)" at bounding box center [520, 638] width 487 height 22
drag, startPoint x: 294, startPoint y: 601, endPoint x: 319, endPoint y: 597, distance: 25.3
click at [319, 597] on p "Sauna (25 min)" at bounding box center [520, 600] width 487 height 22
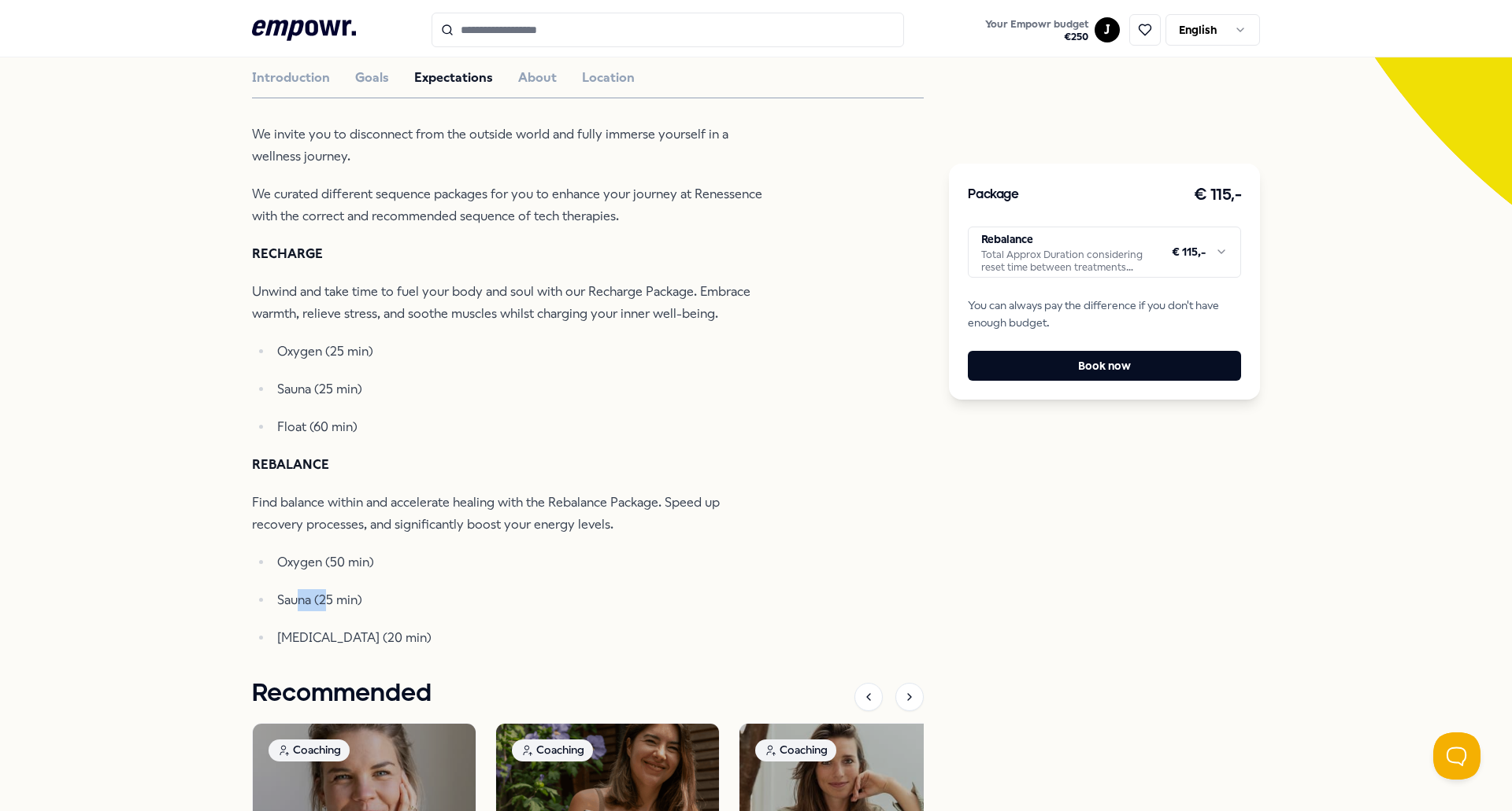
click at [319, 597] on p "Sauna (25 min)" at bounding box center [520, 600] width 487 height 22
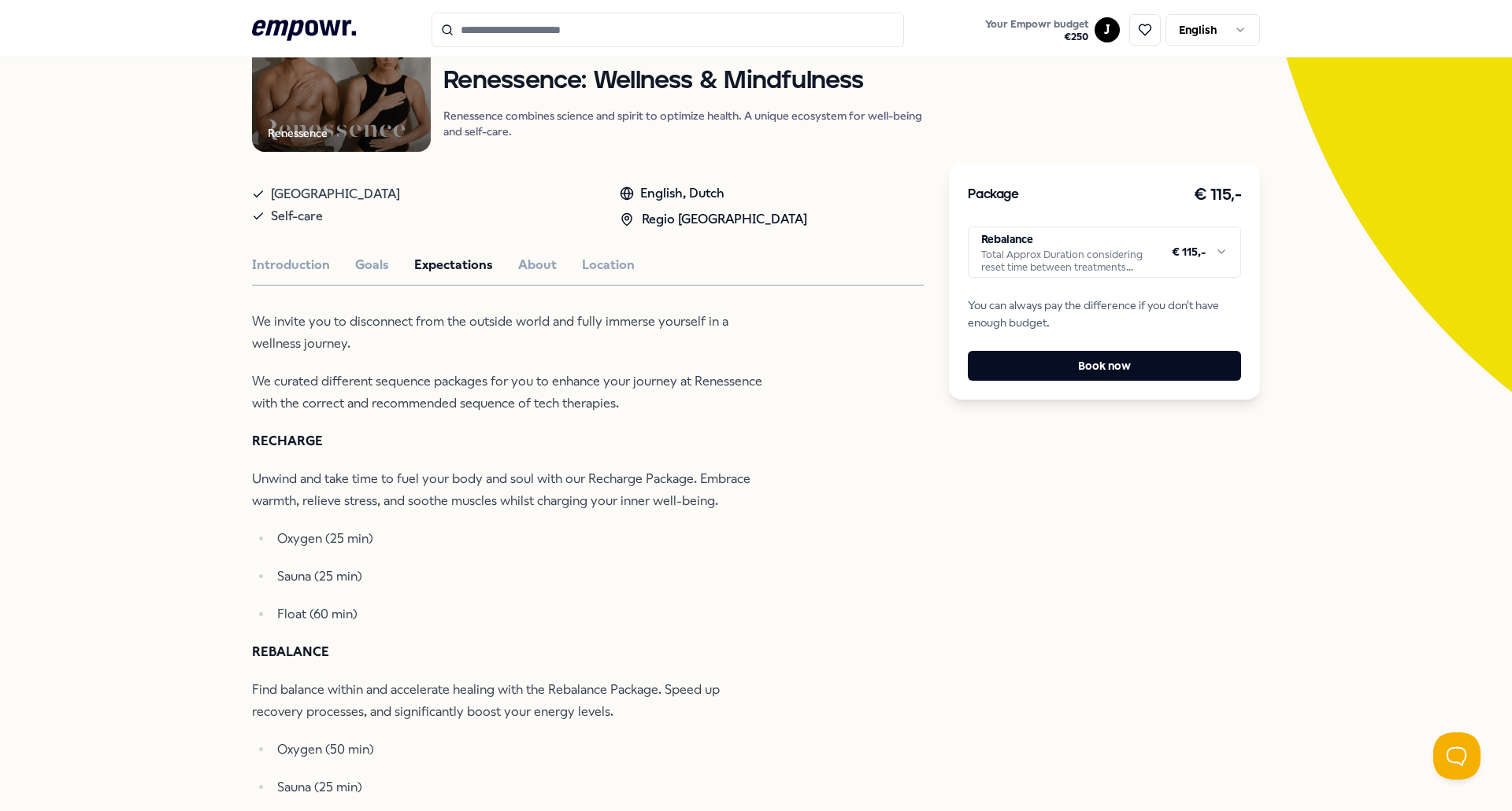
scroll to position [0, 0]
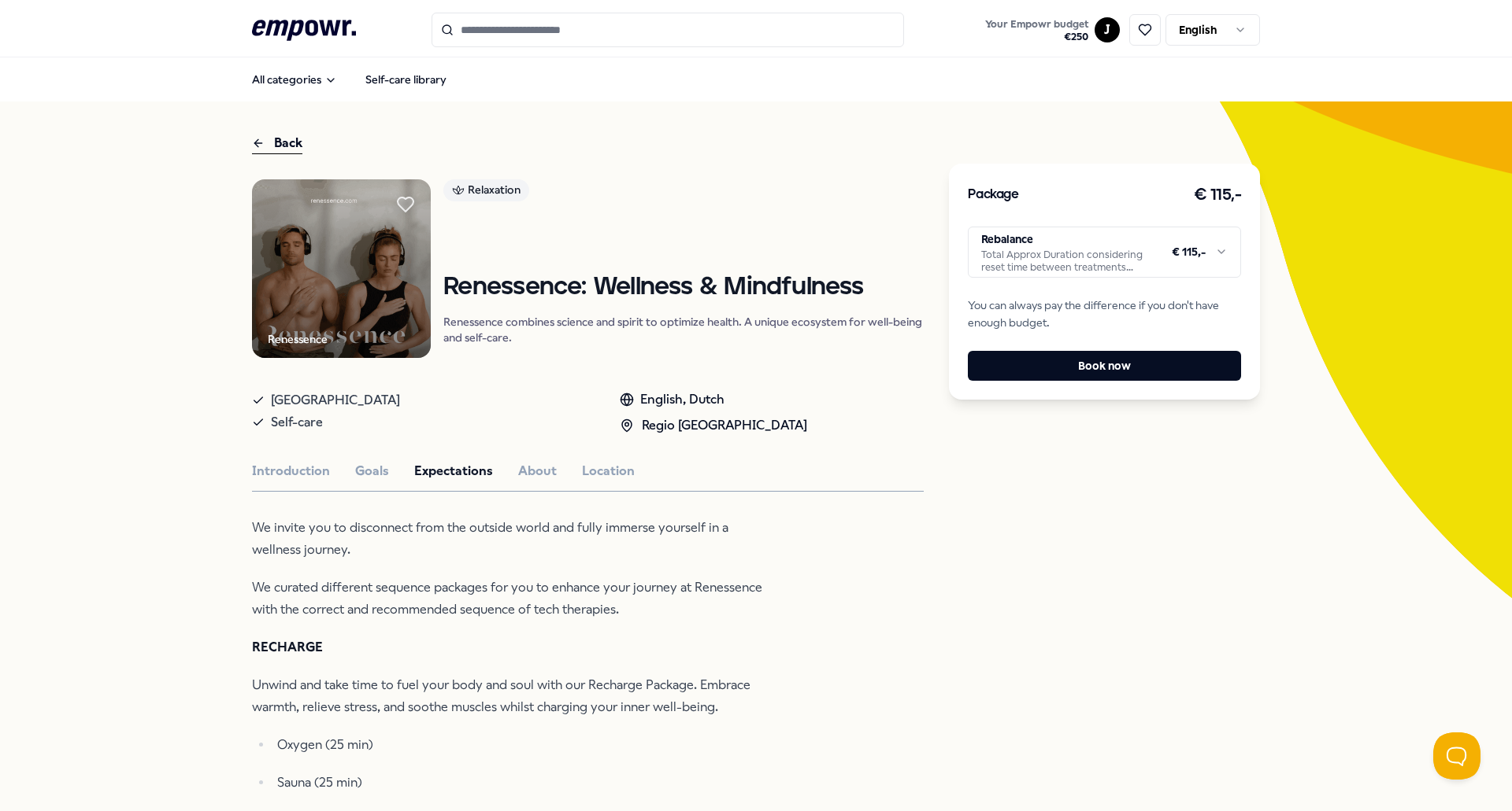
click at [381, 466] on div "Introduction Goals Expectations About Location" at bounding box center [587, 471] width 671 height 20
click at [252, 130] on div "Back Renessence Relaxation Renessence: Wellness & Mindfulness Renessence combin…" at bounding box center [756, 796] width 1007 height 1390
click at [245, 150] on div "Back Renessence Relaxation Renessence: Wellness & Mindfulness Renessence combin…" at bounding box center [756, 796] width 1512 height 1390
click at [252, 149] on icon at bounding box center [258, 142] width 13 height 19
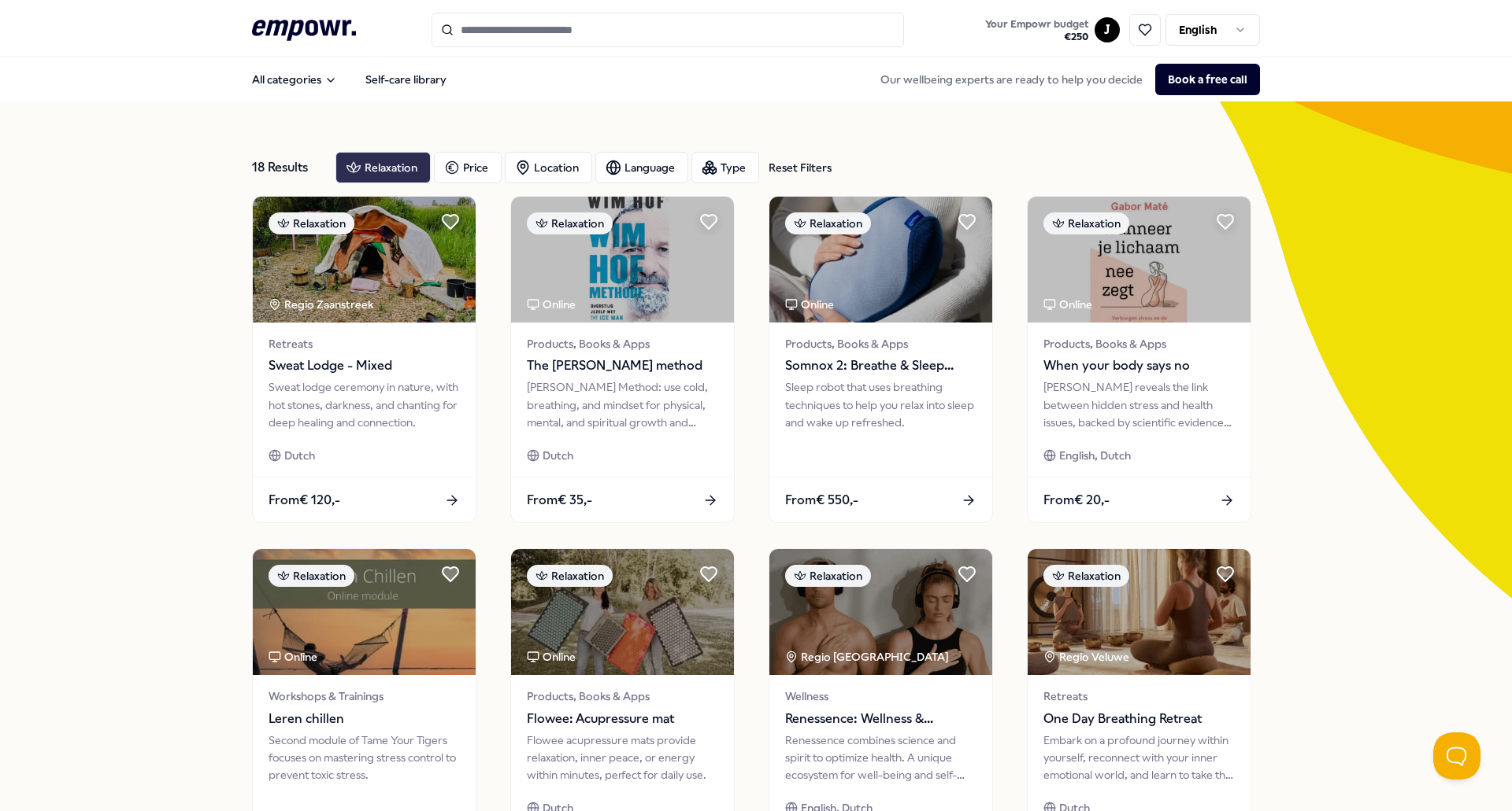
click at [383, 172] on div "Relaxation" at bounding box center [383, 168] width 96 height 32
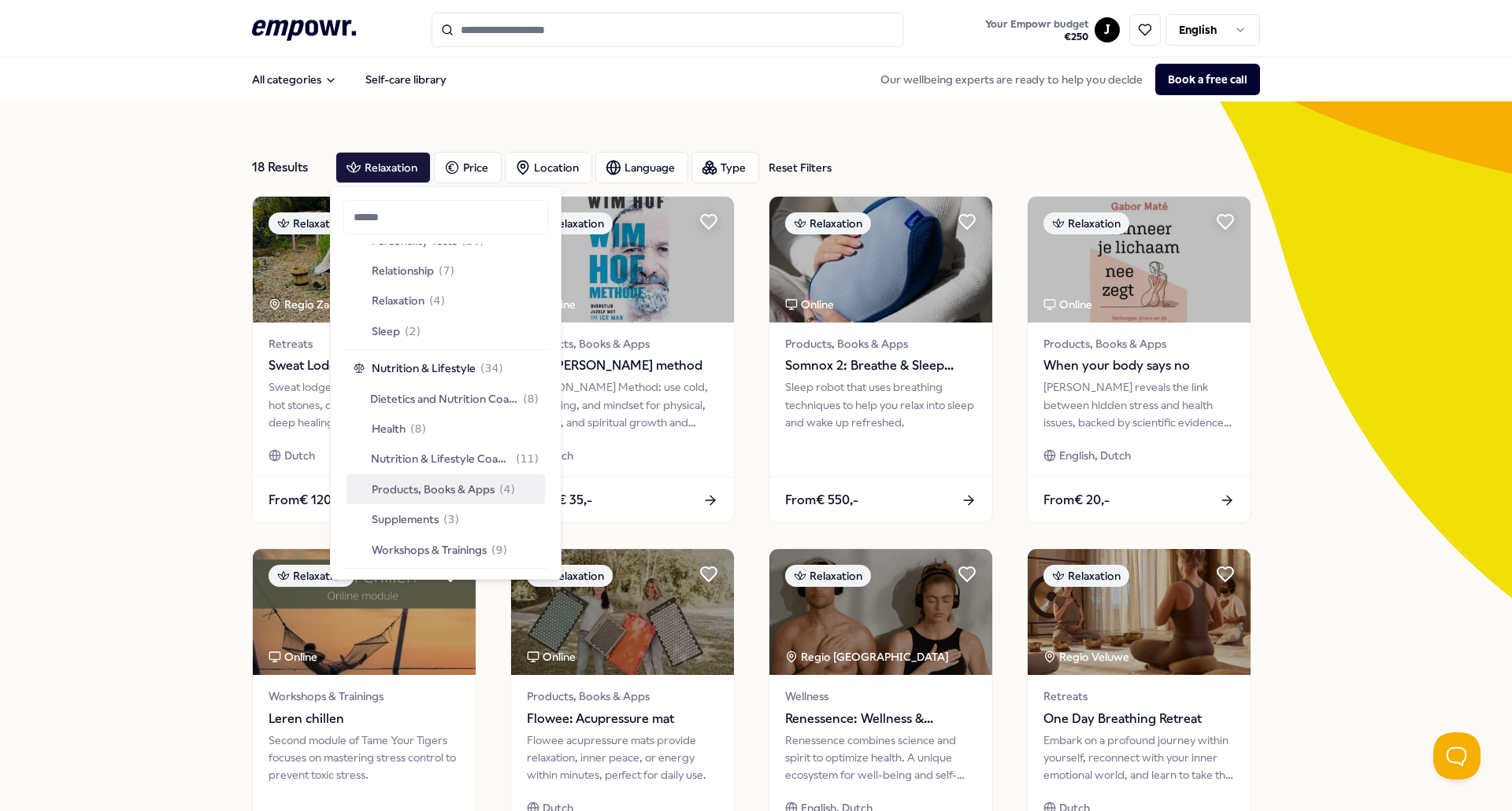
scroll to position [2046, 0]
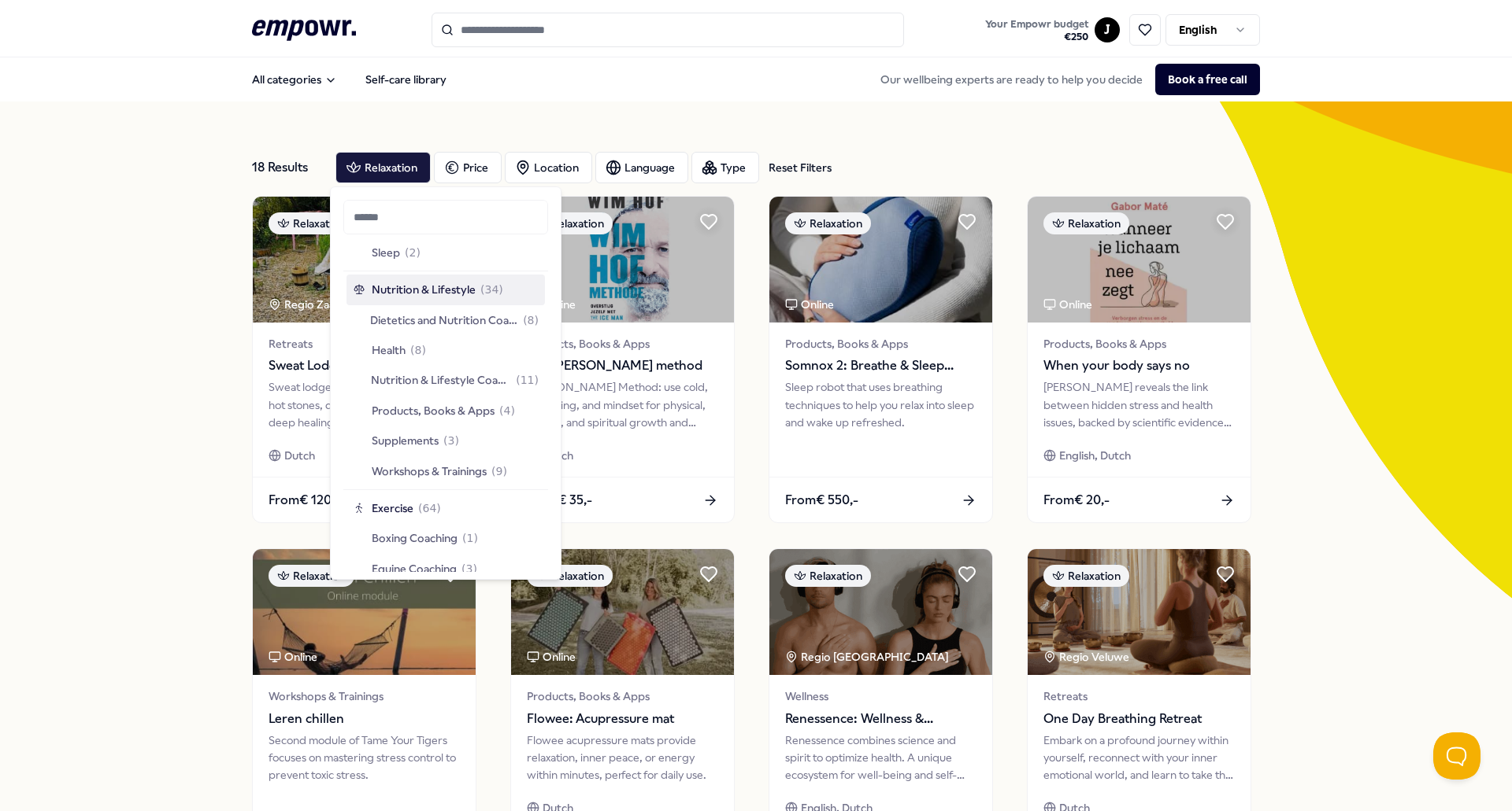
click at [449, 292] on span "Nutrition & Lifestyle" at bounding box center [424, 289] width 104 height 17
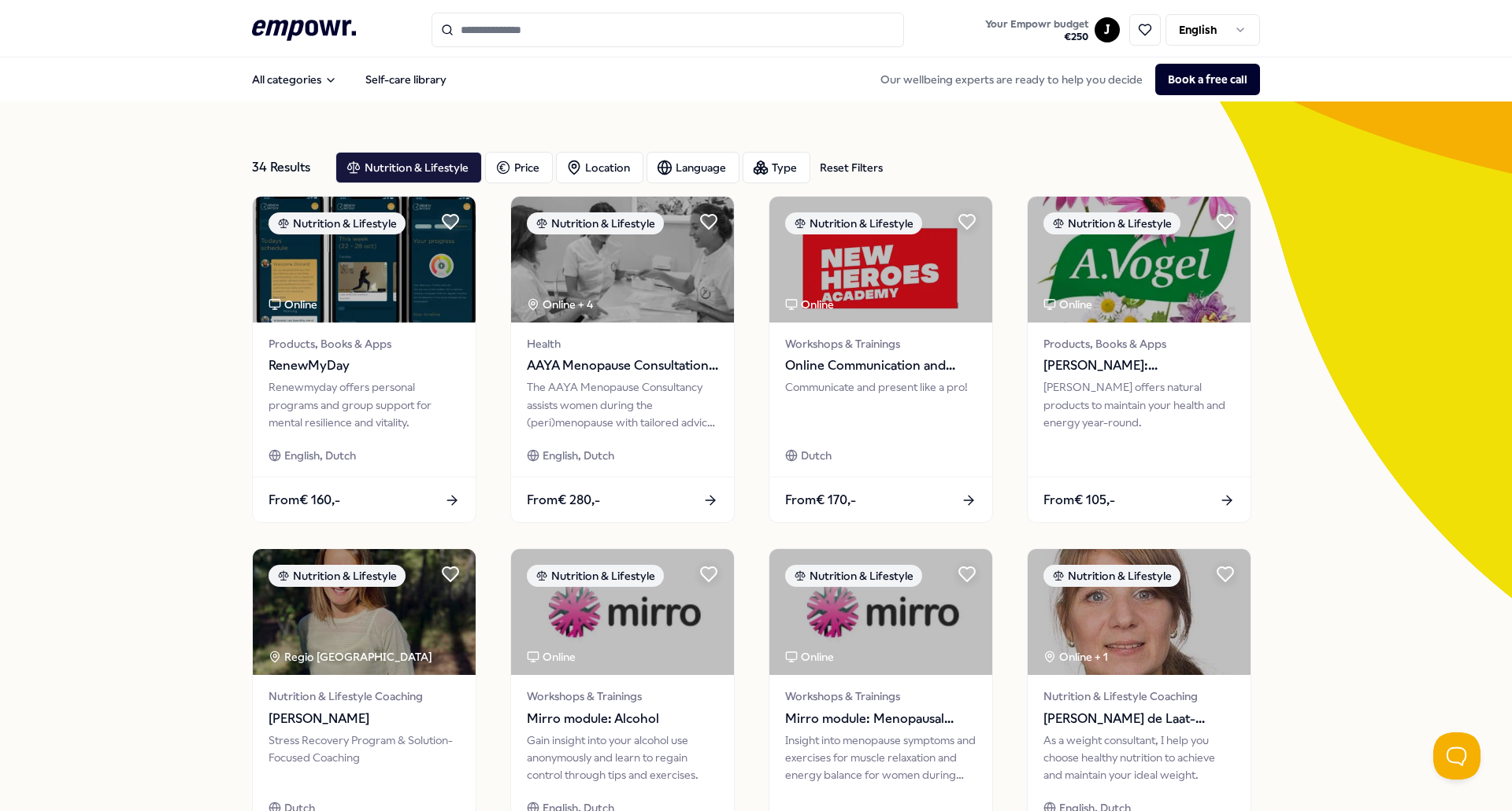
click at [103, 443] on div "34 Results Reset Filters Nutrition & Lifestyle Price Location Language Type Res…" at bounding box center [756, 715] width 1512 height 1229
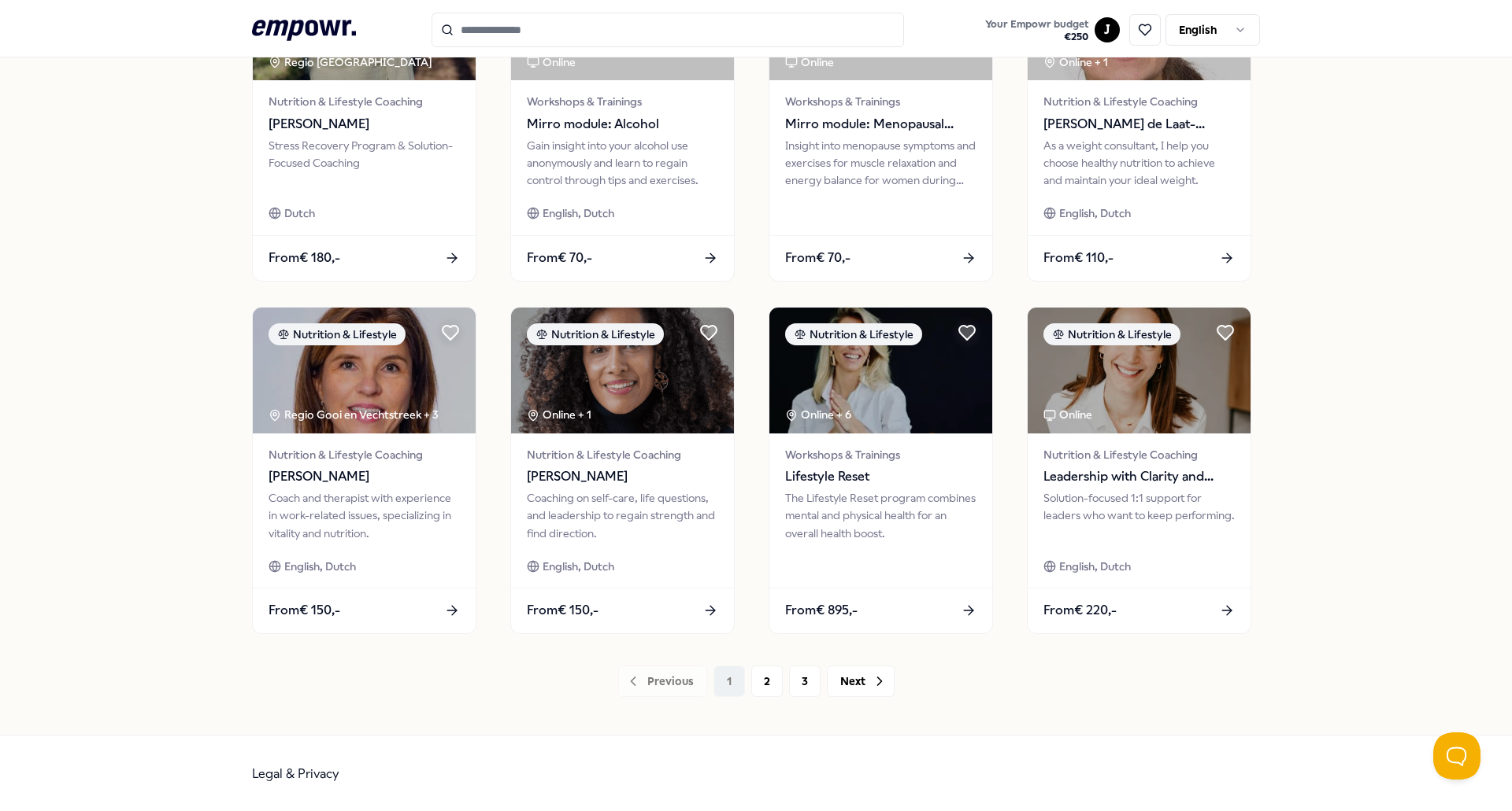
scroll to position [597, 0]
